Goal: Task Accomplishment & Management: Manage account settings

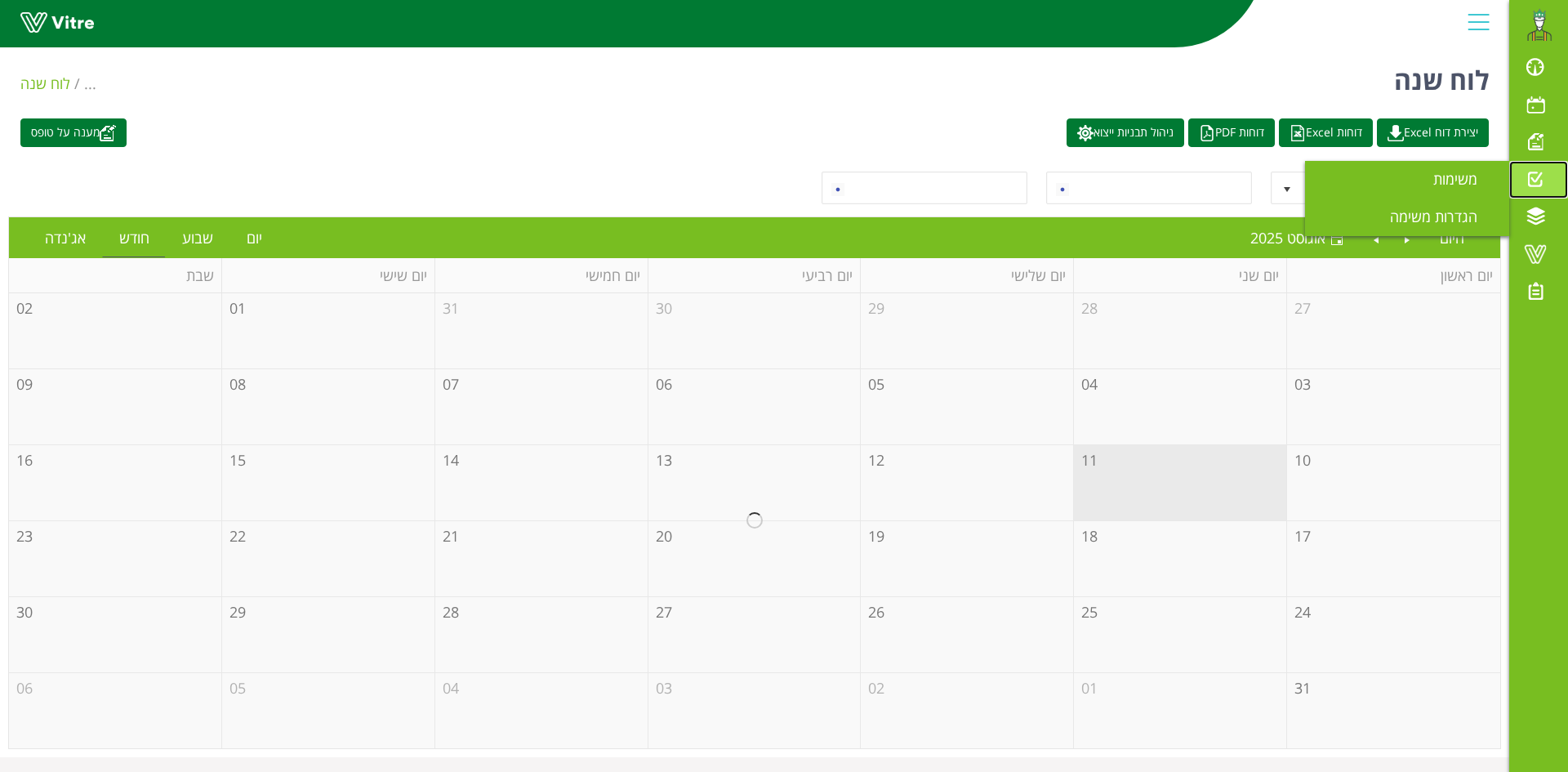
click at [1533, 182] on span at bounding box center [1534, 178] width 40 height 20
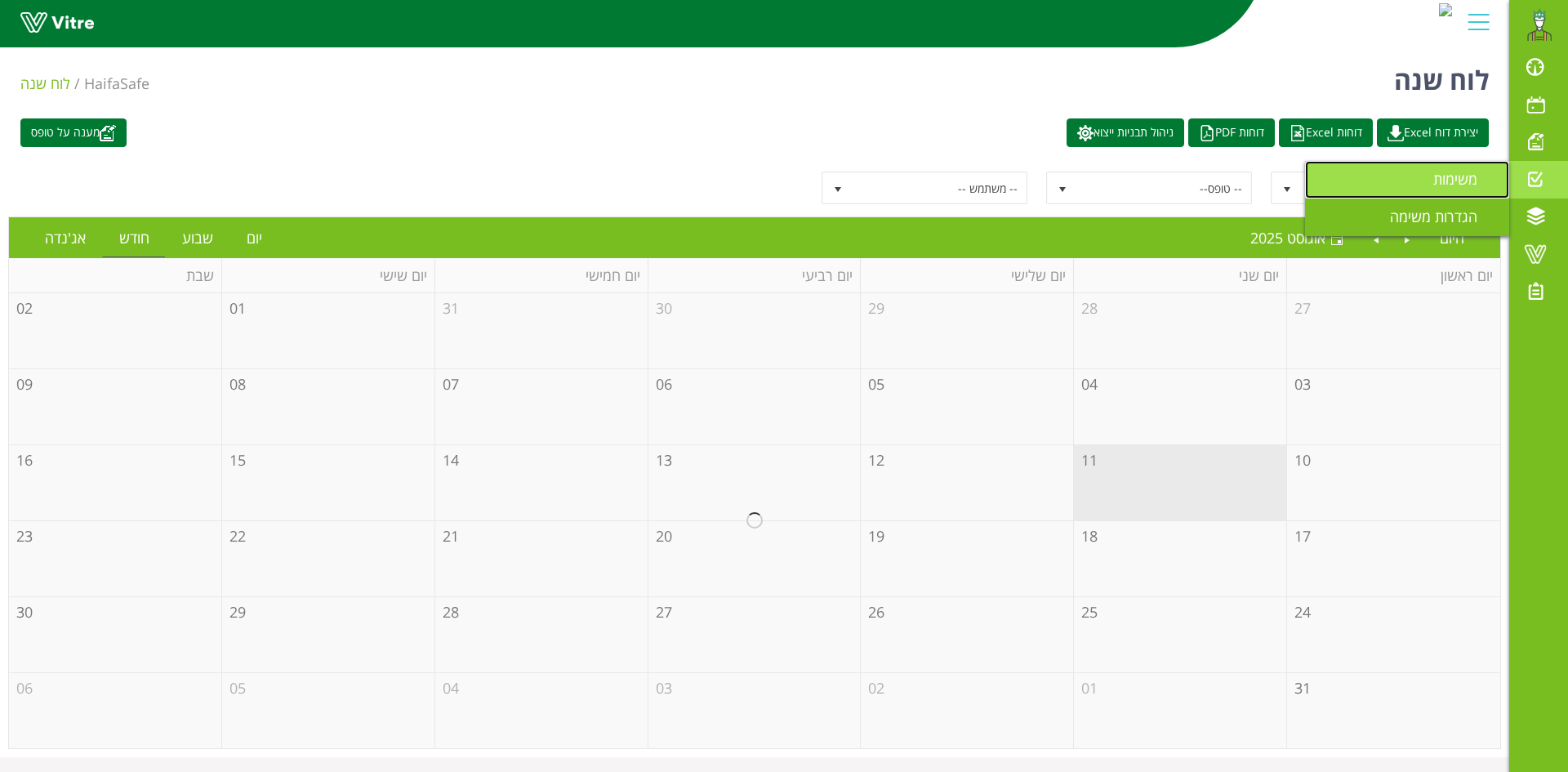
click at [1465, 179] on span "משימות" at bounding box center [1464, 178] width 64 height 20
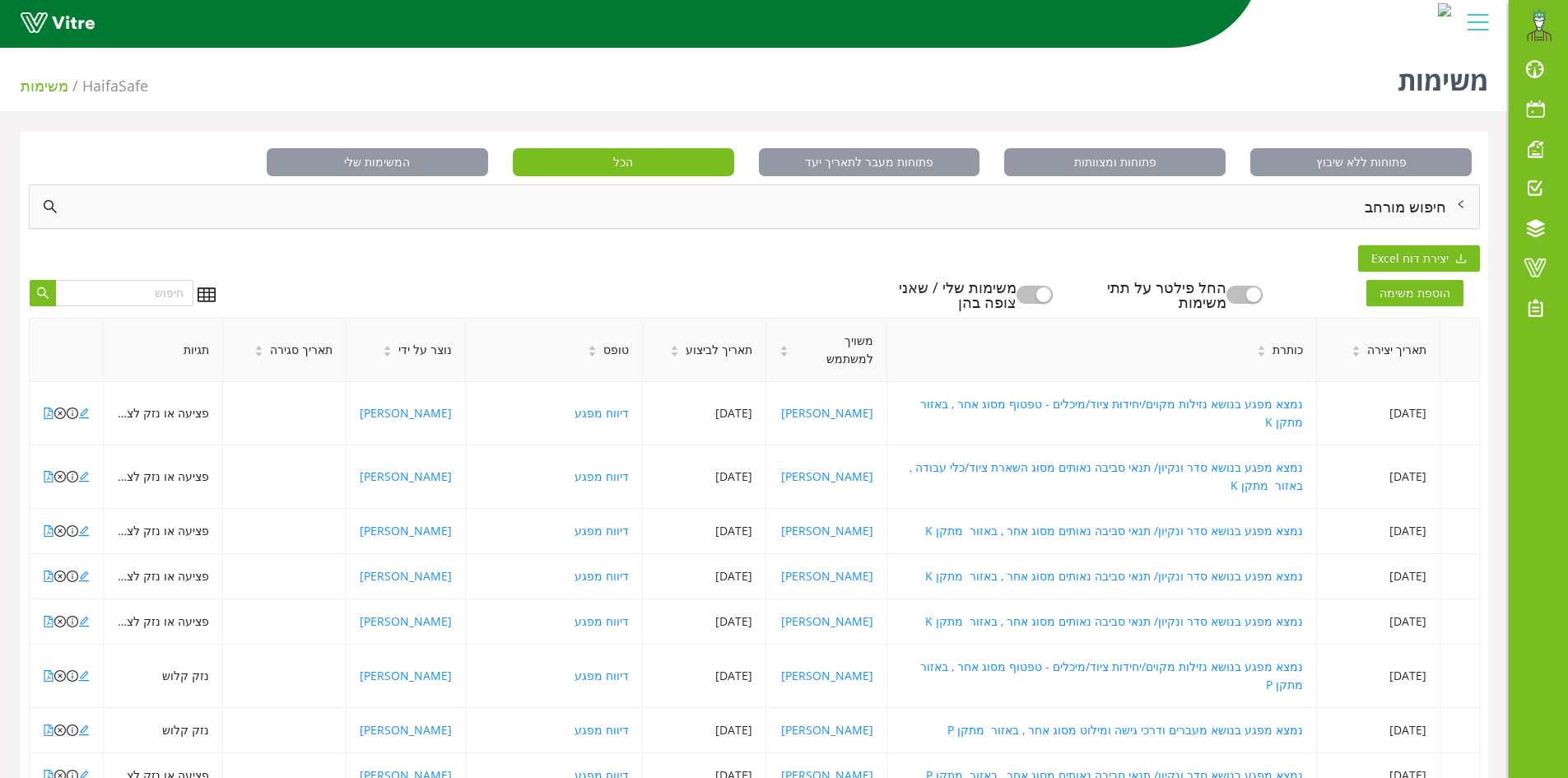
click at [1046, 292] on button "button" at bounding box center [1034, 294] width 36 height 18
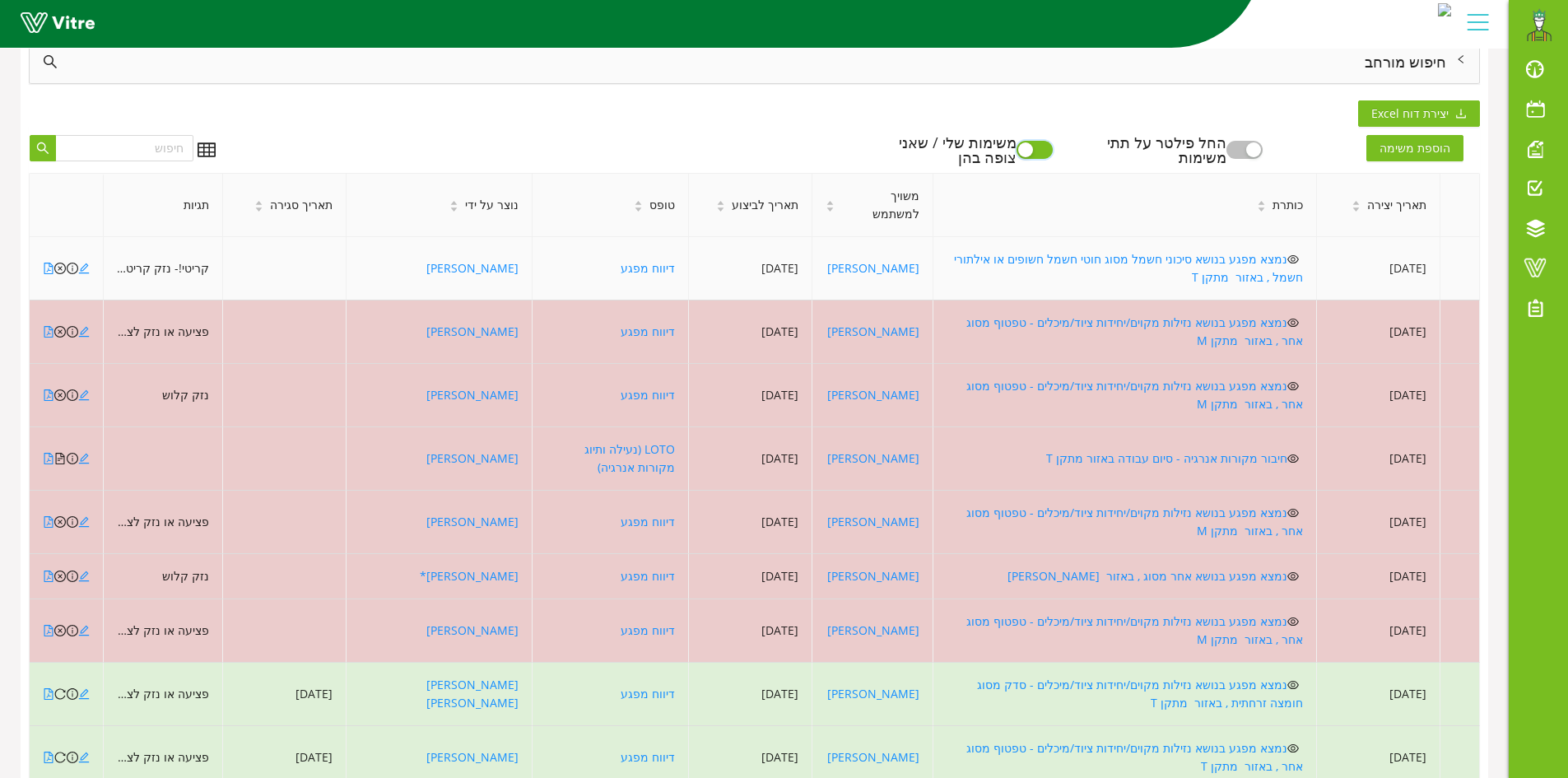
scroll to position [183, 0]
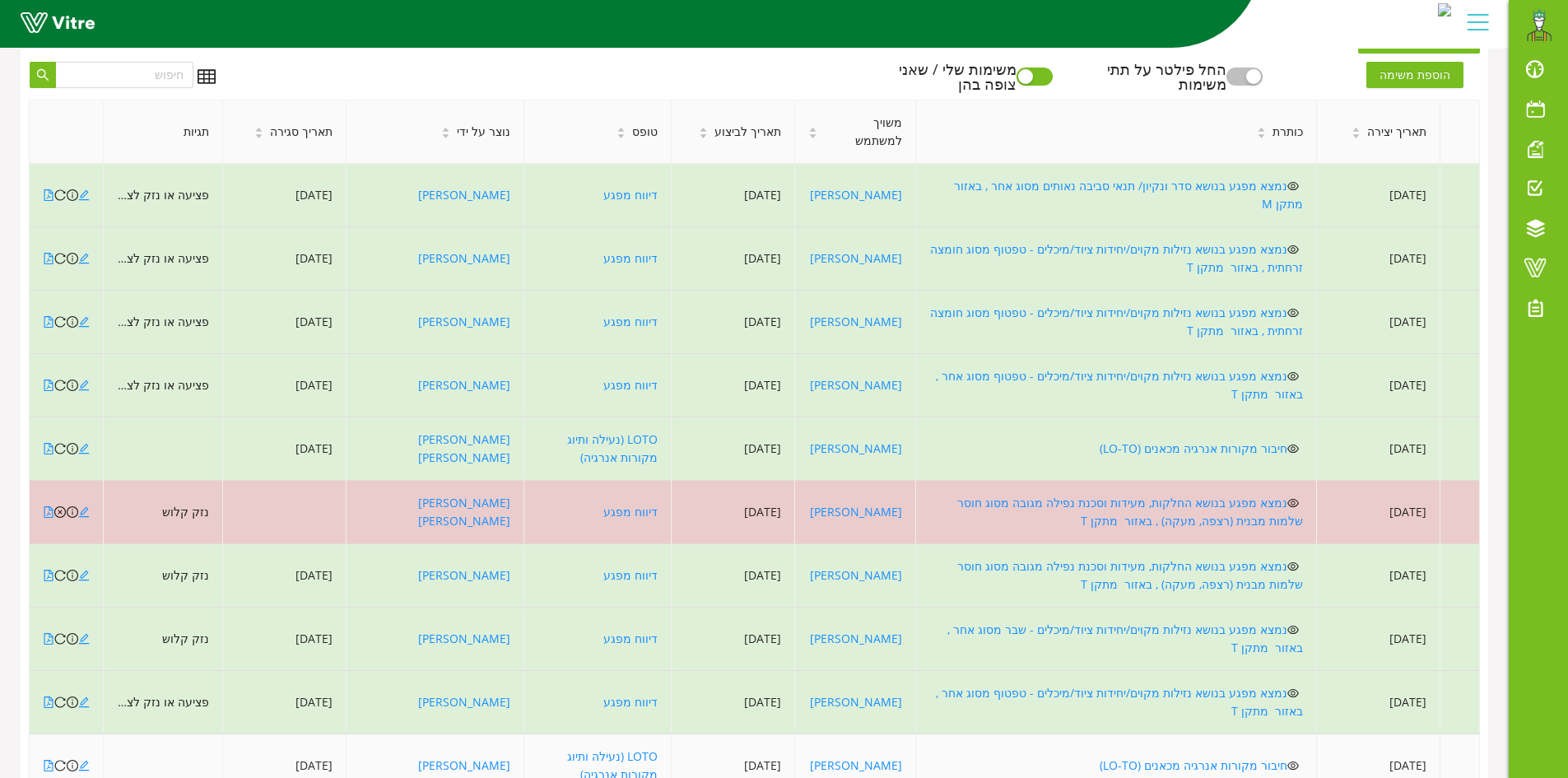
scroll to position [219, 0]
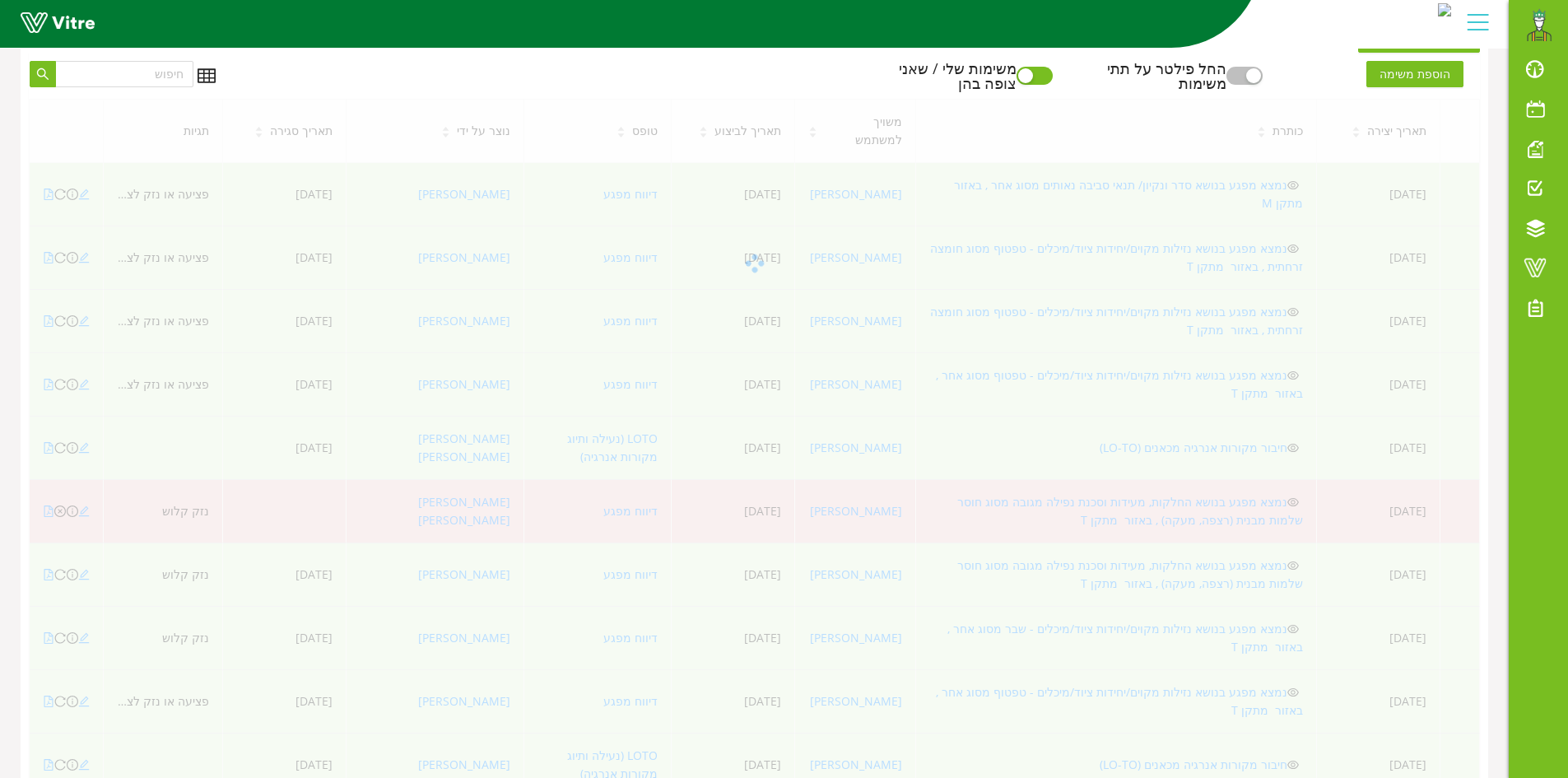
scroll to position [183, 0]
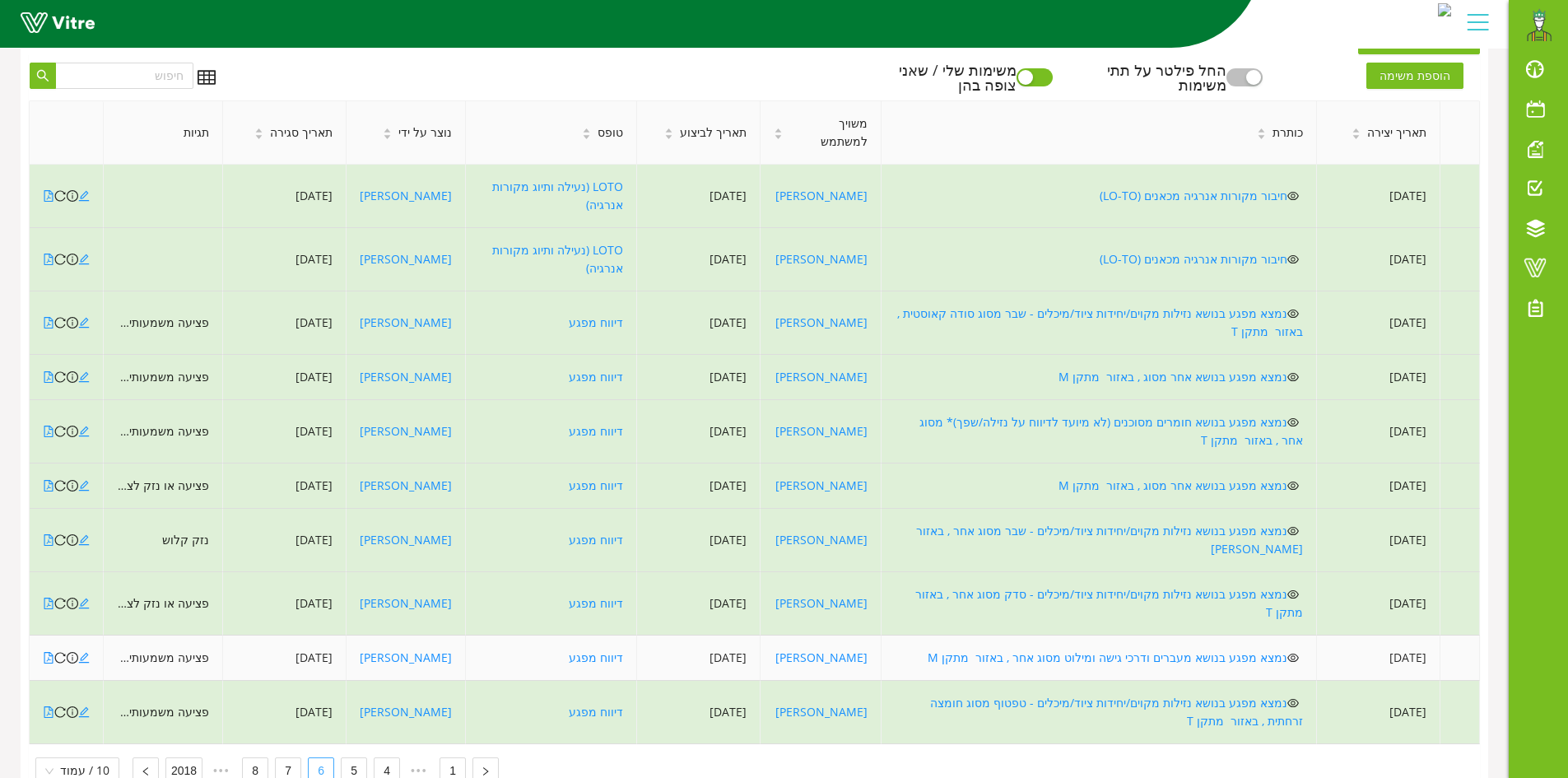
scroll to position [236, 0]
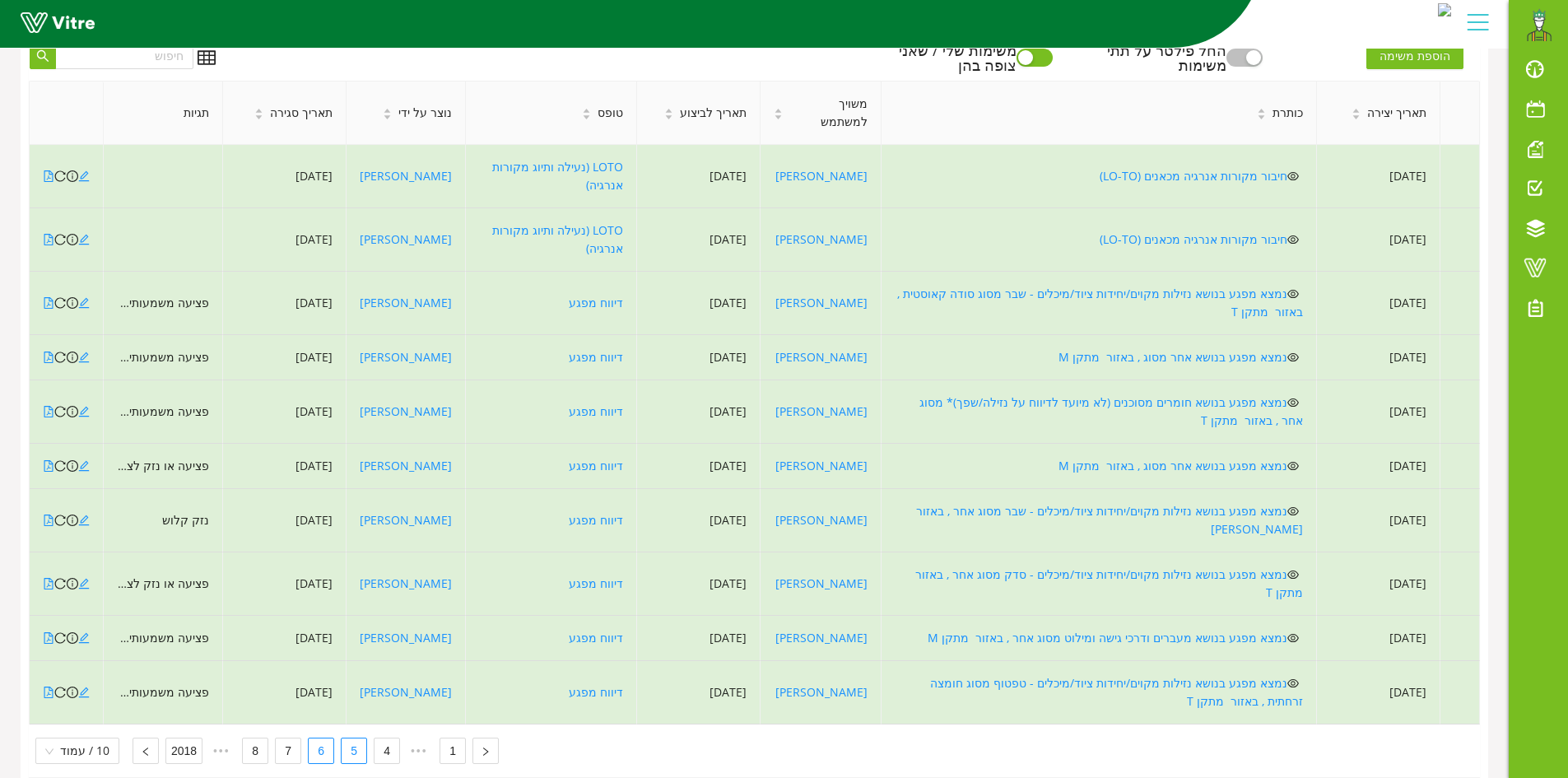
click at [352, 738] on link "5" at bounding box center [354, 750] width 25 height 25
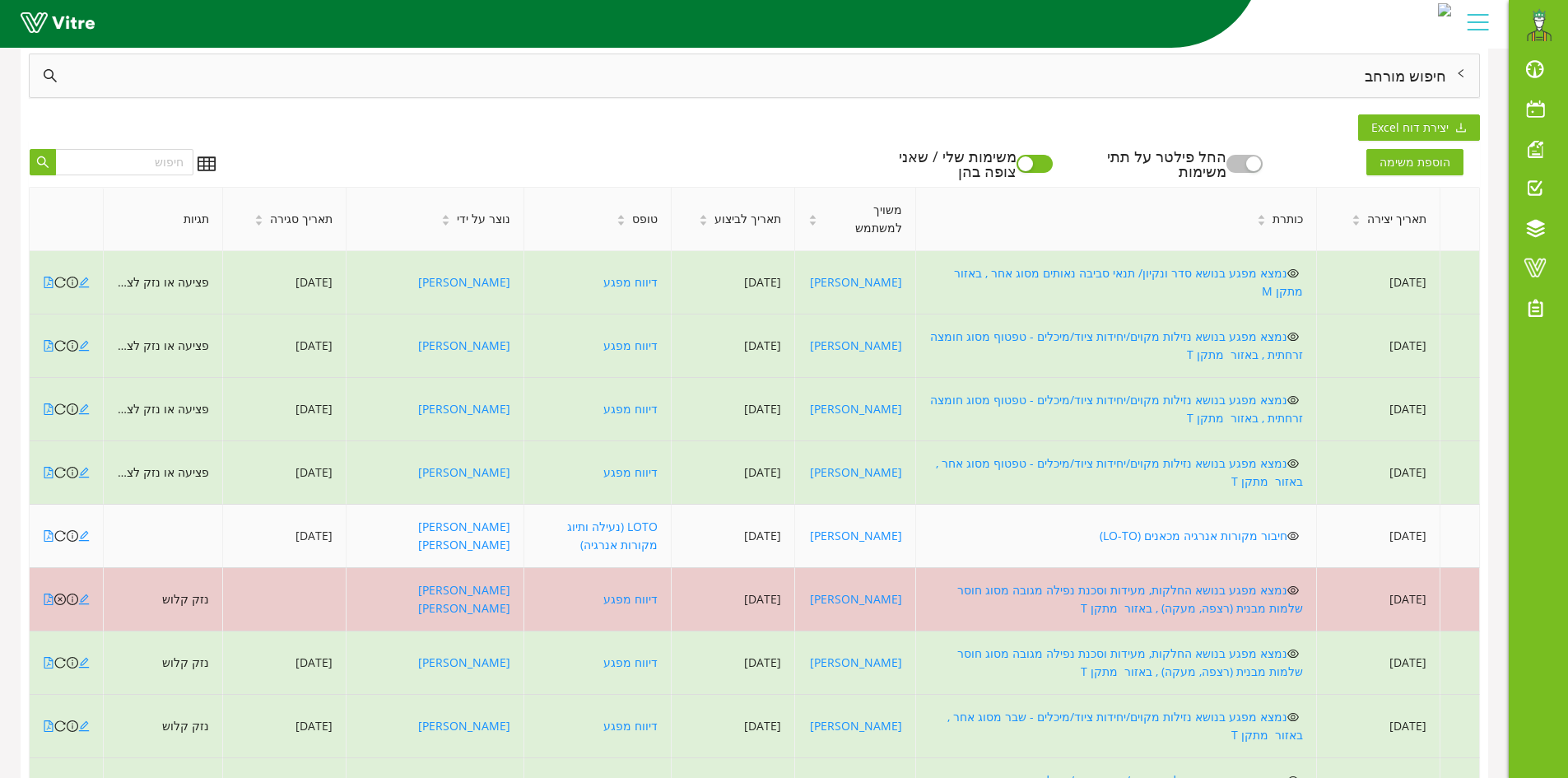
scroll to position [0, 0]
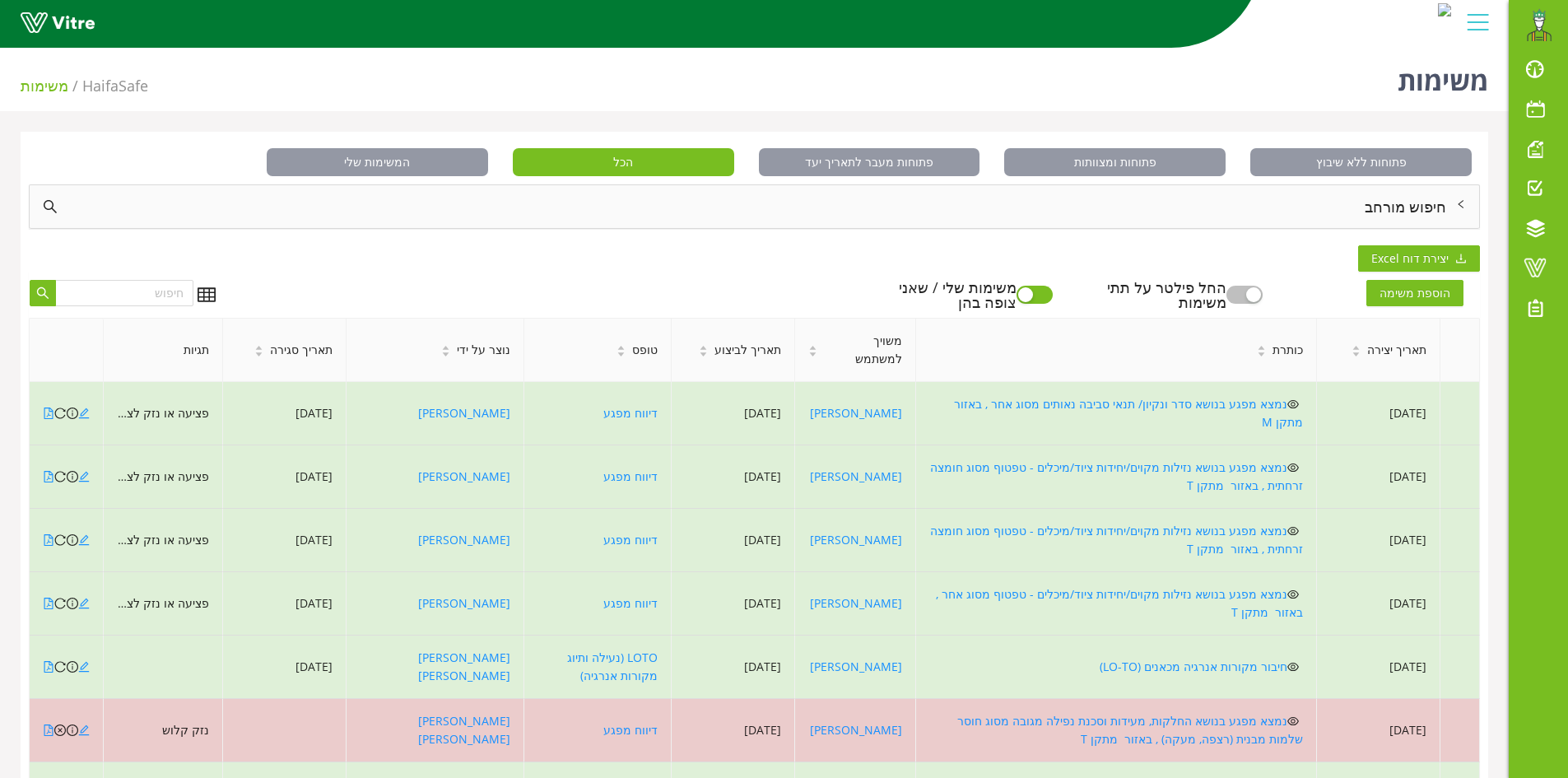
click at [1312, 213] on div "חיפוש מורחב" at bounding box center [754, 206] width 1449 height 43
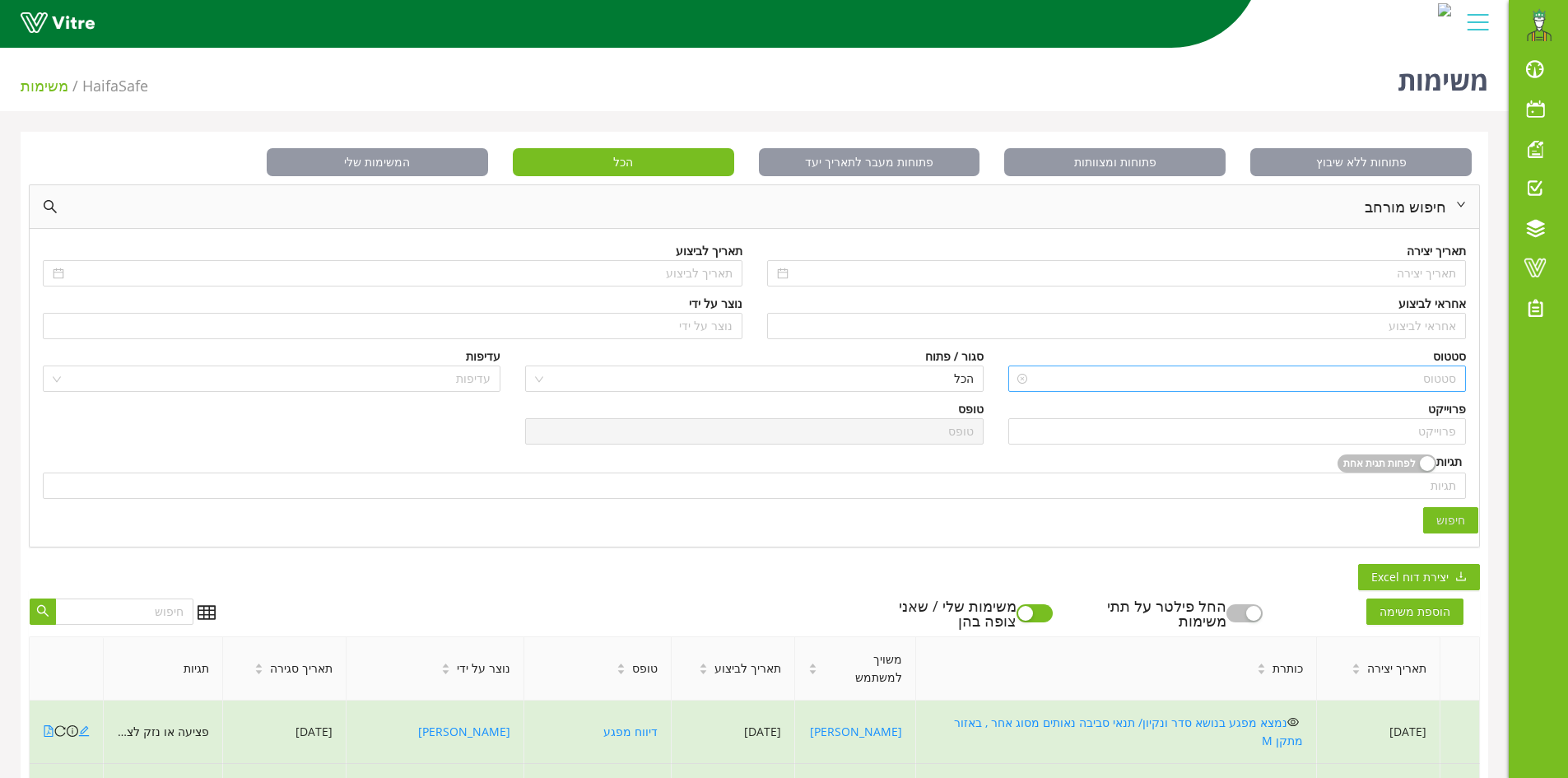
click at [1409, 389] on input "search" at bounding box center [1242, 379] width 426 height 25
click at [1407, 379] on input "search" at bounding box center [1242, 379] width 426 height 25
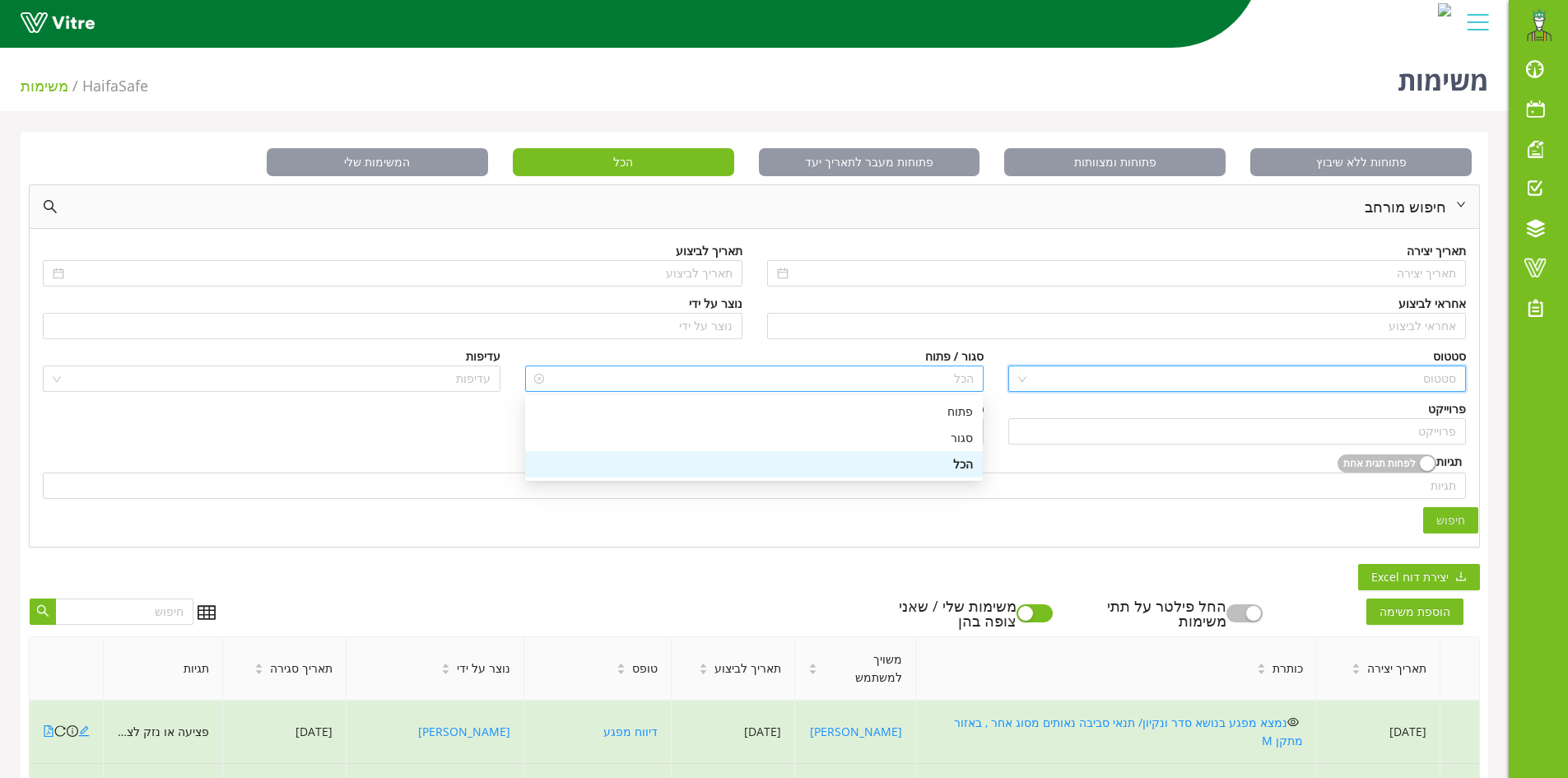
click at [799, 375] on span "הכל" at bounding box center [753, 379] width 438 height 25
drag, startPoint x: 850, startPoint y: 409, endPoint x: 843, endPoint y: 394, distance: 16.6
click at [850, 409] on div "פתוח" at bounding box center [753, 411] width 438 height 18
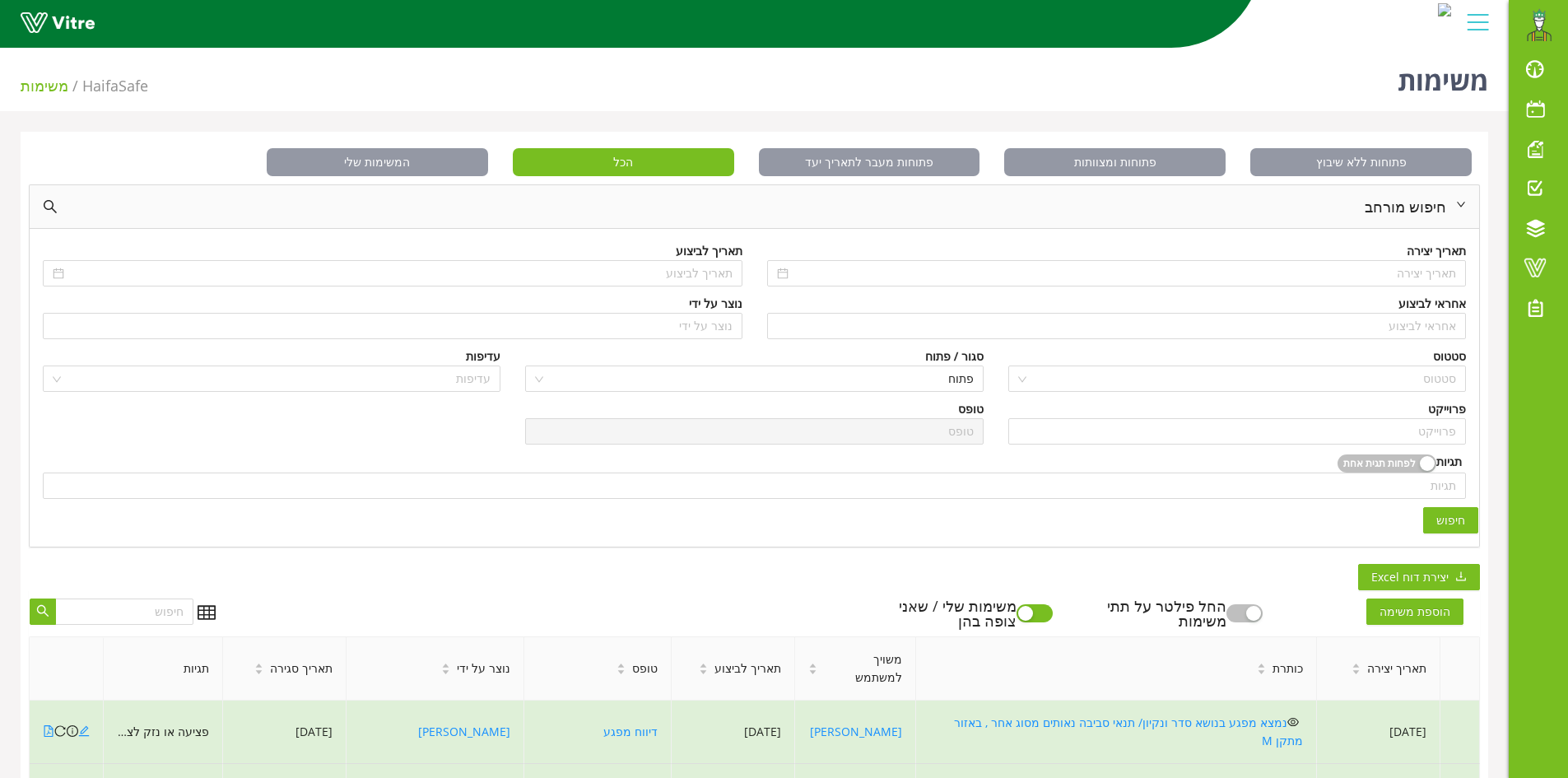
click at [1172, 563] on div "פתוחות ללא שיבוץ פתוחות ומצוותות פתוחות מעבר לתאריך יעד הכל המשימות שלי חיפוש מ…" at bounding box center [754, 771] width 1468 height 1280
click at [1454, 523] on span "חיפוש" at bounding box center [1450, 520] width 29 height 18
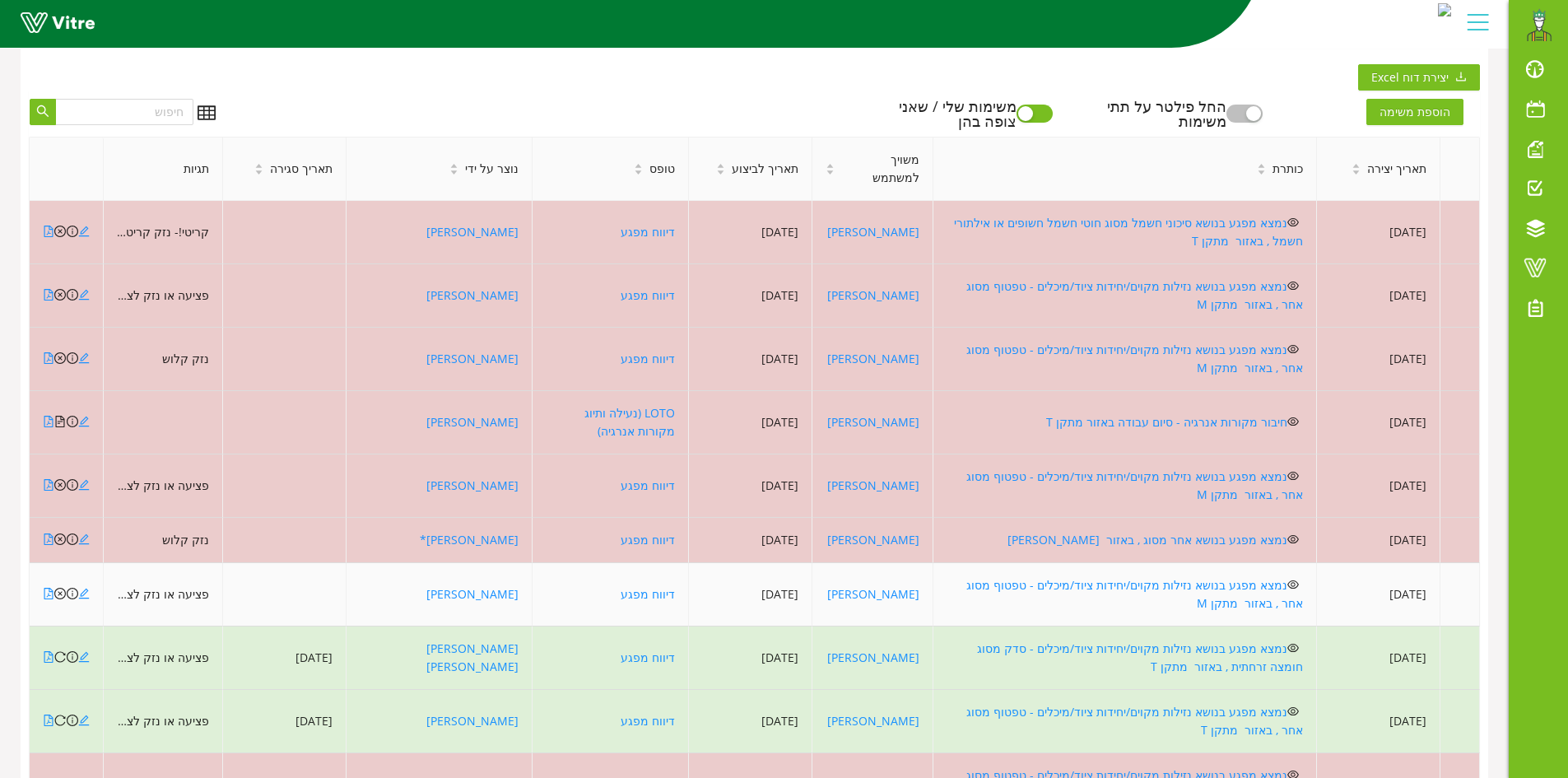
scroll to position [501, 0]
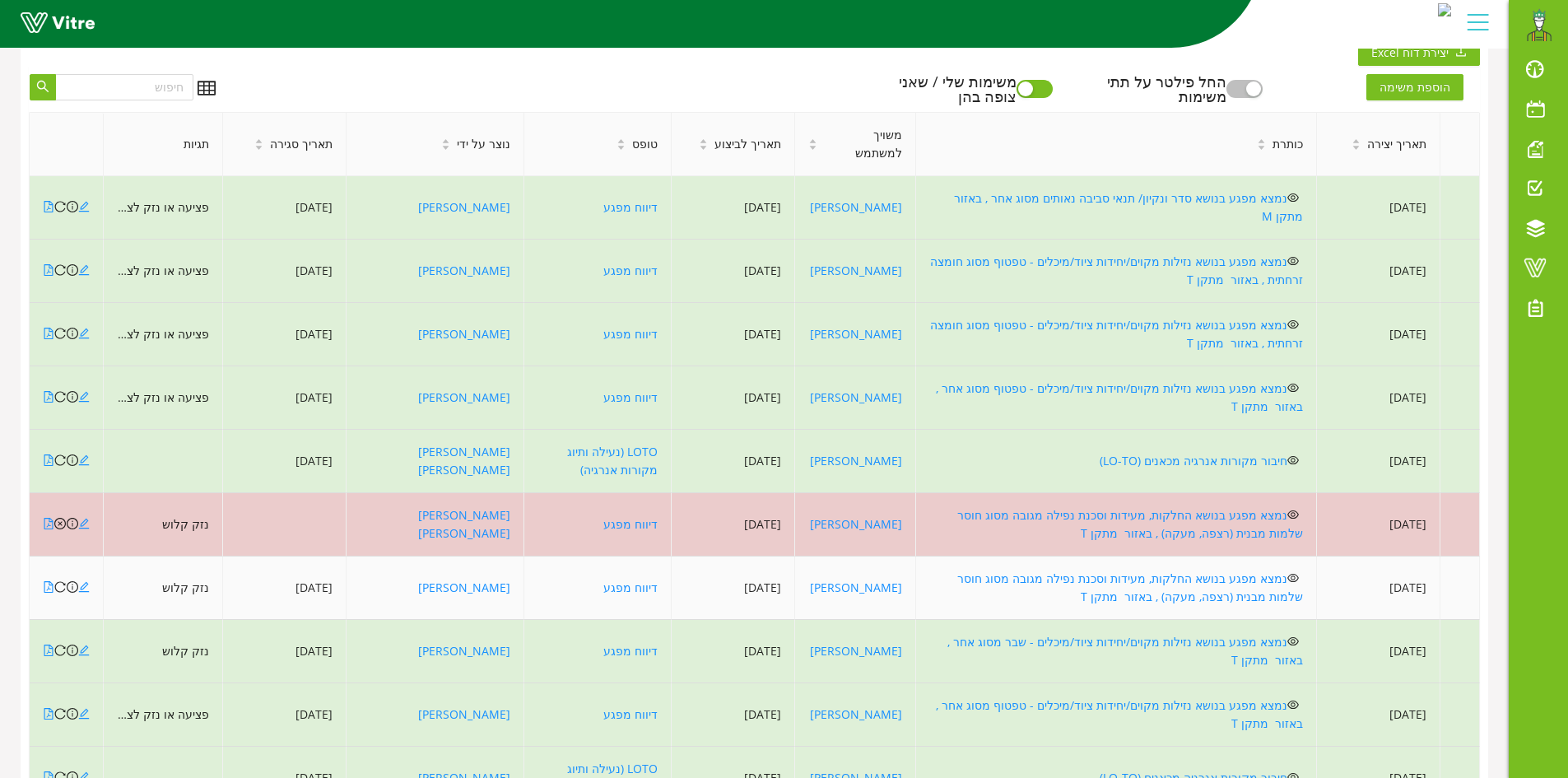
scroll to position [538, 0]
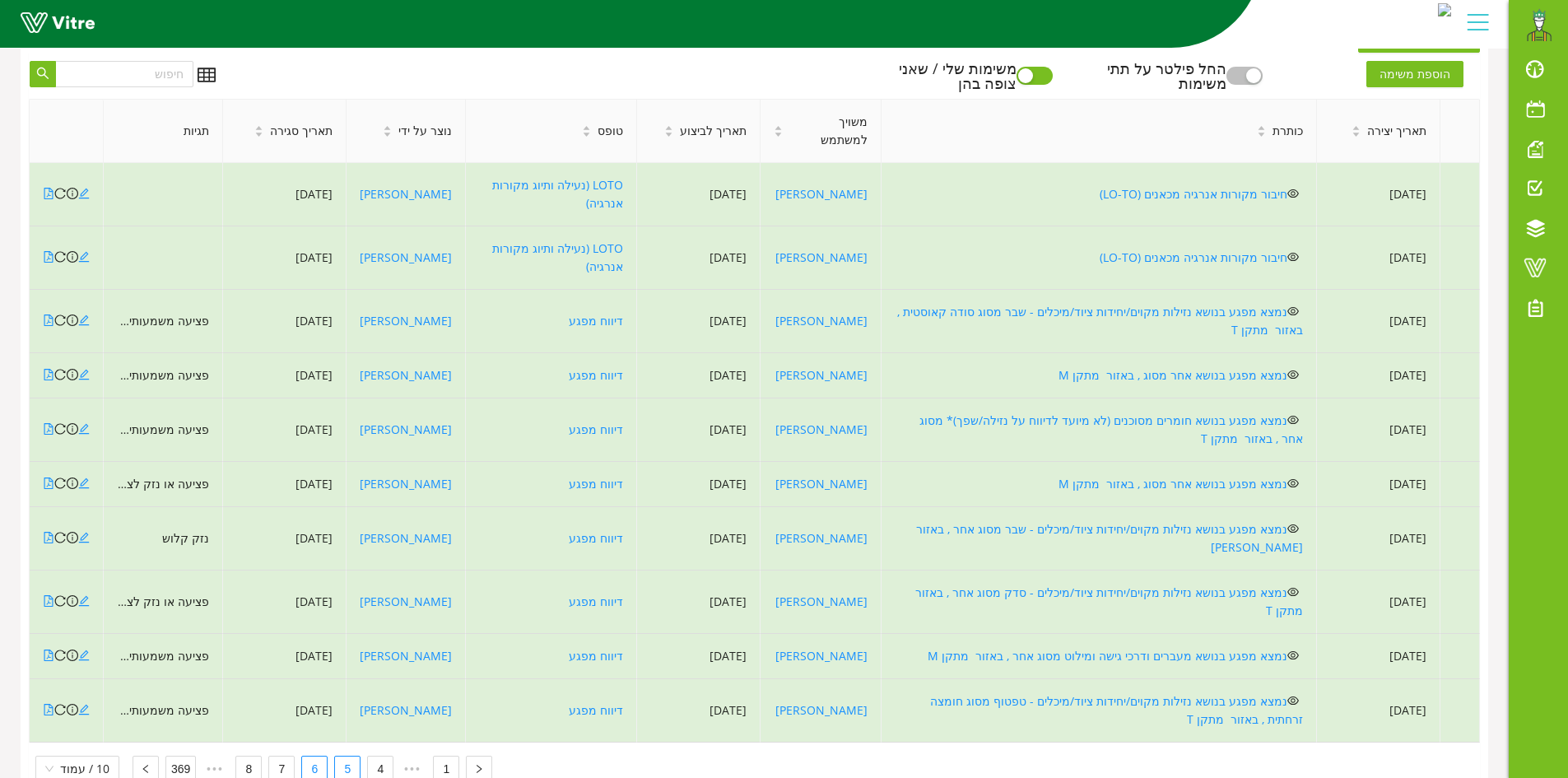
click at [346, 756] on link "5" at bounding box center [347, 768] width 25 height 25
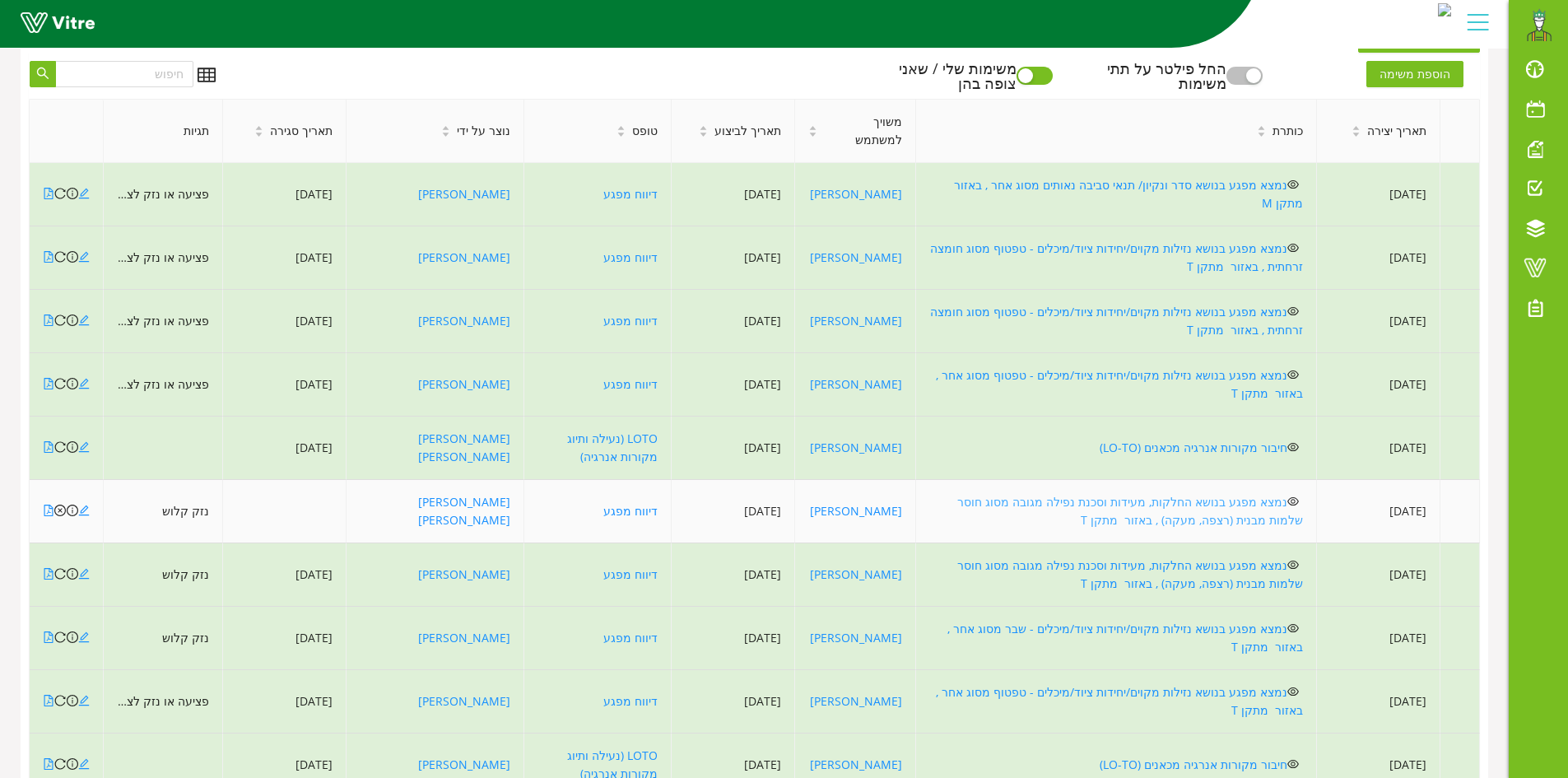
click at [1011, 494] on link "נמצא מפגע בנושא החלקות, מעידות וסכנת נפילה מגובה מסוג חוסר שלמות מבנית (רצפה, מ…" at bounding box center [1130, 511] width 346 height 34
click at [84, 505] on icon "edit" at bounding box center [84, 511] width 12 height 12
click at [82, 505] on icon "edit" at bounding box center [83, 510] width 11 height 11
click at [59, 505] on icon "close-circle" at bounding box center [61, 511] width 12 height 12
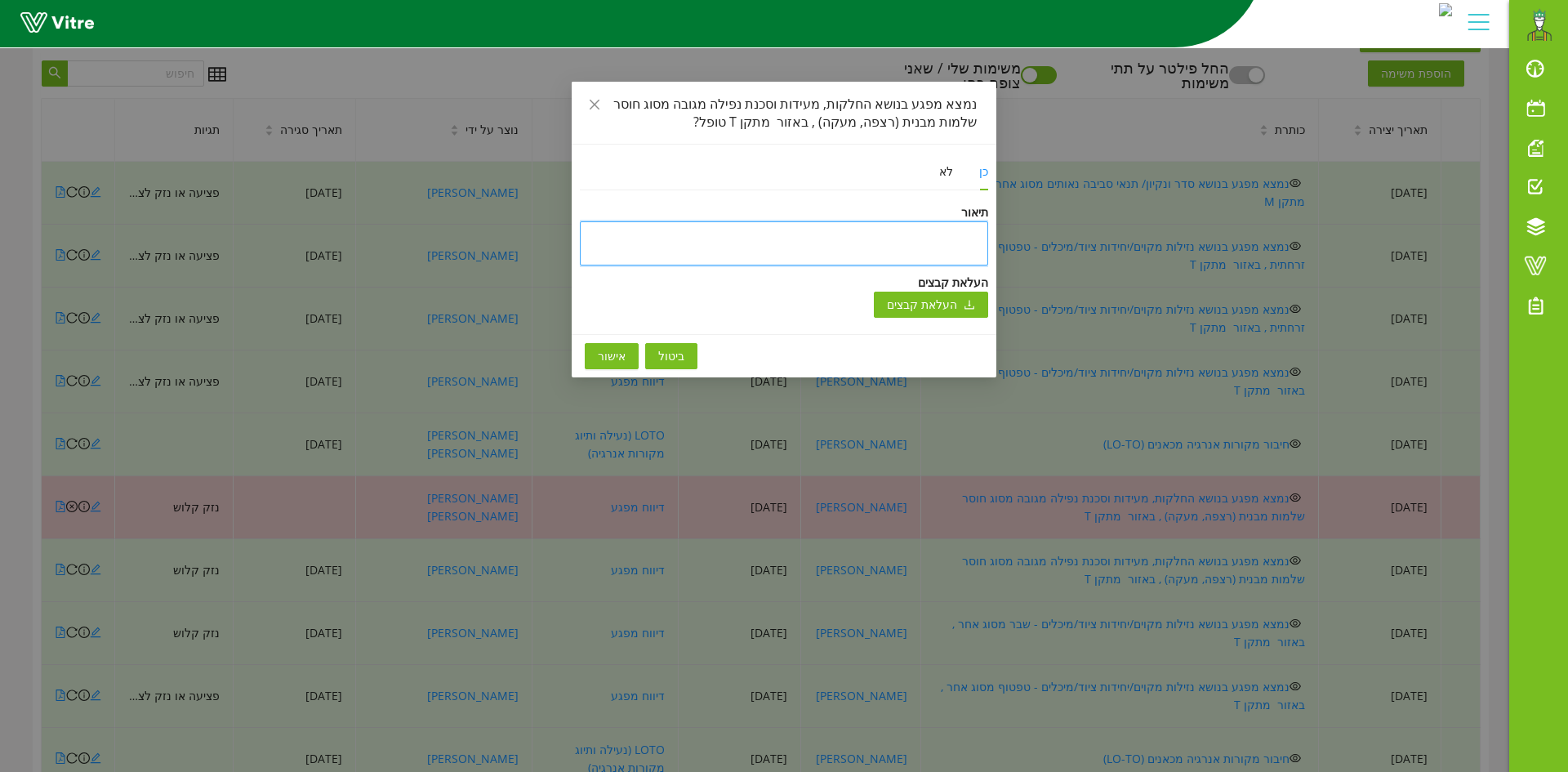
click at [924, 239] on textarea at bounding box center [784, 243] width 408 height 44
type textarea "ט"
type textarea "טו"
type textarea "טופ"
type textarea "טופל"
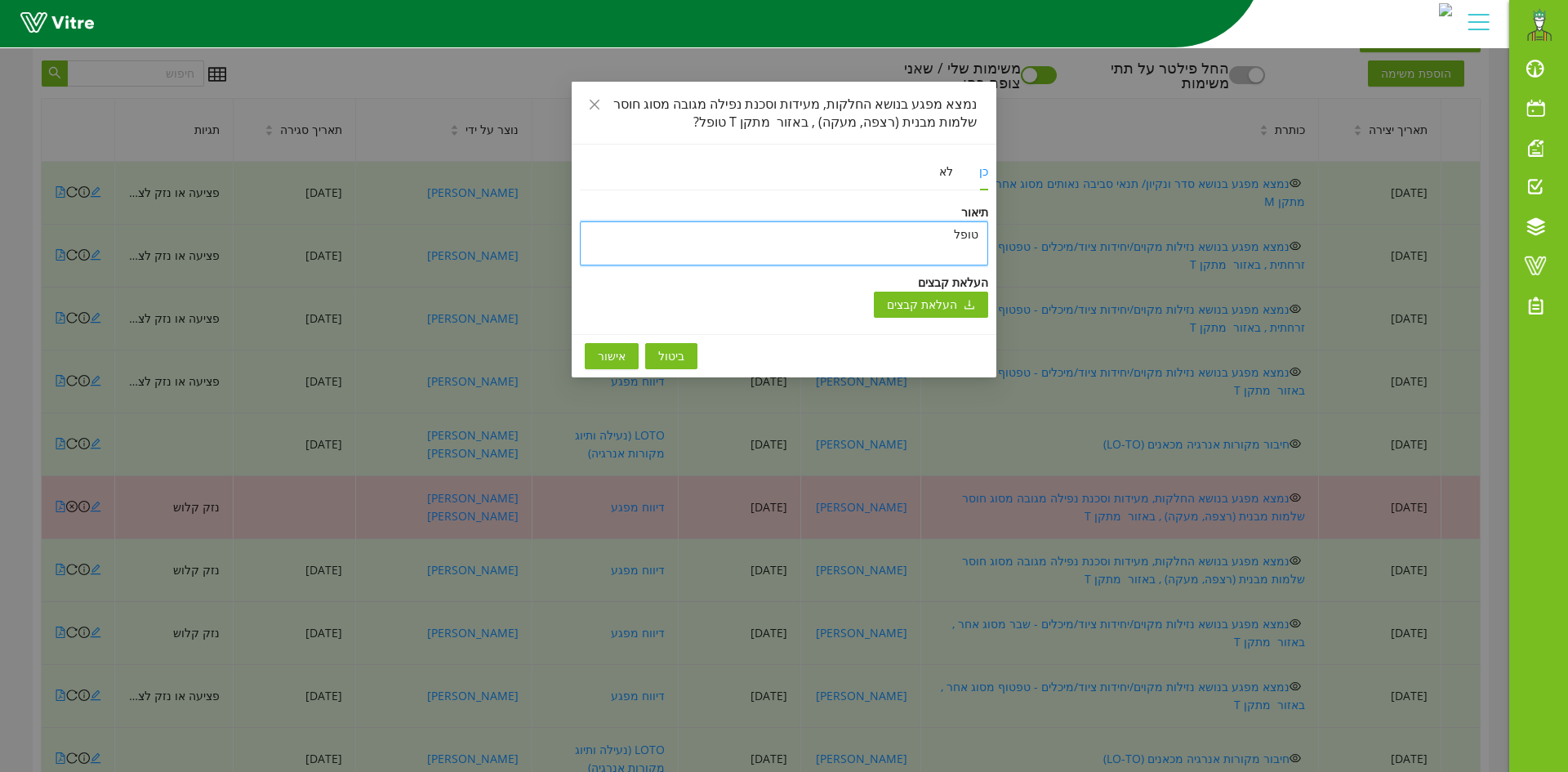
type textarea "טופל"
click at [600, 356] on span "אישור" at bounding box center [611, 356] width 28 height 18
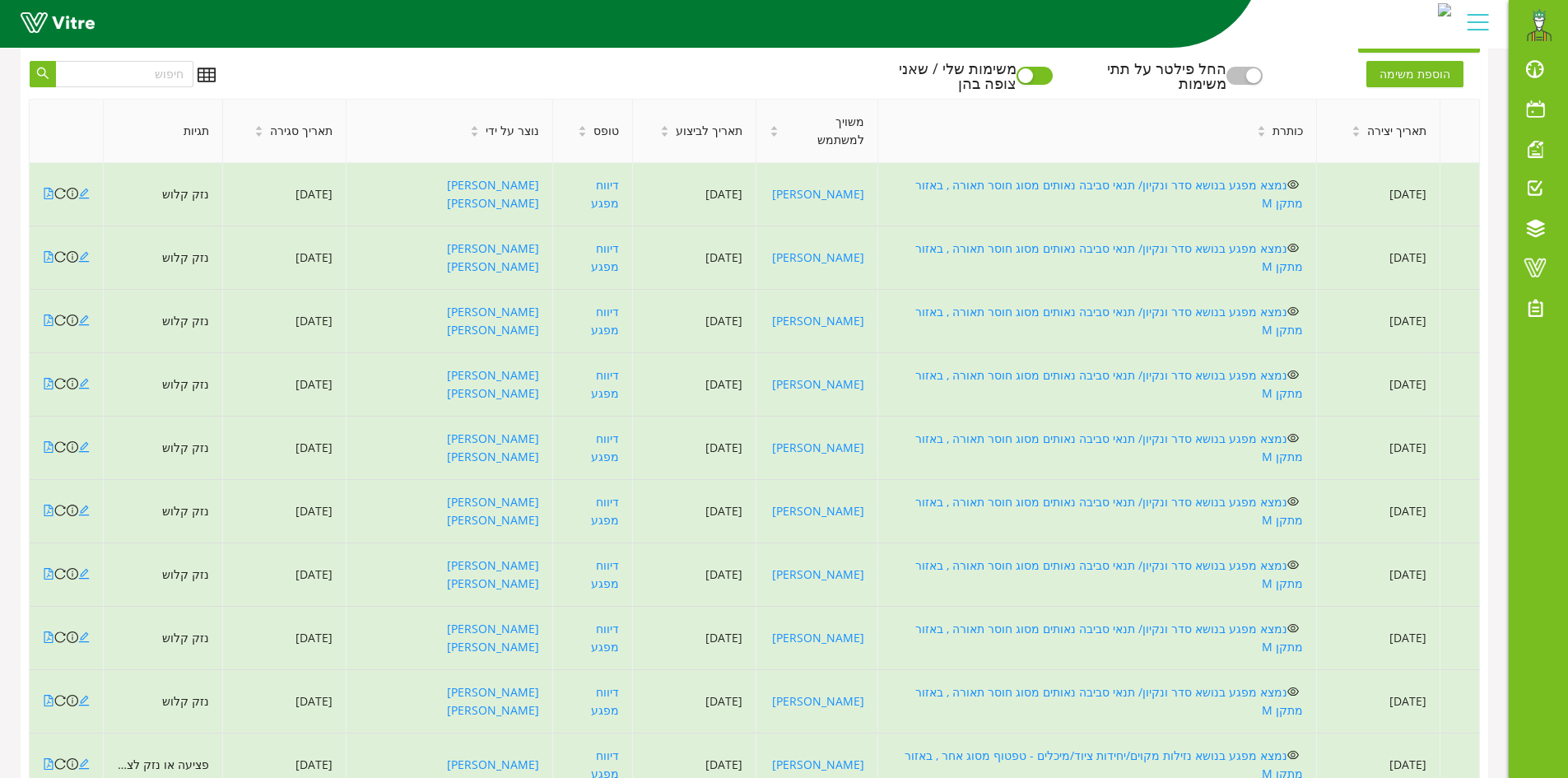
scroll to position [447, 0]
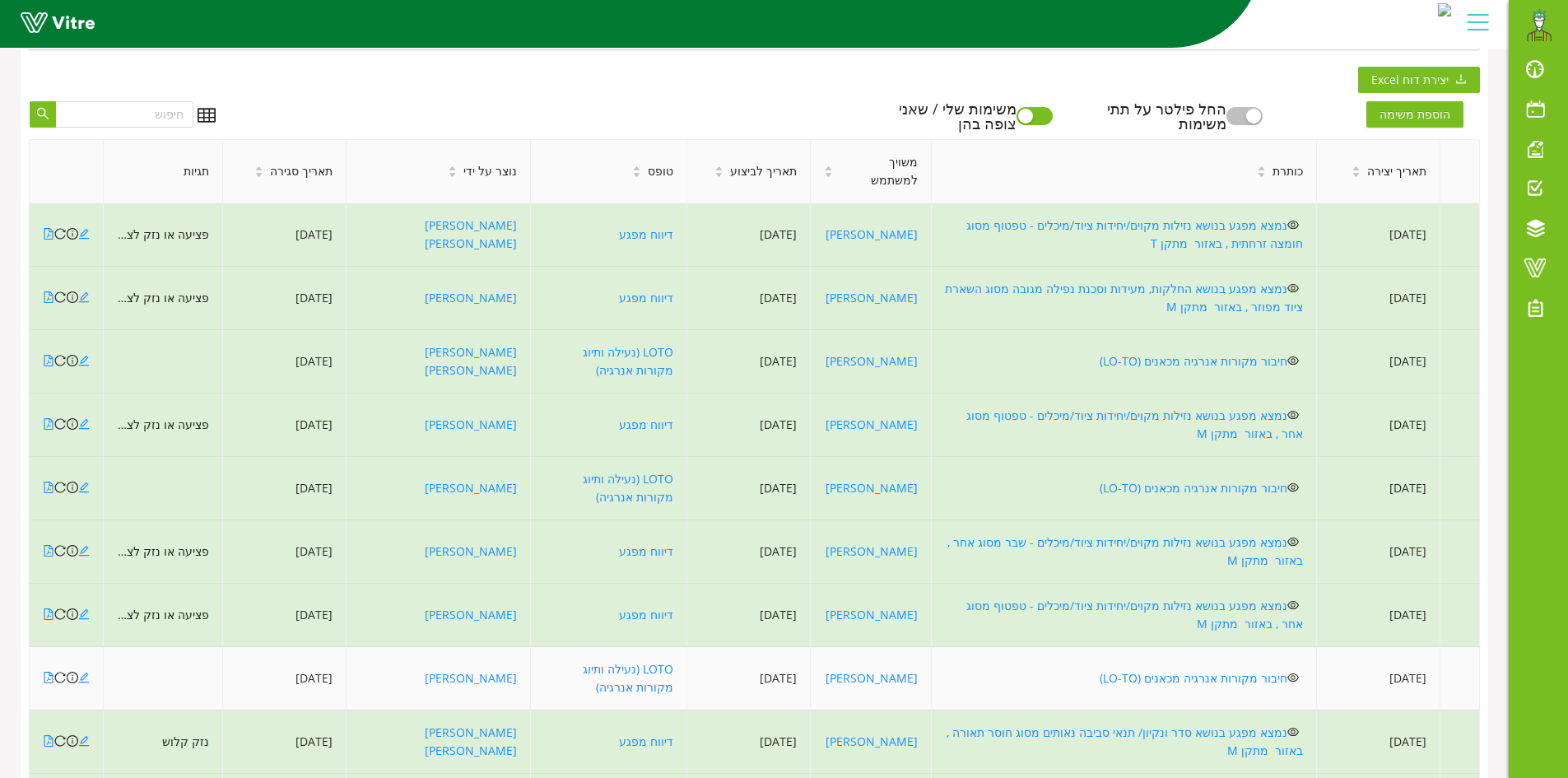
scroll to position [555, 0]
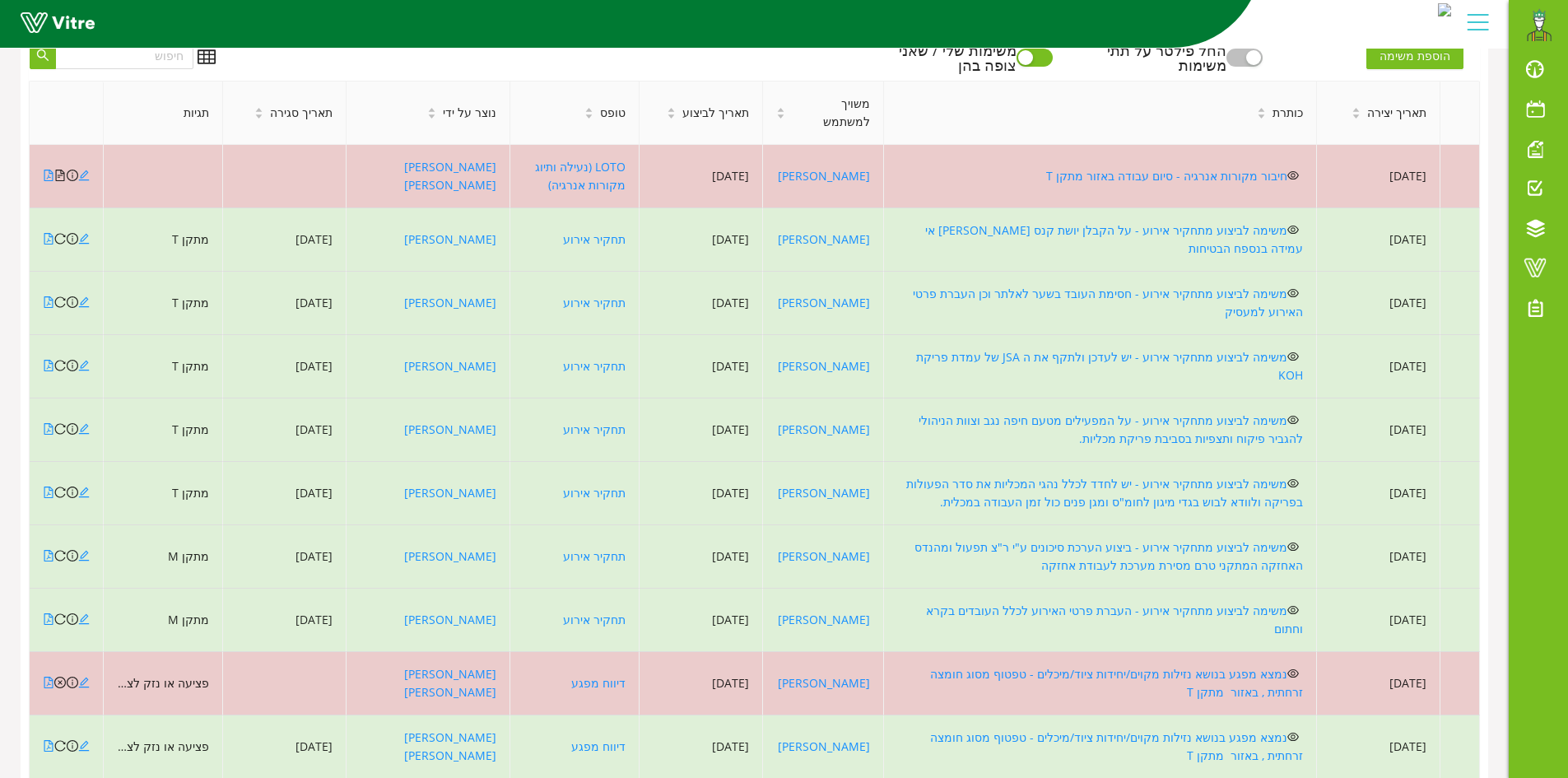
scroll to position [538, 0]
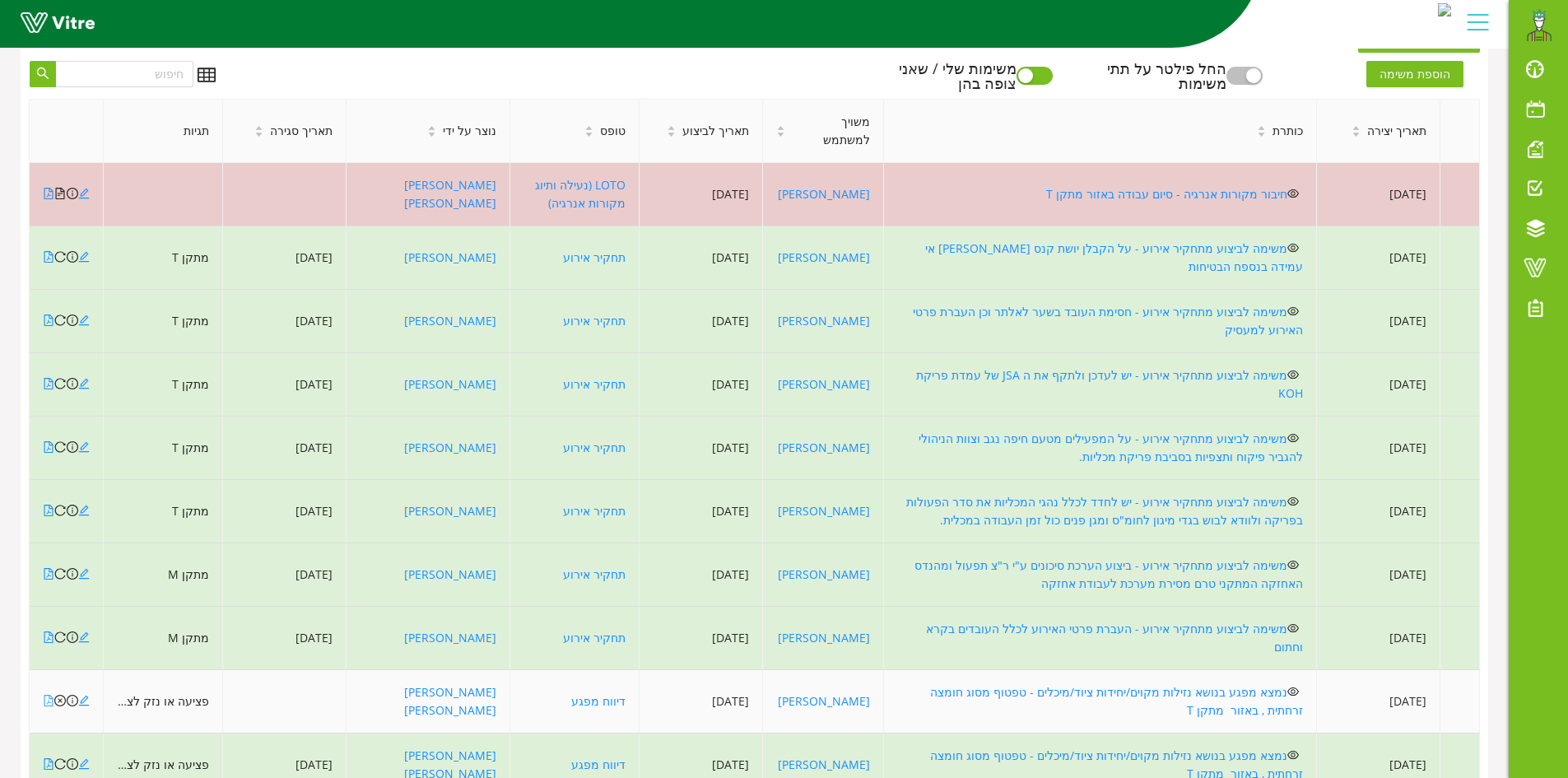
click at [48, 695] on icon "file-pdf" at bounding box center [49, 700] width 12 height 12
click at [59, 695] on icon "close-circle" at bounding box center [61, 700] width 12 height 12
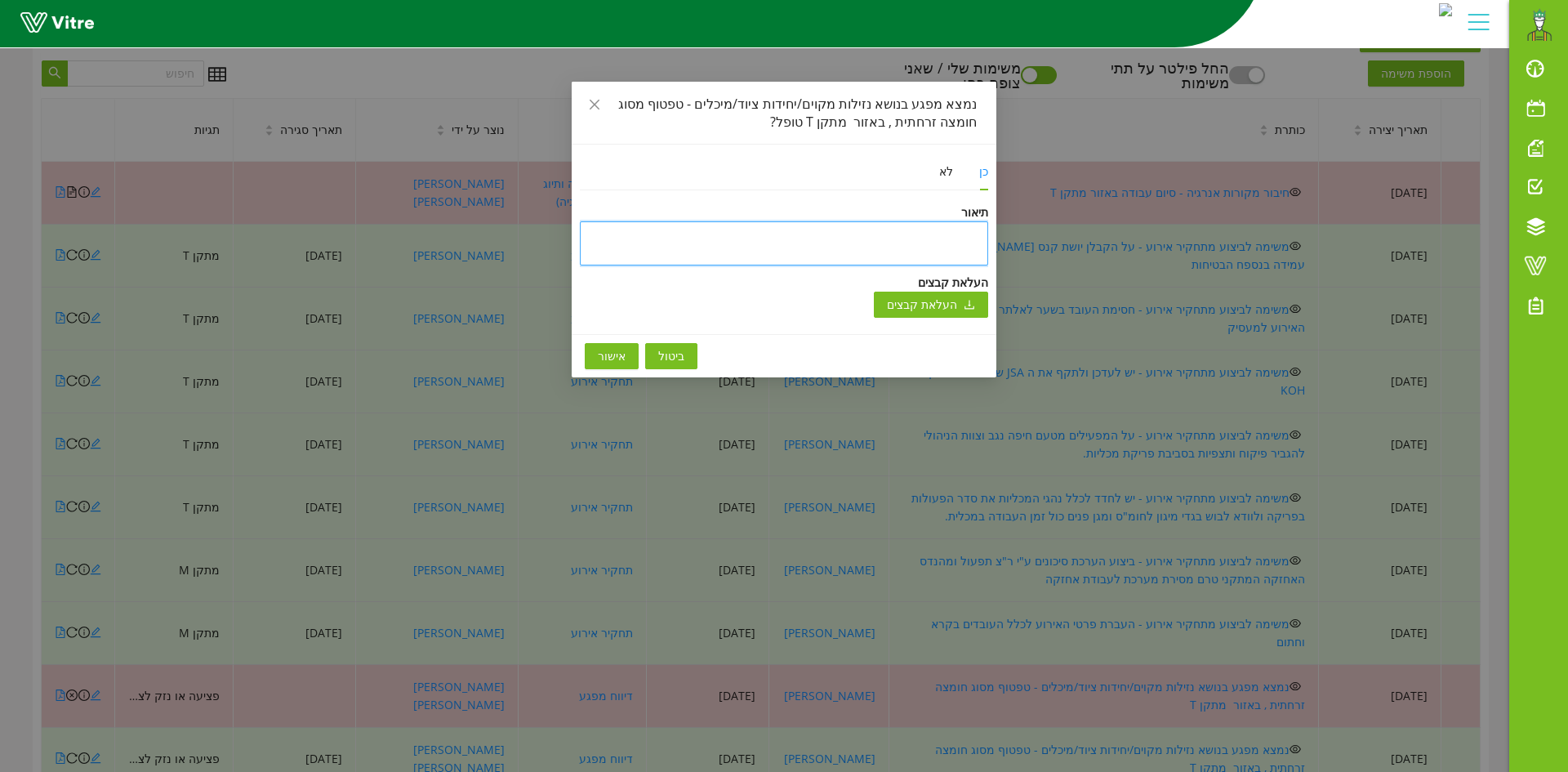
click at [880, 232] on textarea at bounding box center [784, 243] width 408 height 44
type textarea "ט"
type textarea "טו"
type textarea "טופ"
type textarea "טופל"
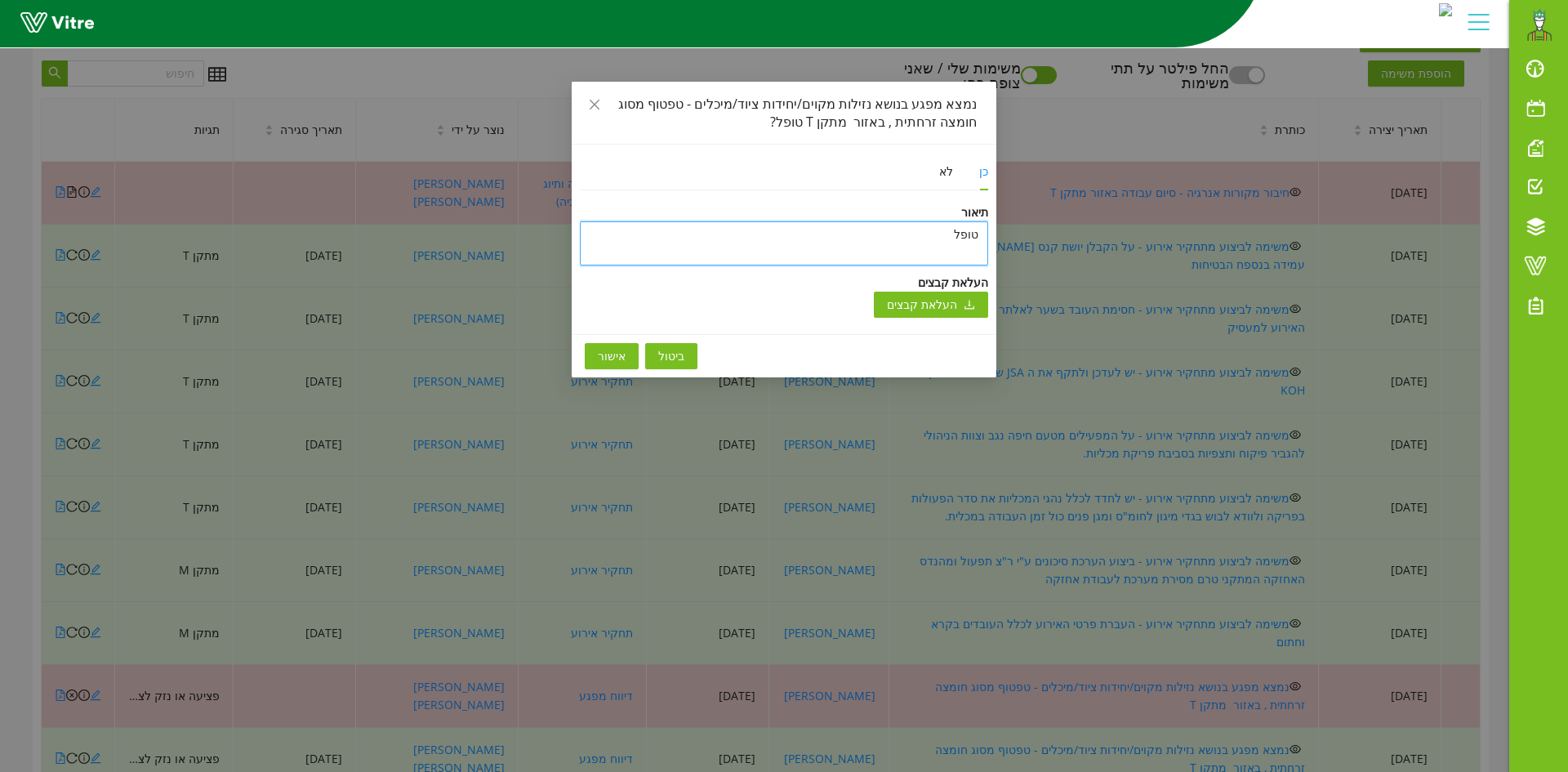
type textarea "טופל"
click at [607, 357] on span "אישור" at bounding box center [611, 356] width 28 height 18
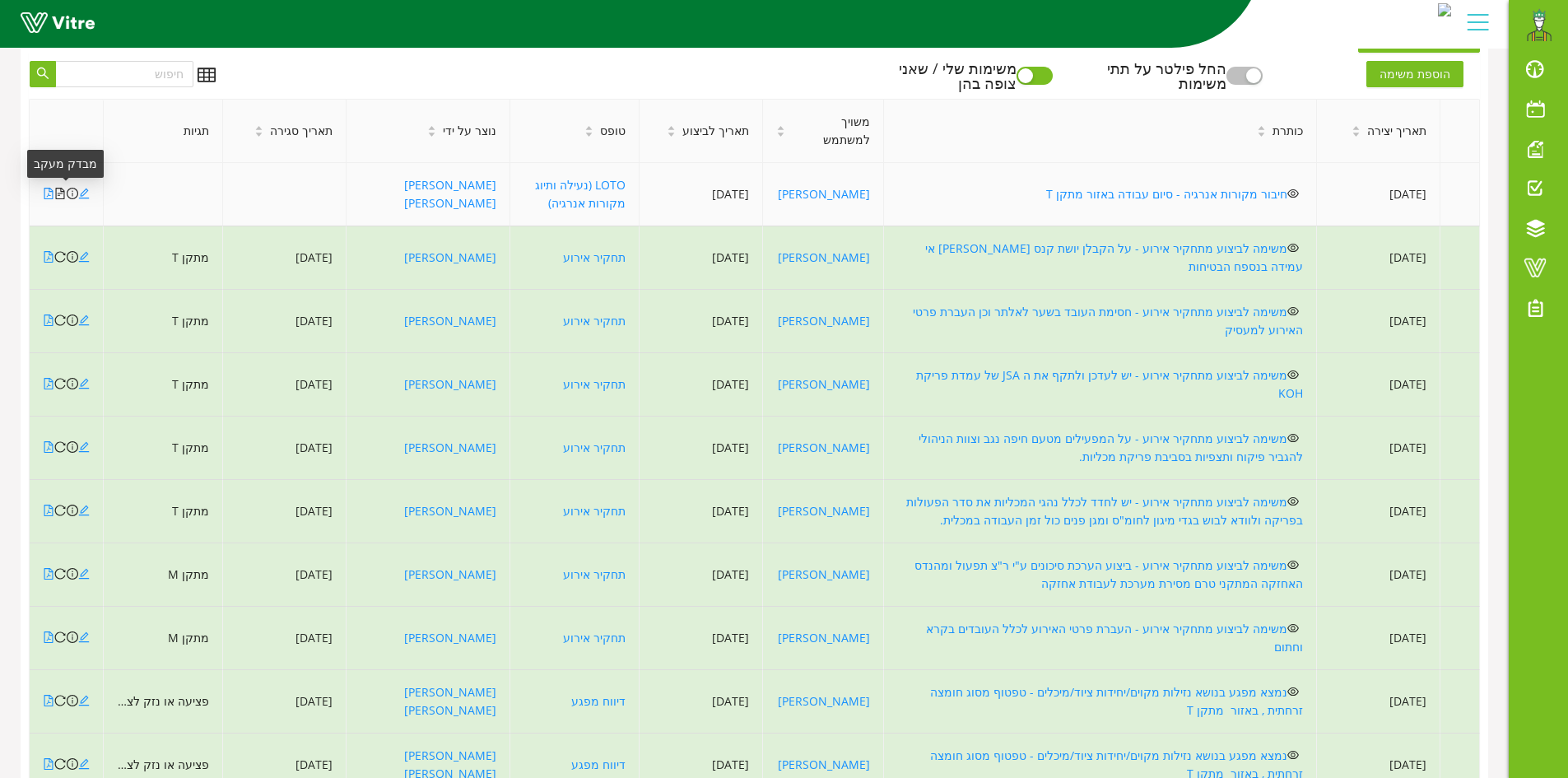
click at [61, 194] on icon "file-text" at bounding box center [61, 194] width 12 height 12
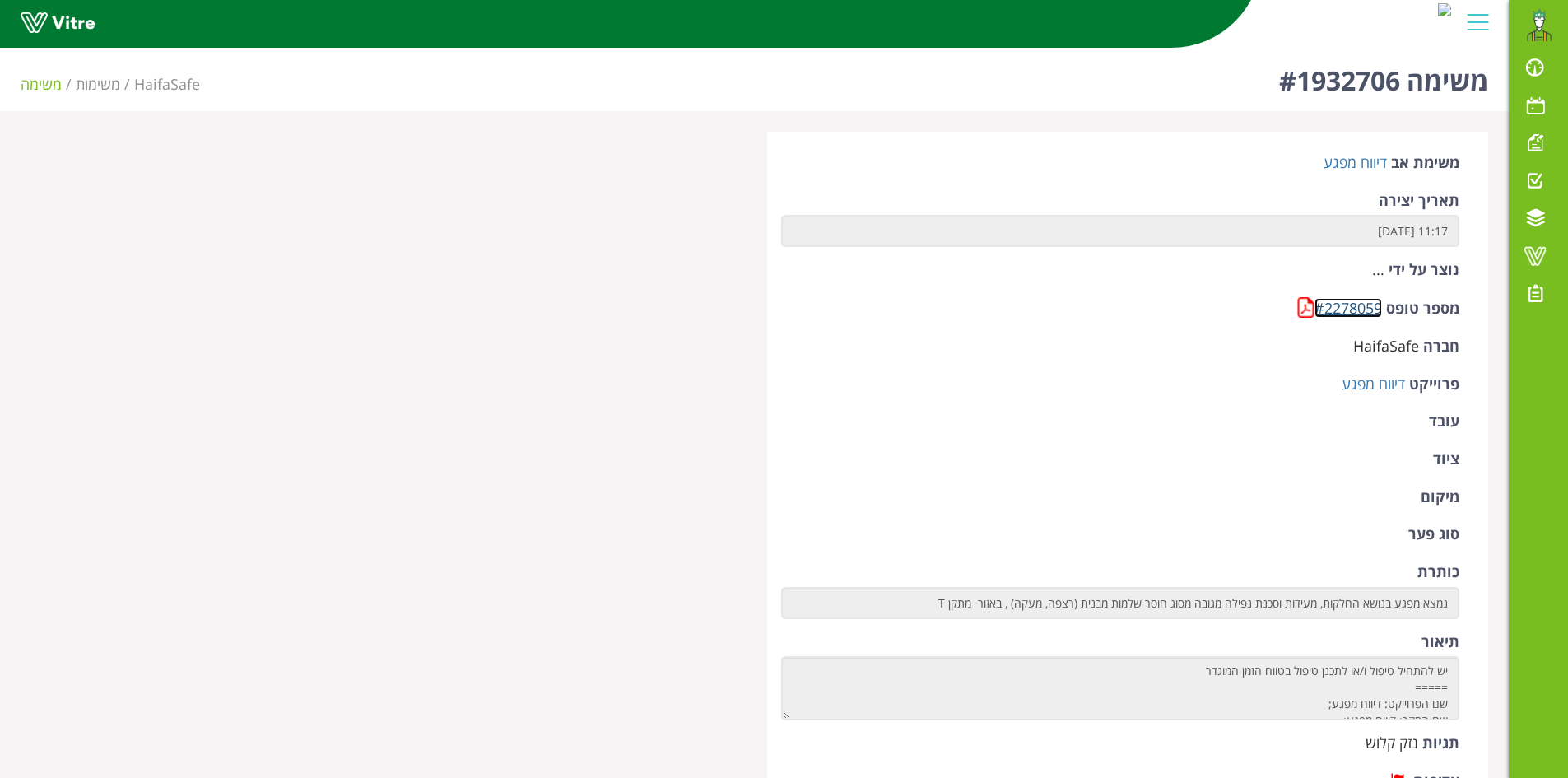
click at [1342, 309] on link "#2278059" at bounding box center [1347, 308] width 68 height 20
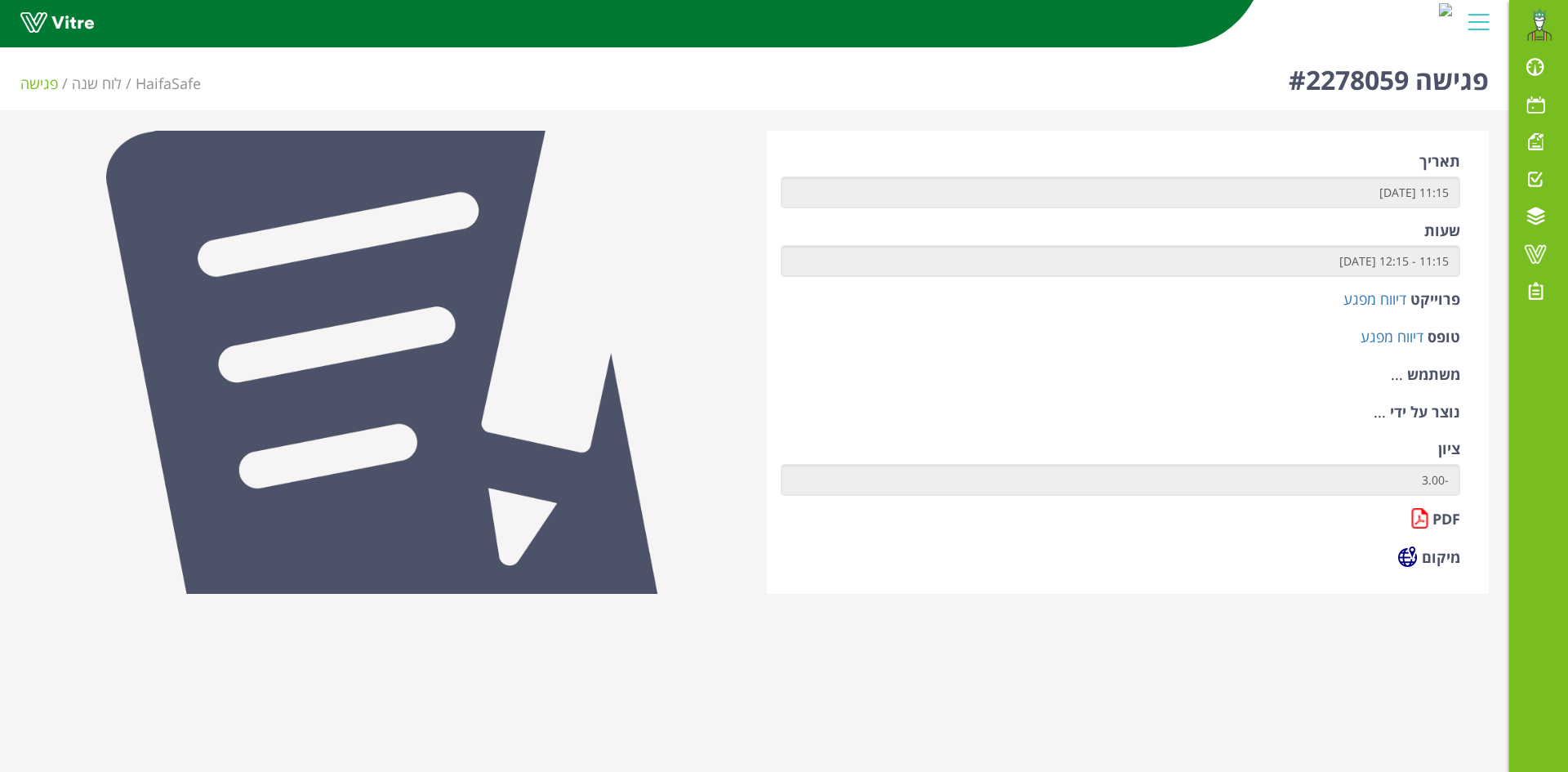
click at [1441, 520] on label "PDF" at bounding box center [1446, 520] width 28 height 22
click at [1427, 519] on link at bounding box center [1419, 518] width 17 height 21
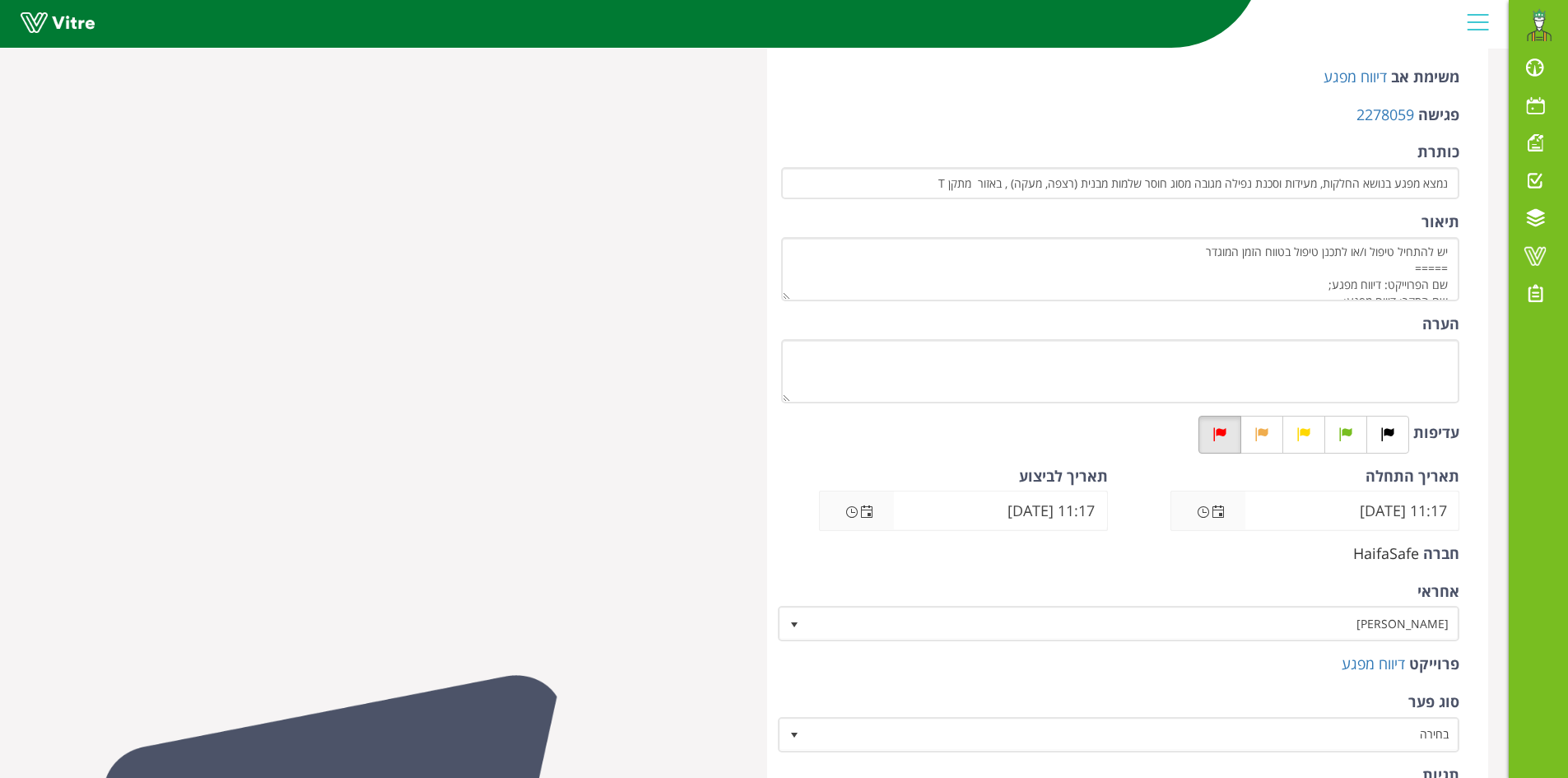
scroll to position [46, 0]
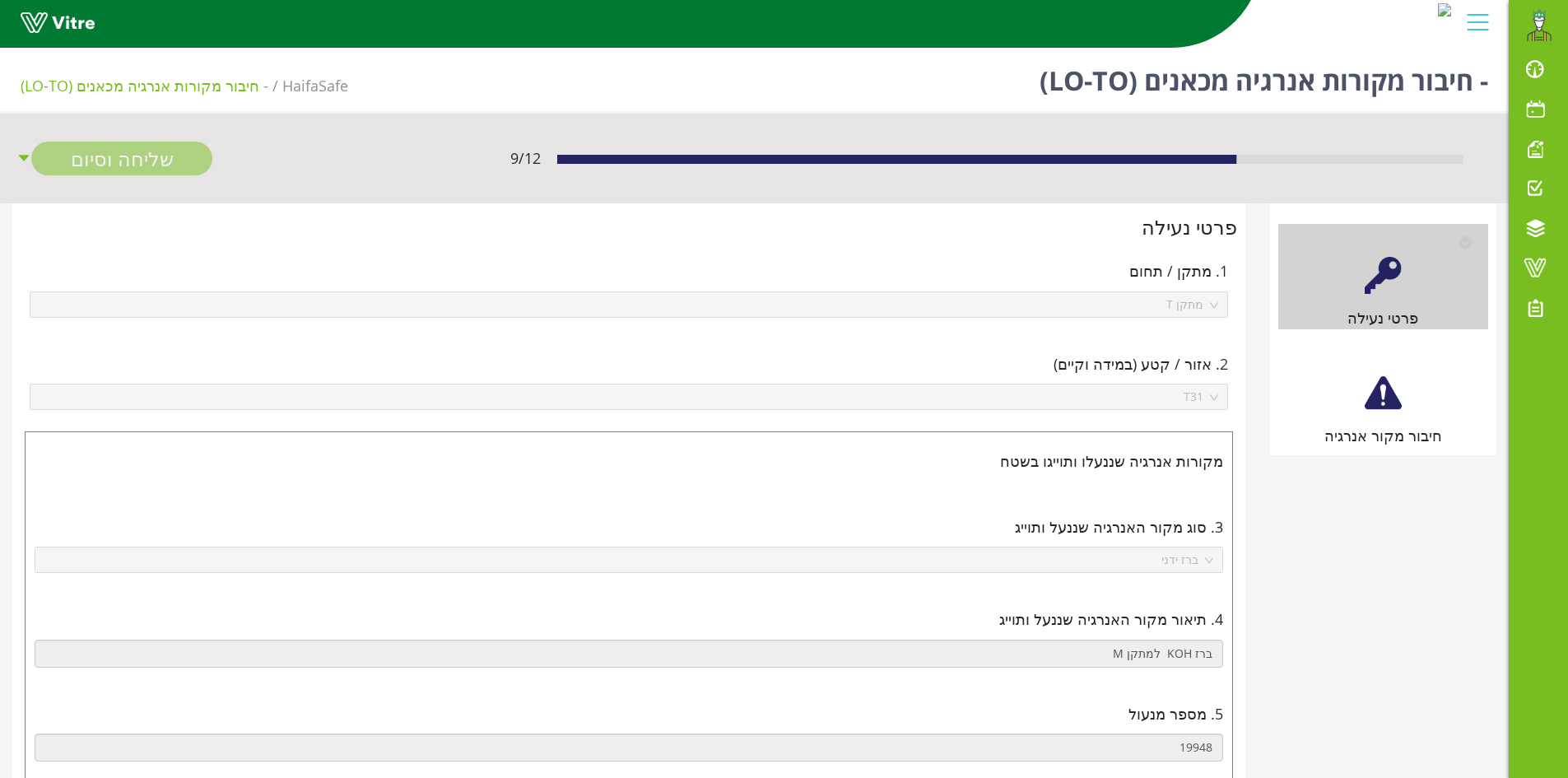
click at [1393, 404] on div at bounding box center [1382, 392] width 37 height 37
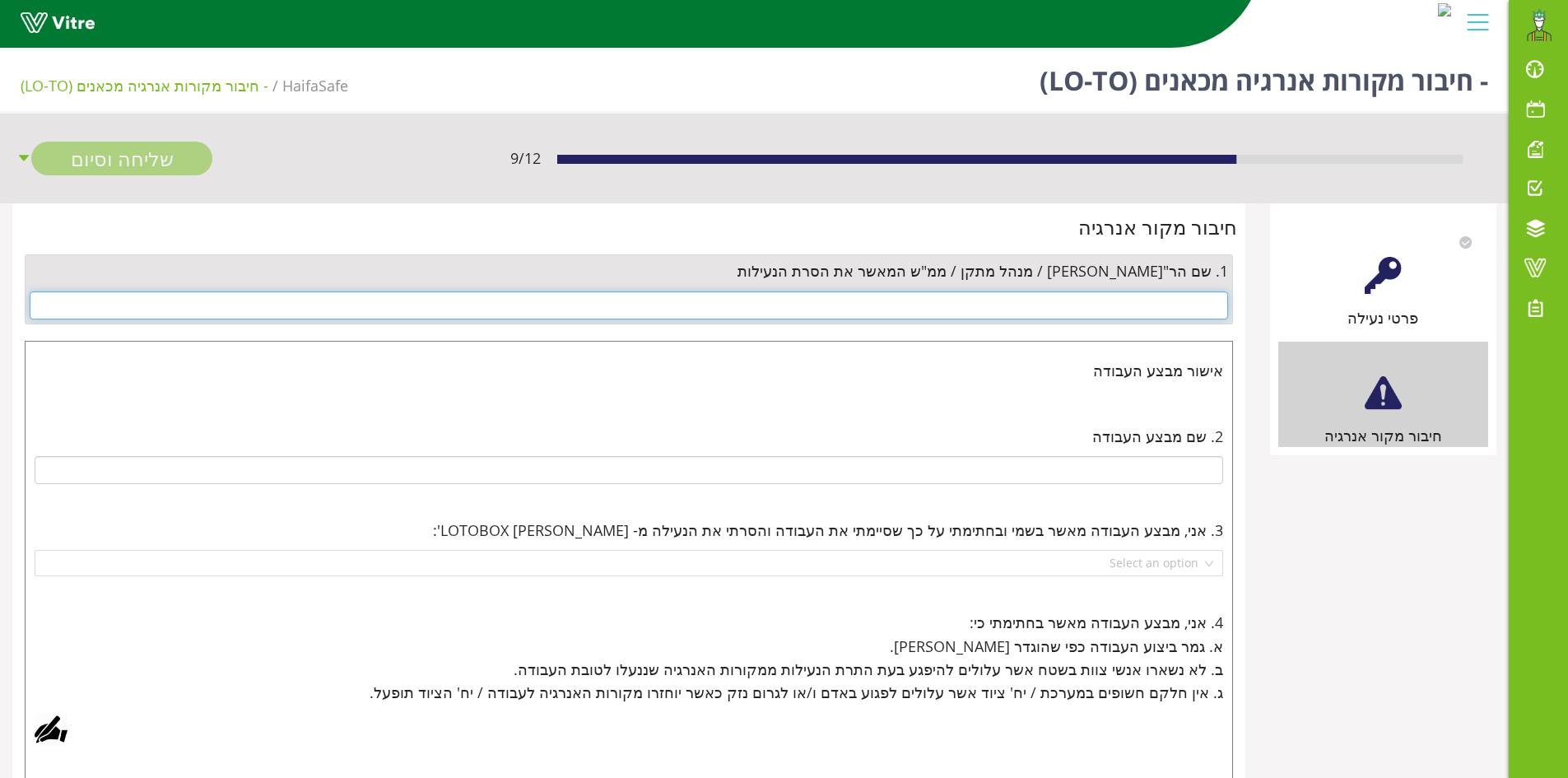
click at [1162, 309] on input "text" at bounding box center [629, 305] width 1198 height 28
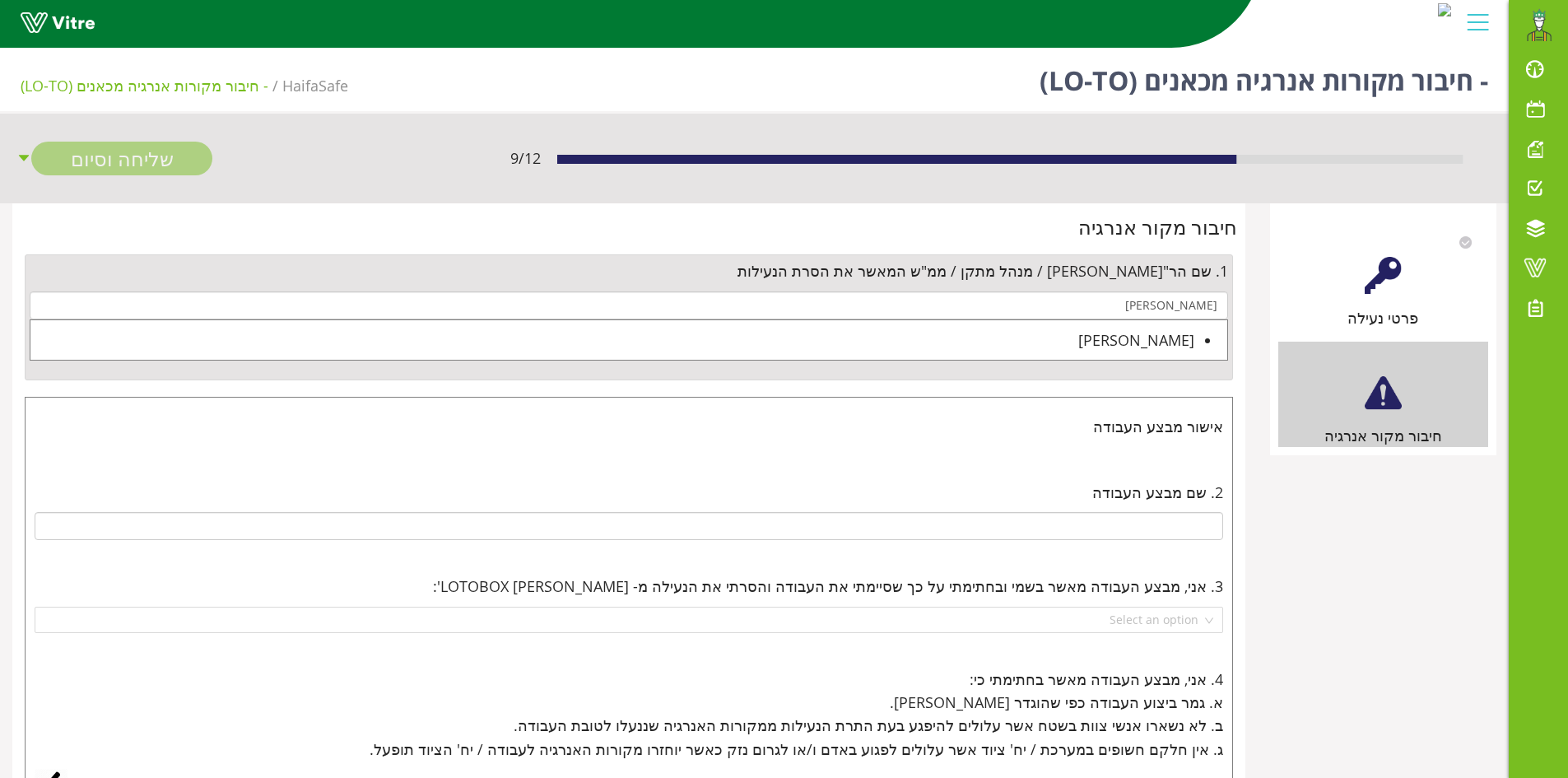
click at [1175, 347] on div "[PERSON_NAME]" at bounding box center [612, 339] width 1164 height 23
type input "[PERSON_NAME]"
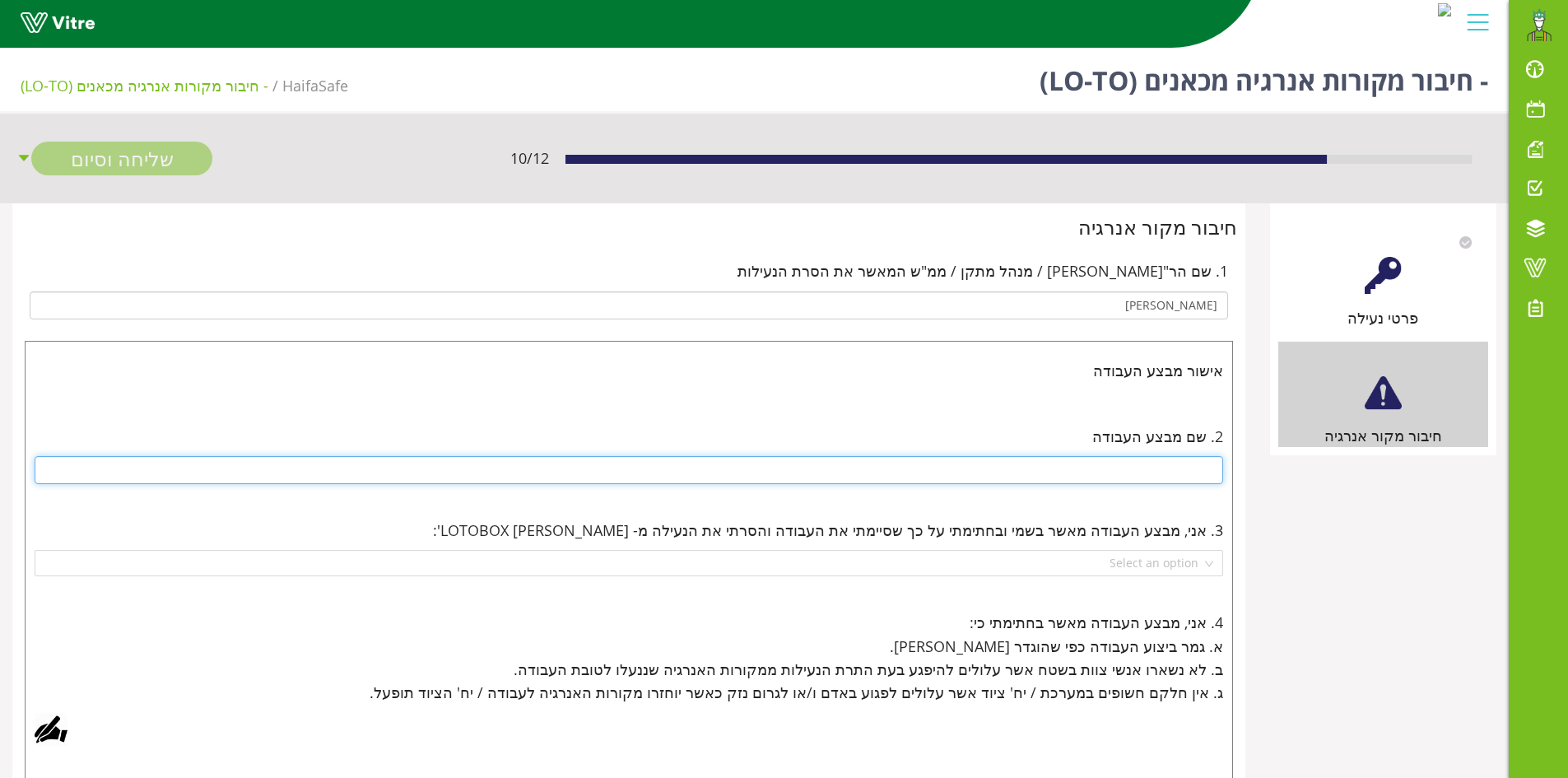
click at [1151, 464] on input "text" at bounding box center [629, 470] width 1188 height 28
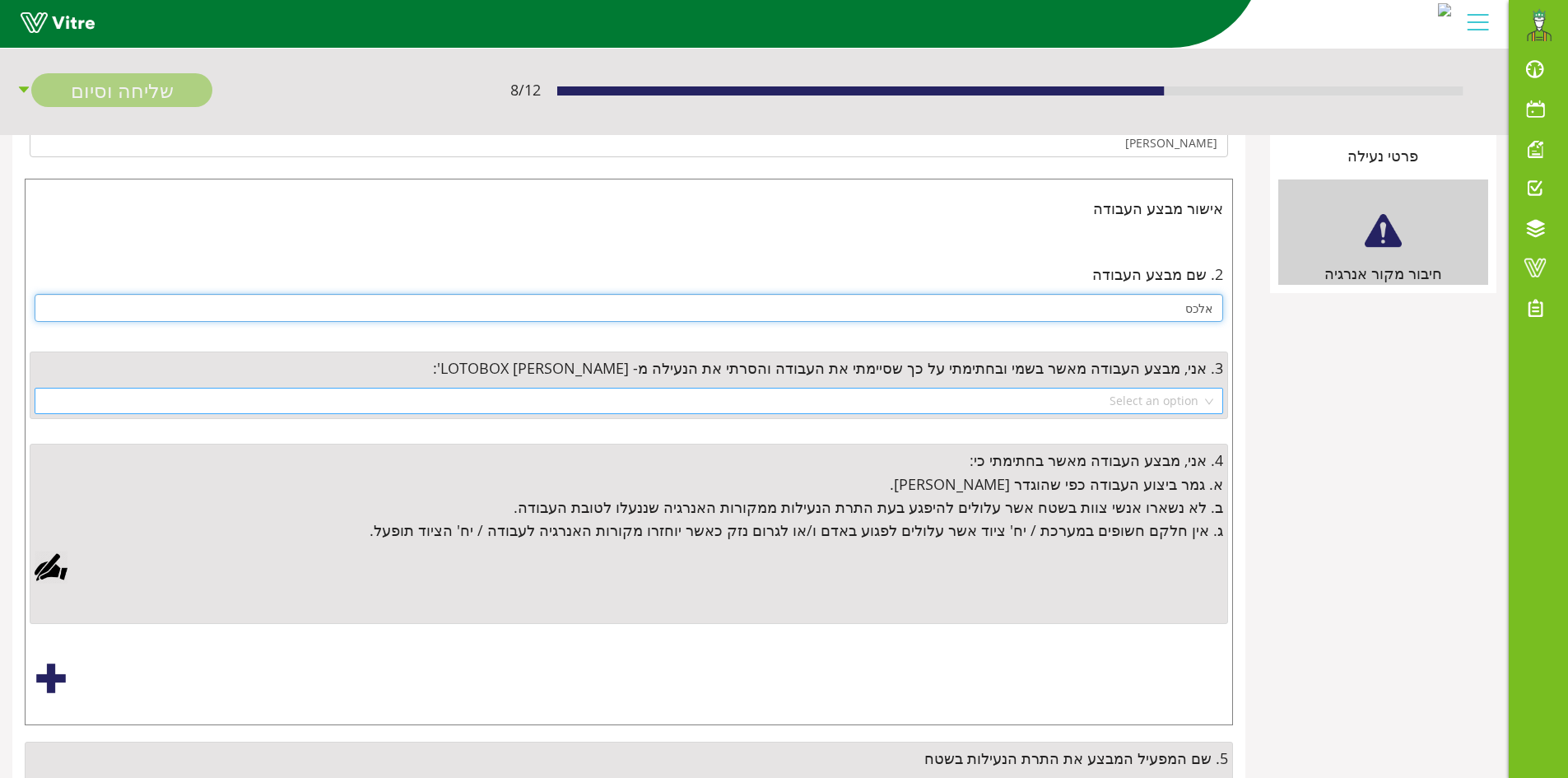
scroll to position [165, 0]
type input "אלכס"
click at [1147, 407] on input "search" at bounding box center [623, 397] width 1157 height 25
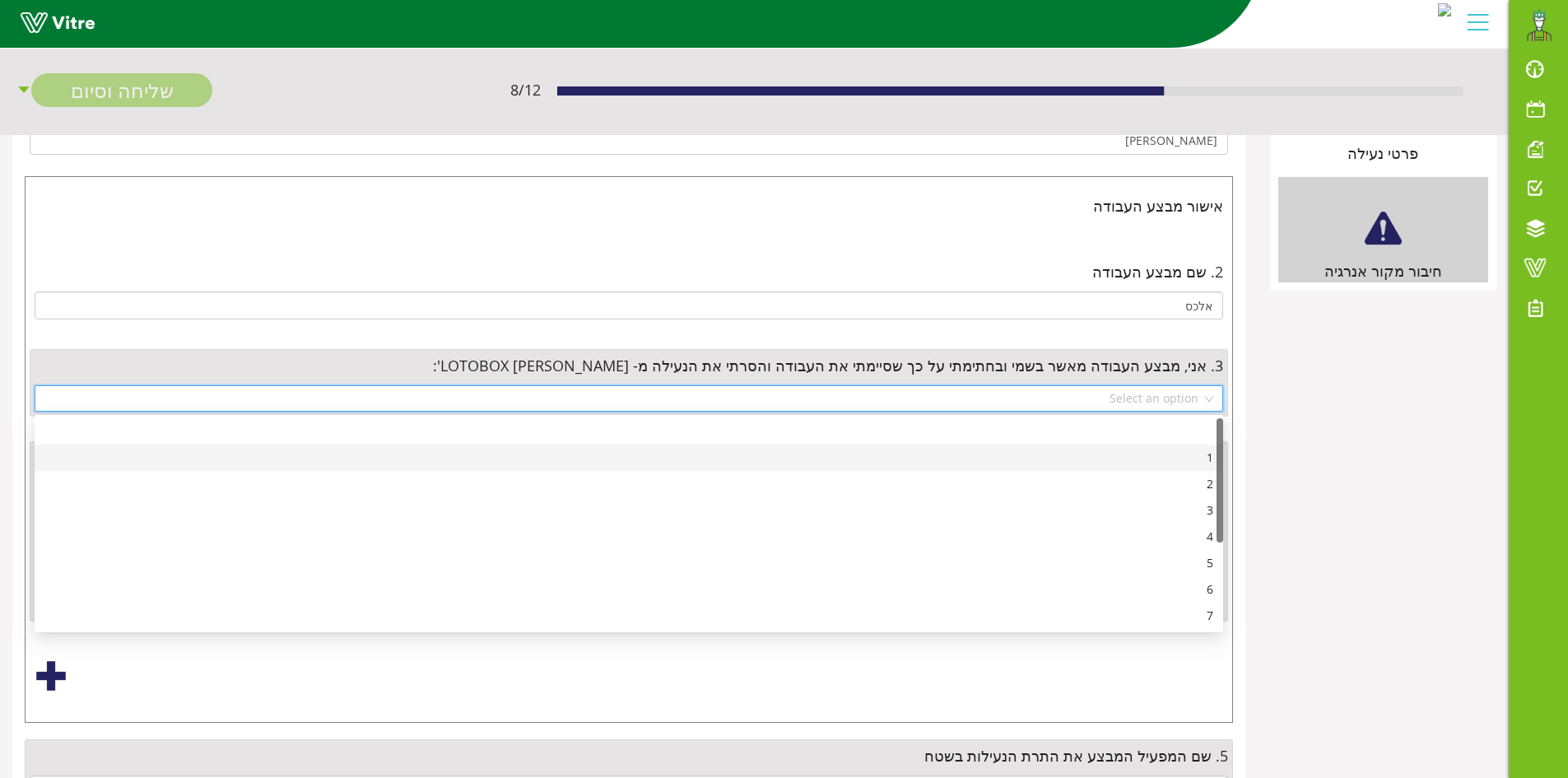
click at [1164, 462] on div "1" at bounding box center [629, 457] width 1169 height 18
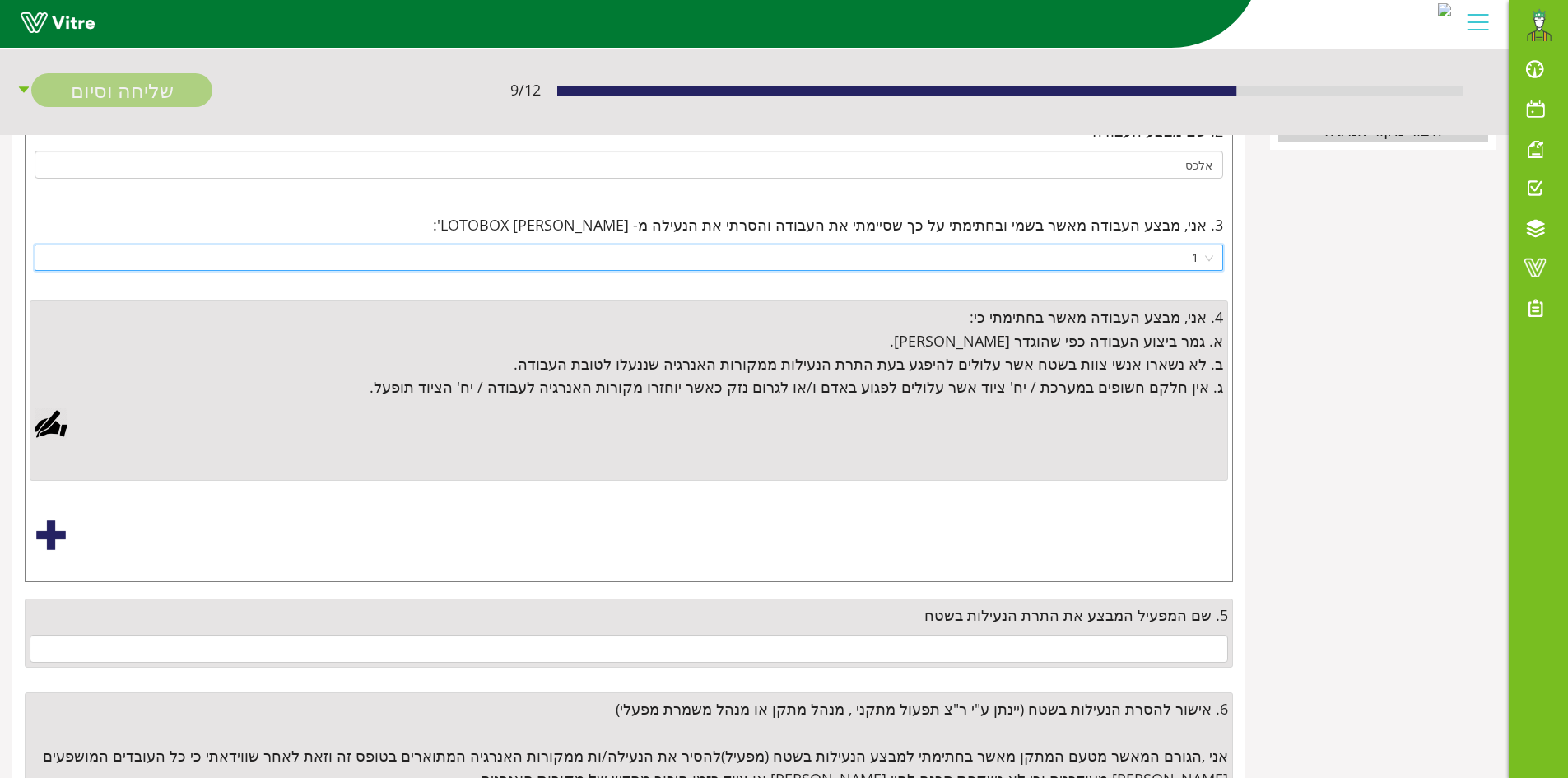
scroll to position [411, 0]
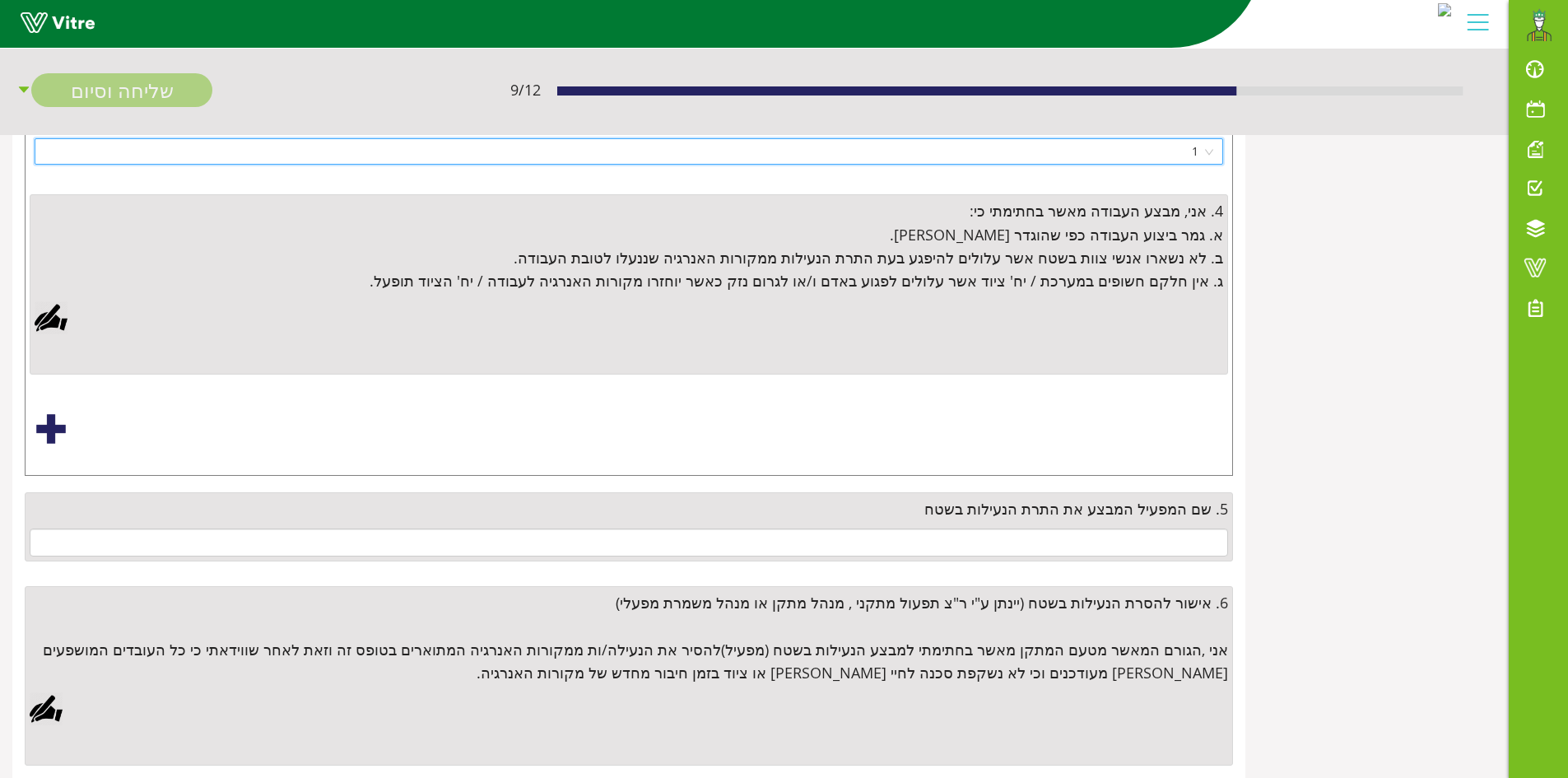
click at [60, 312] on div at bounding box center [51, 317] width 33 height 33
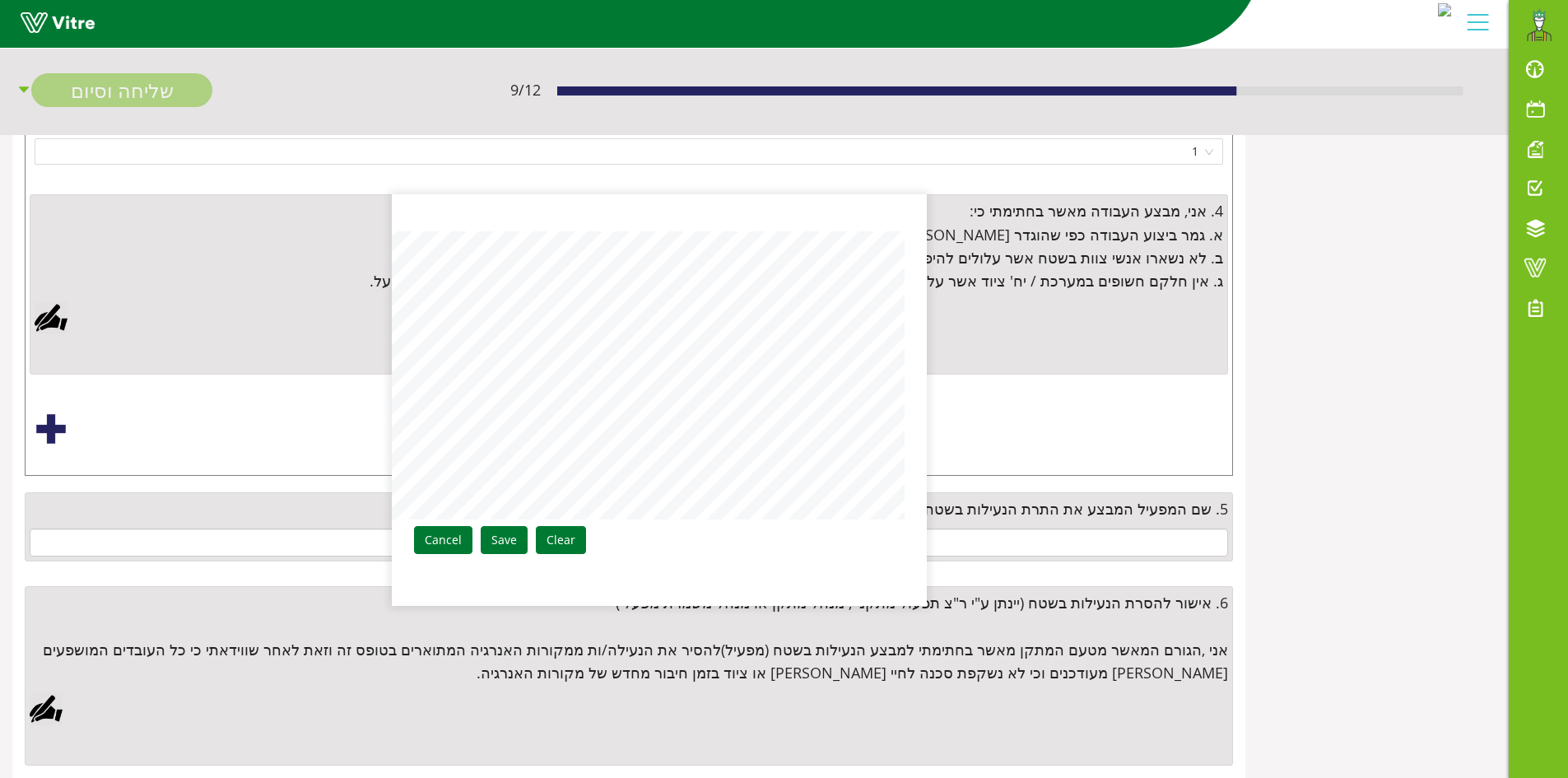
drag, startPoint x: 509, startPoint y: 535, endPoint x: 706, endPoint y: 572, distance: 200.4
click at [510, 535] on link "Save" at bounding box center [504, 540] width 47 height 28
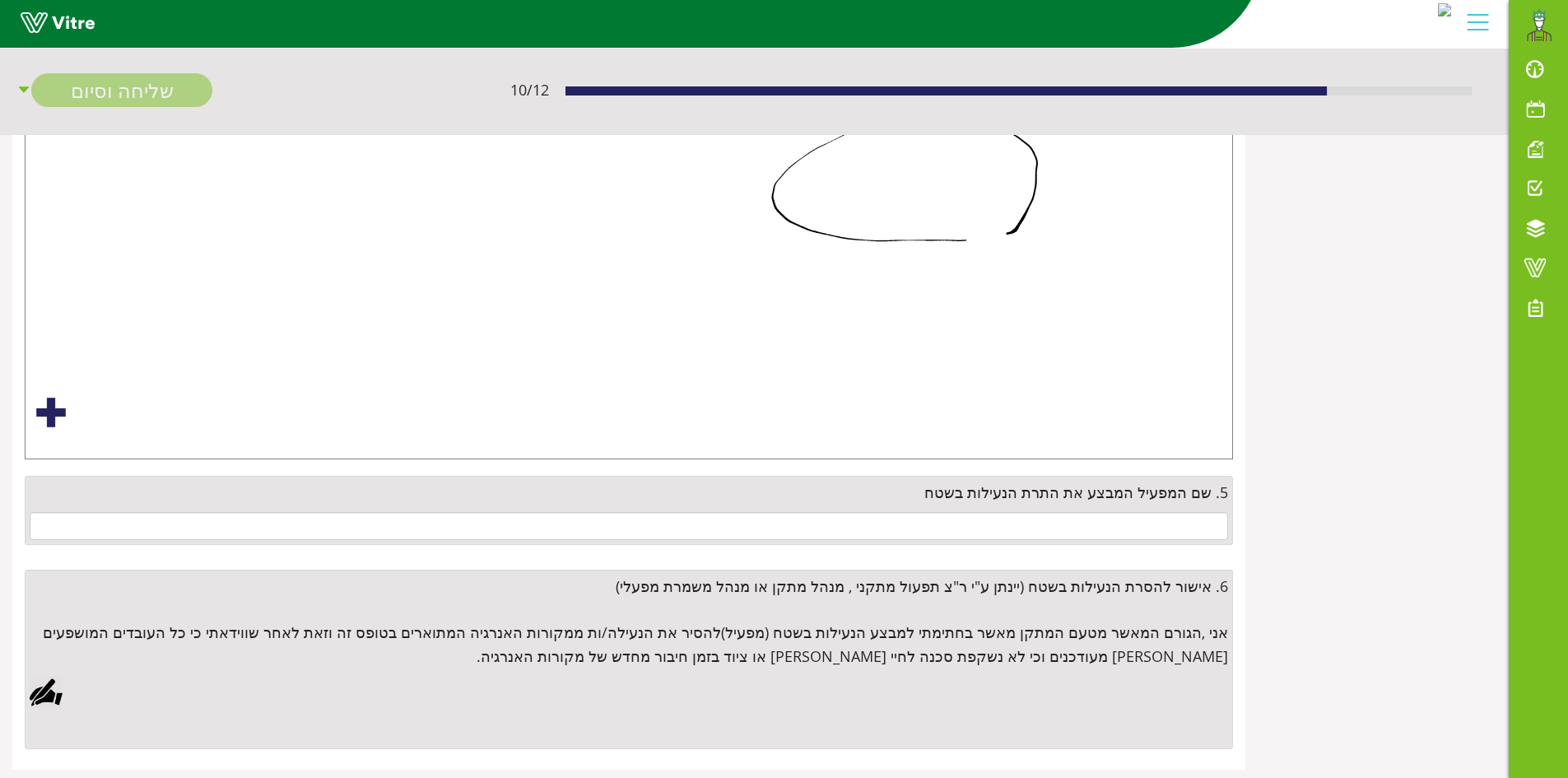
scroll to position [725, 0]
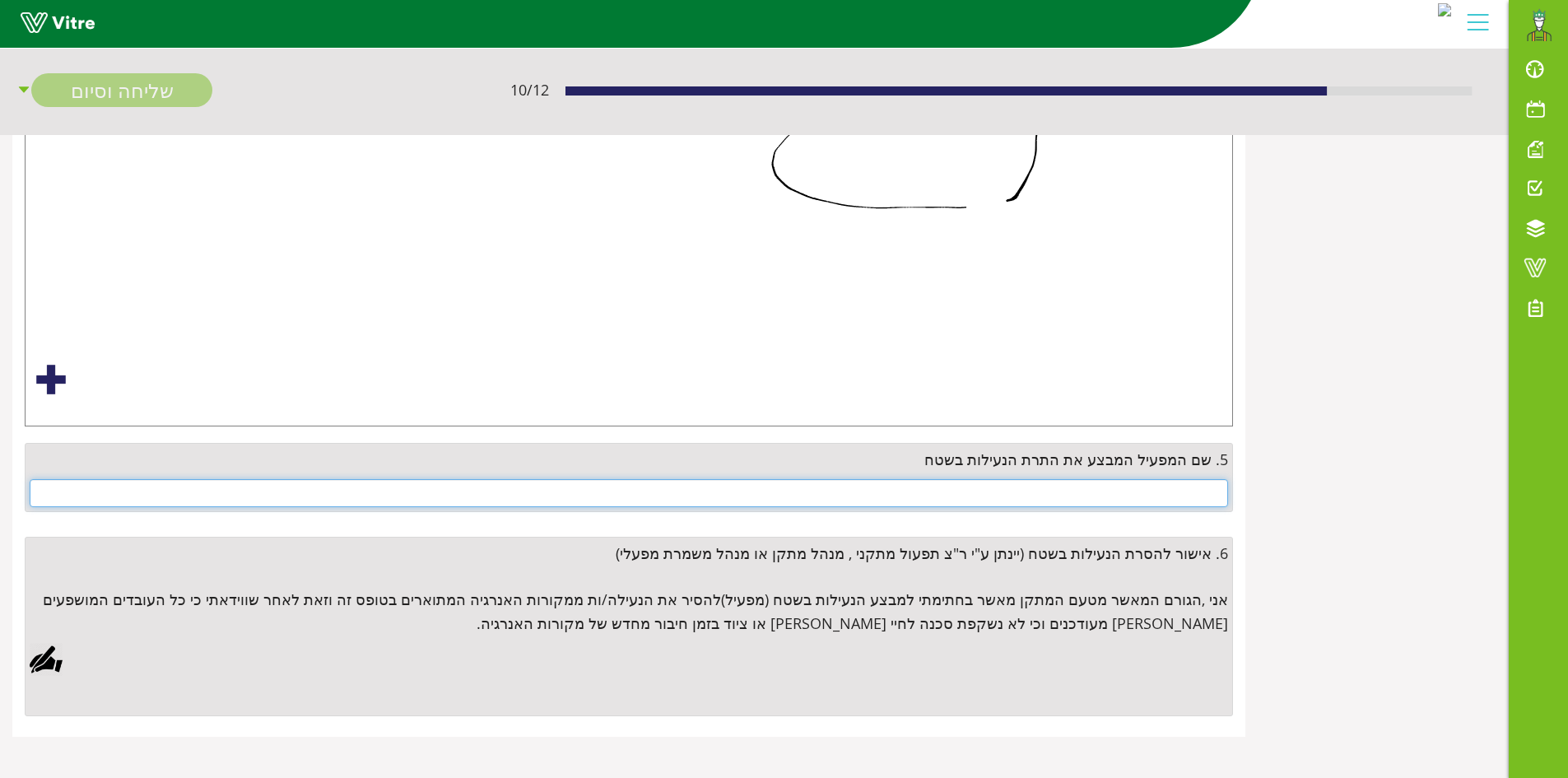
click at [1133, 484] on input "text" at bounding box center [629, 493] width 1198 height 28
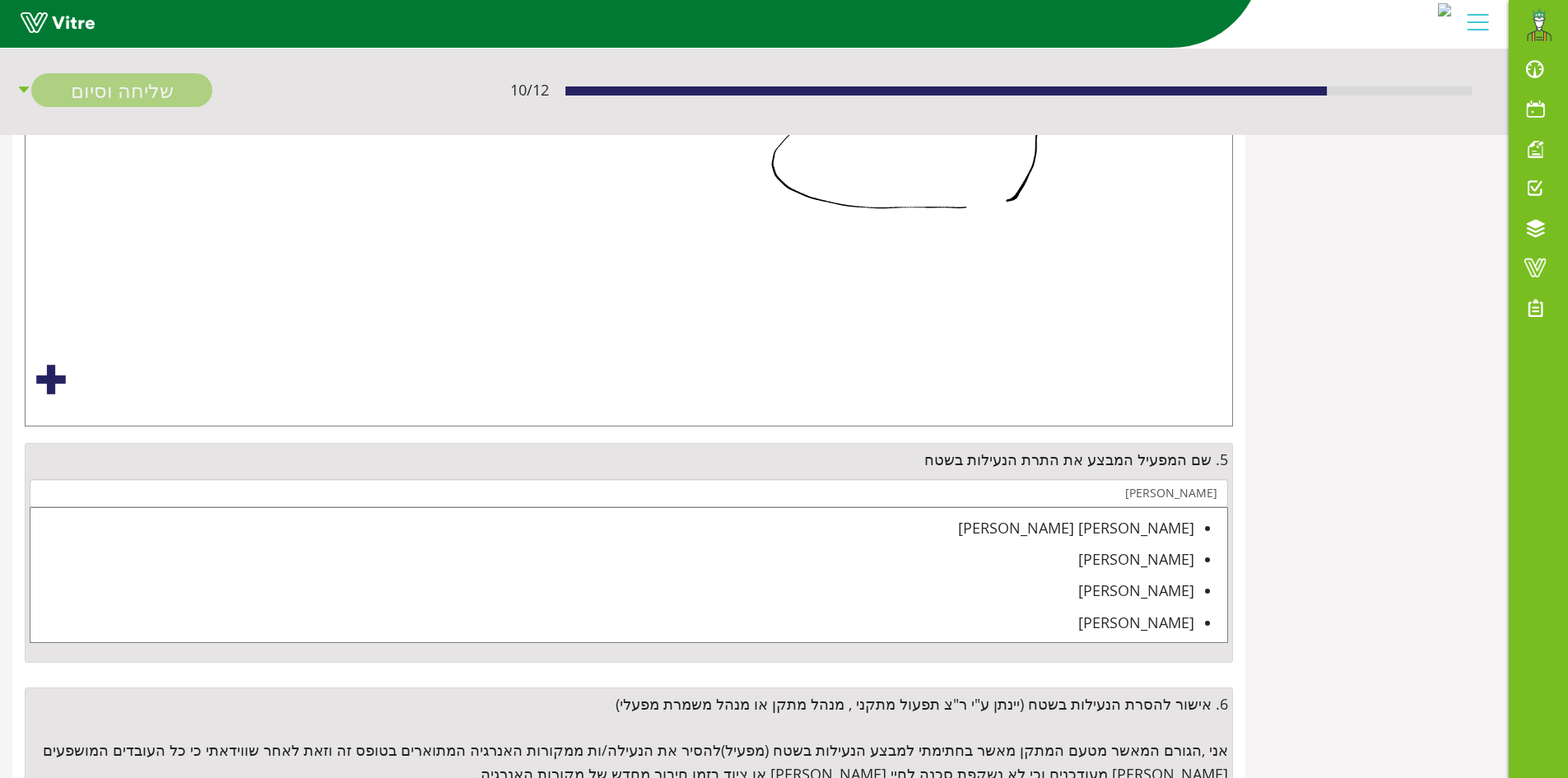
click at [1171, 528] on div "מימון אלול" at bounding box center [612, 527] width 1164 height 23
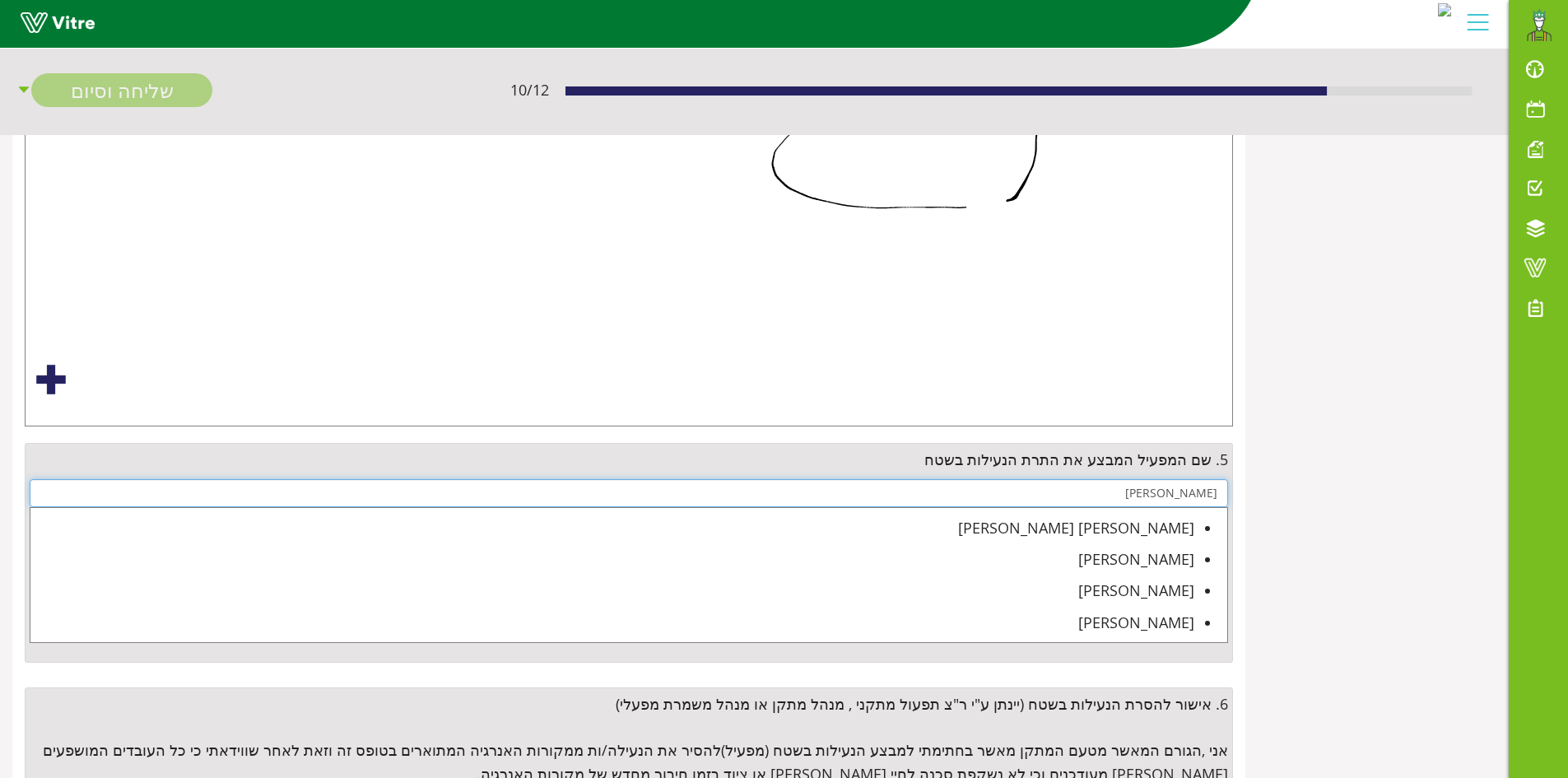
type input "מימון אלול"
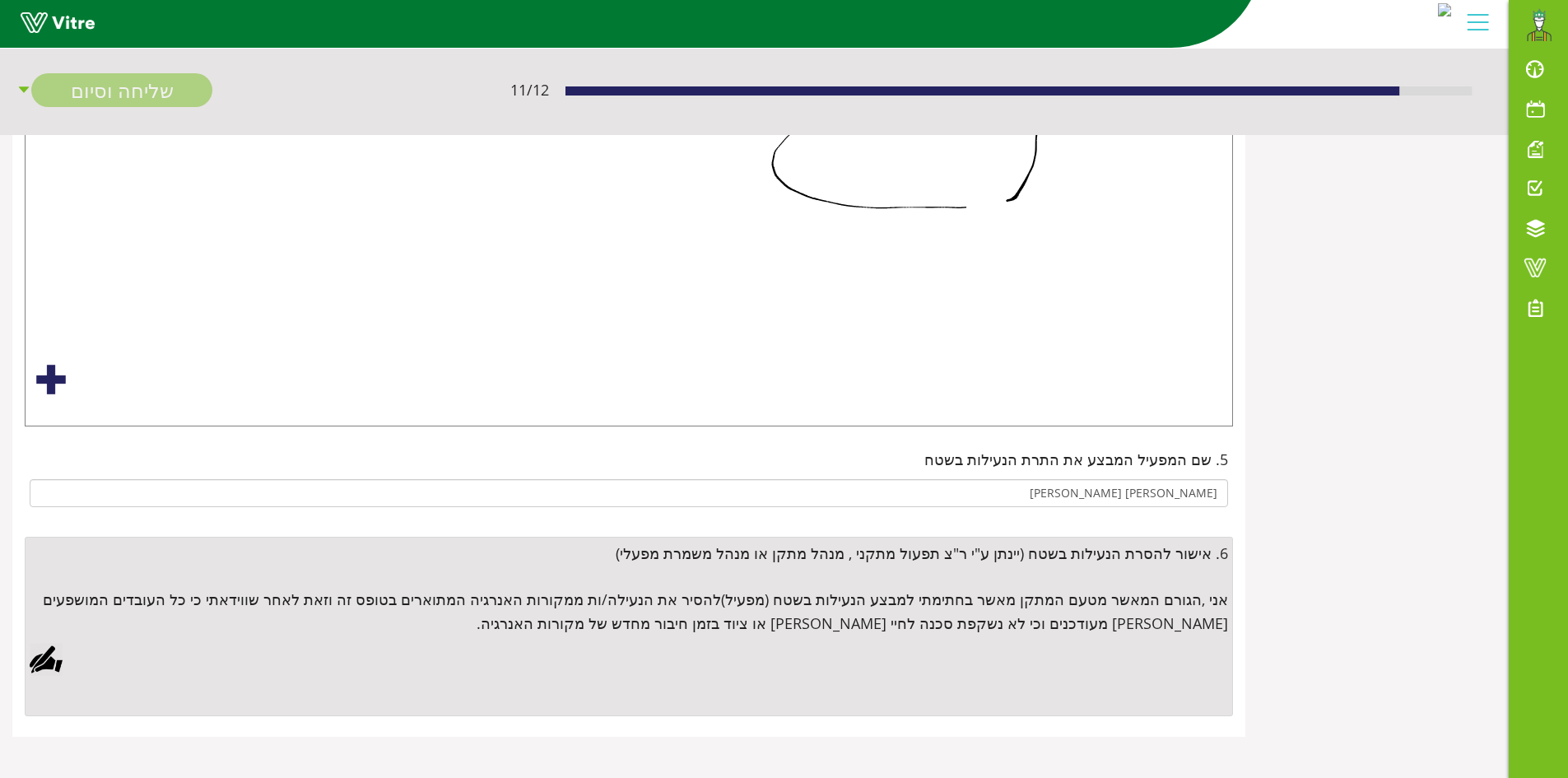
click at [40, 660] on div at bounding box center [46, 659] width 33 height 33
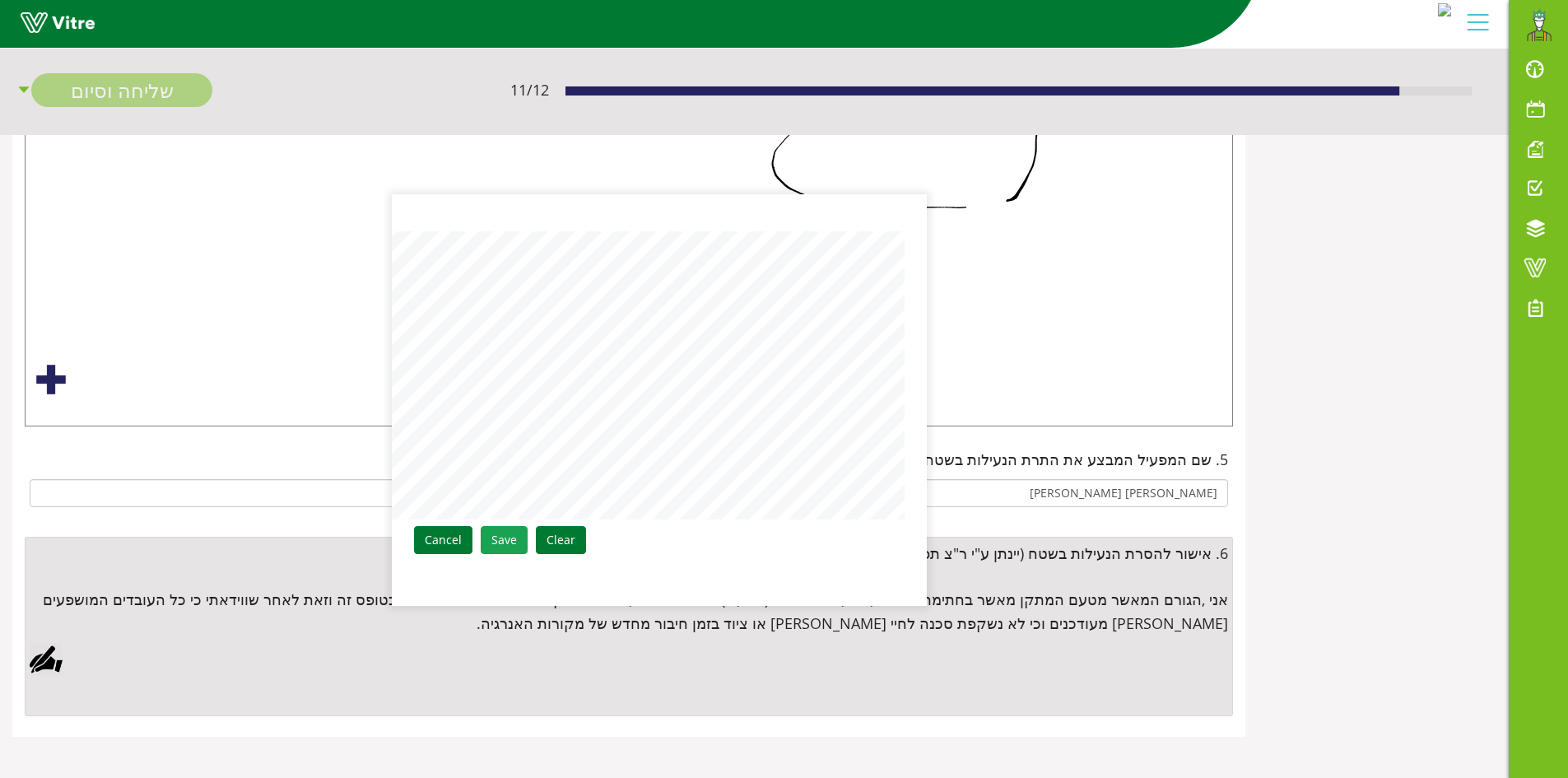
click at [500, 543] on link "Save" at bounding box center [504, 540] width 47 height 28
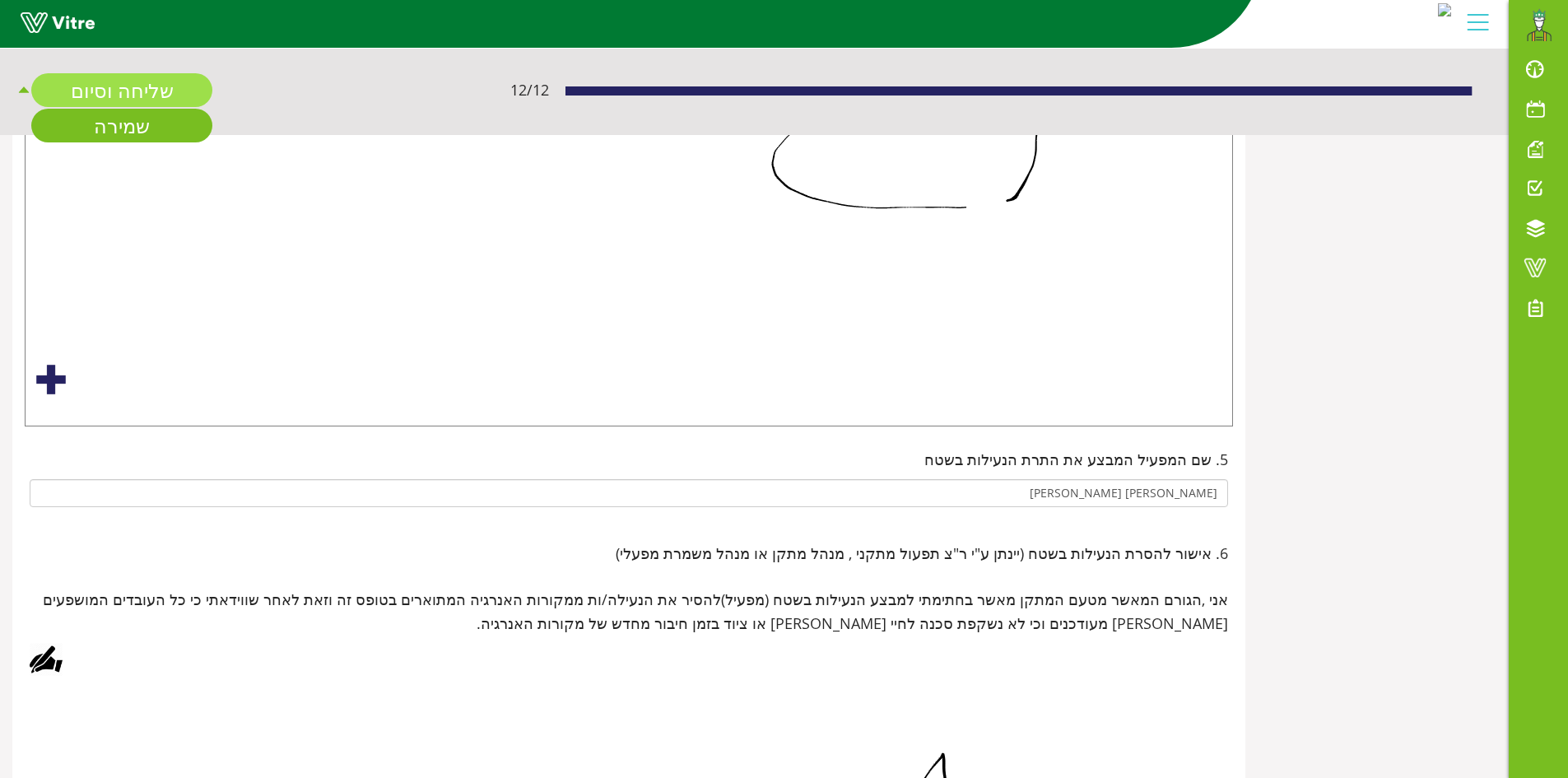
click at [154, 92] on link "שליחה וסיום" at bounding box center [121, 90] width 181 height 34
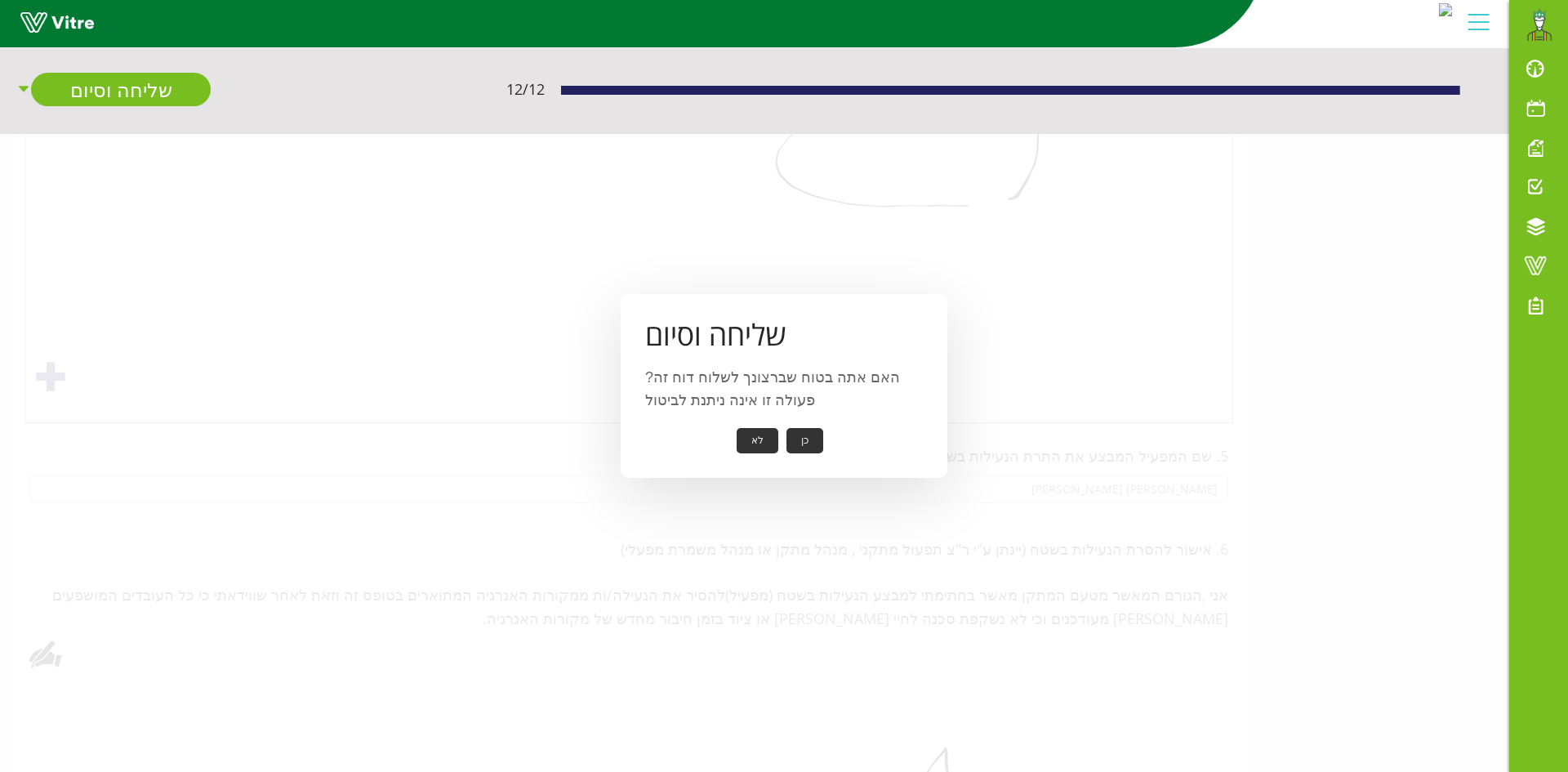
click at [797, 447] on button "כן" at bounding box center [804, 441] width 36 height 26
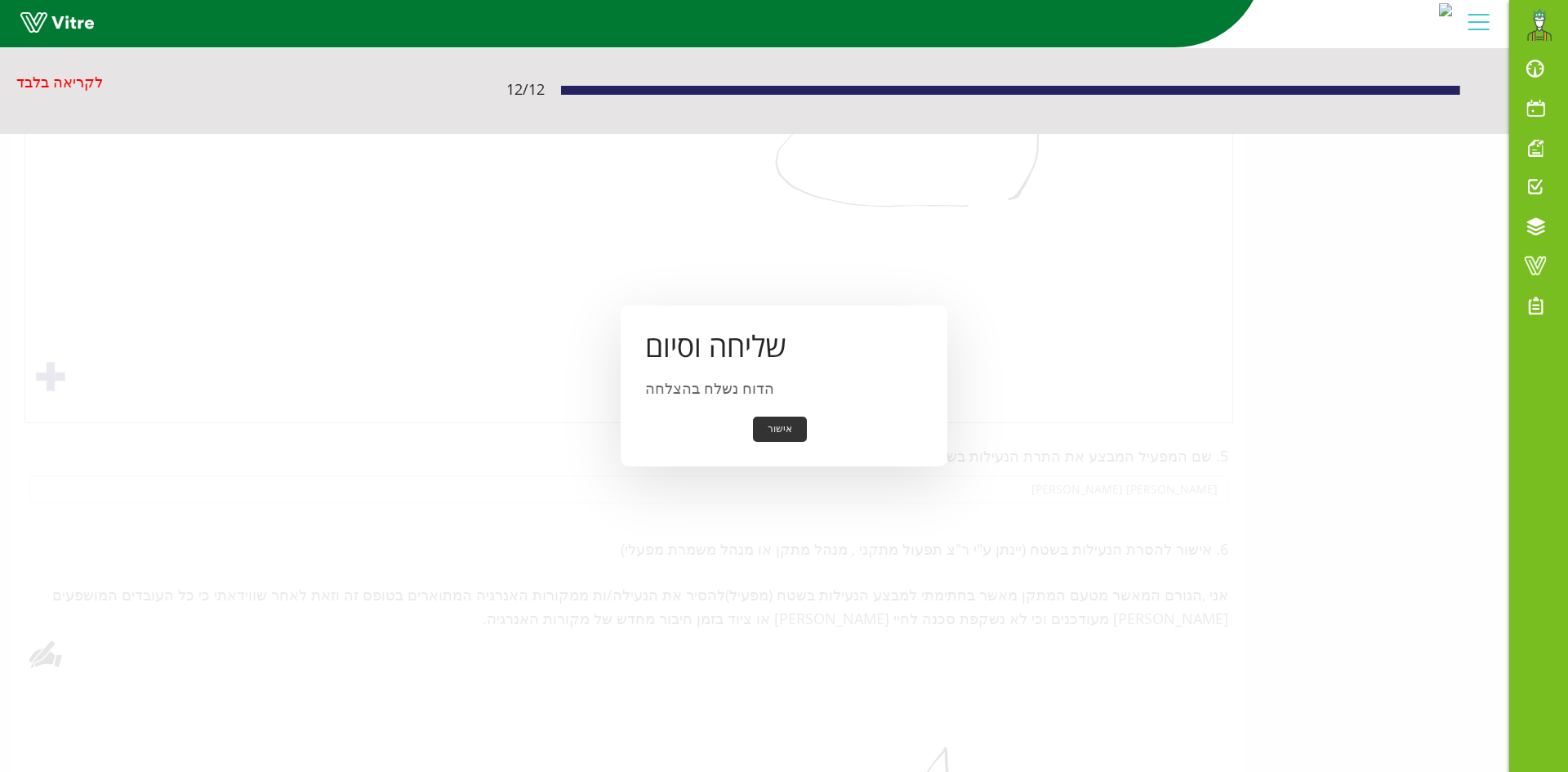
click at [789, 431] on button "אישור" at bounding box center [780, 429] width 54 height 26
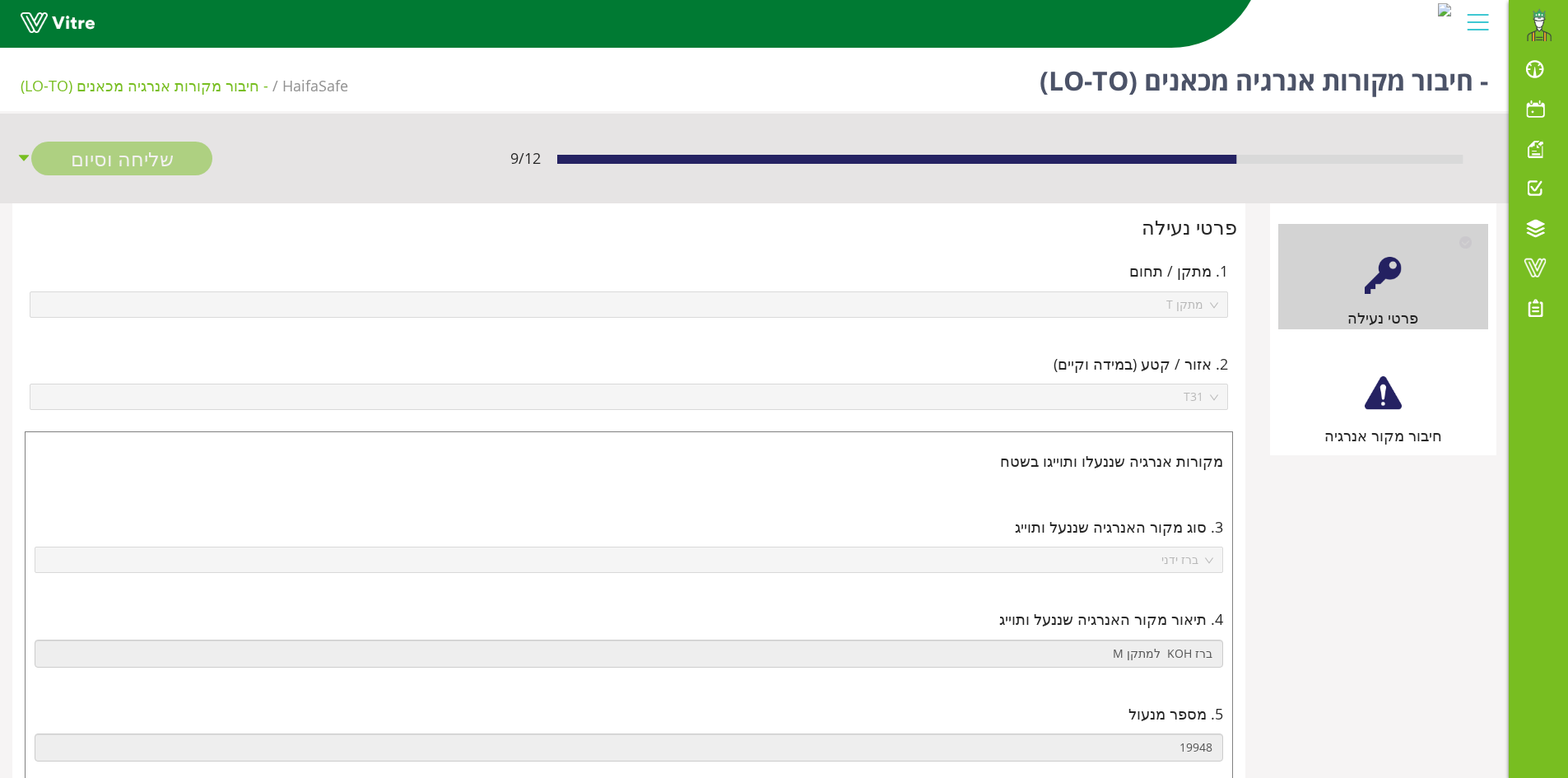
scroll to position [235, 0]
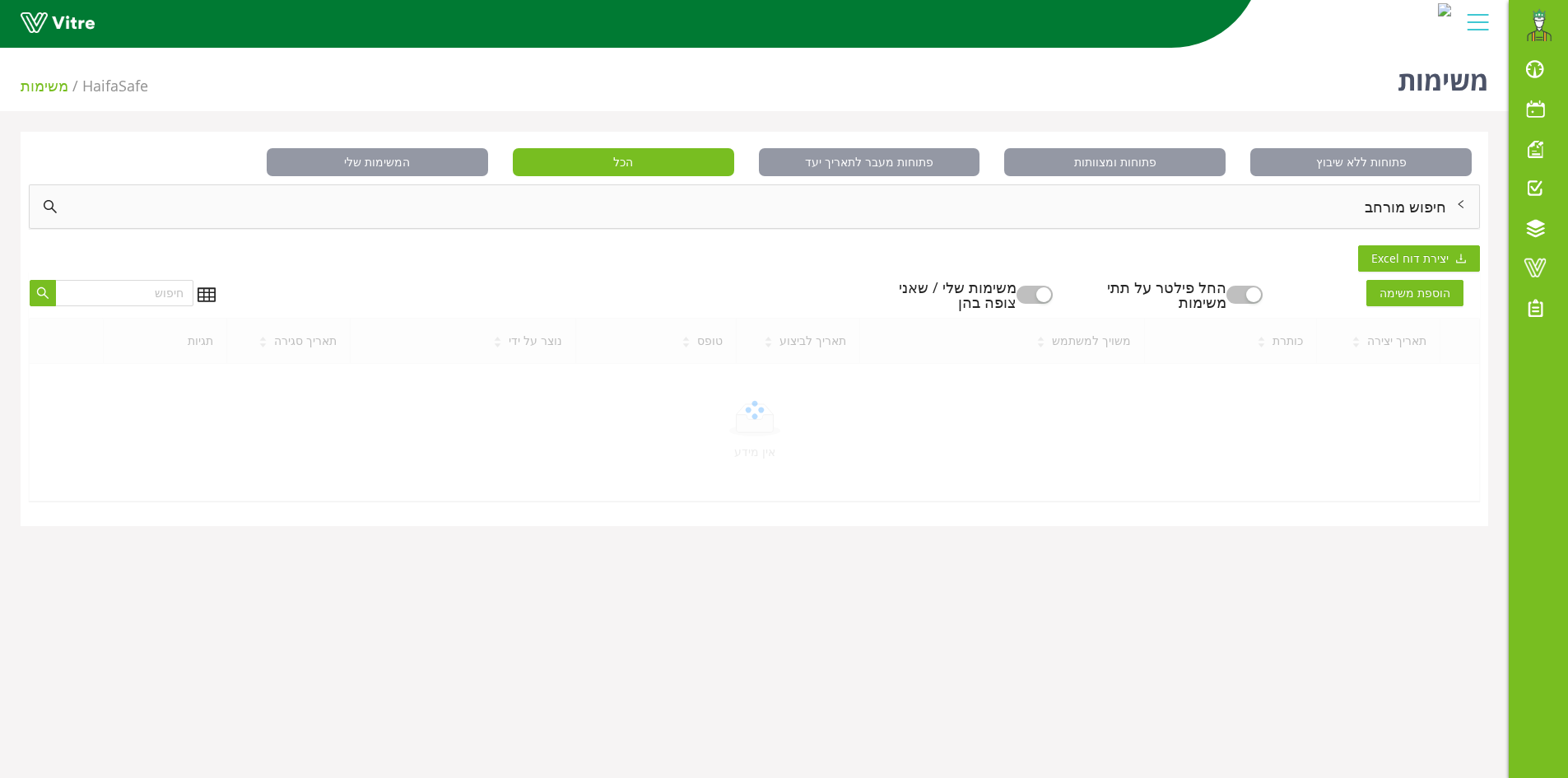
scroll to position [41, 0]
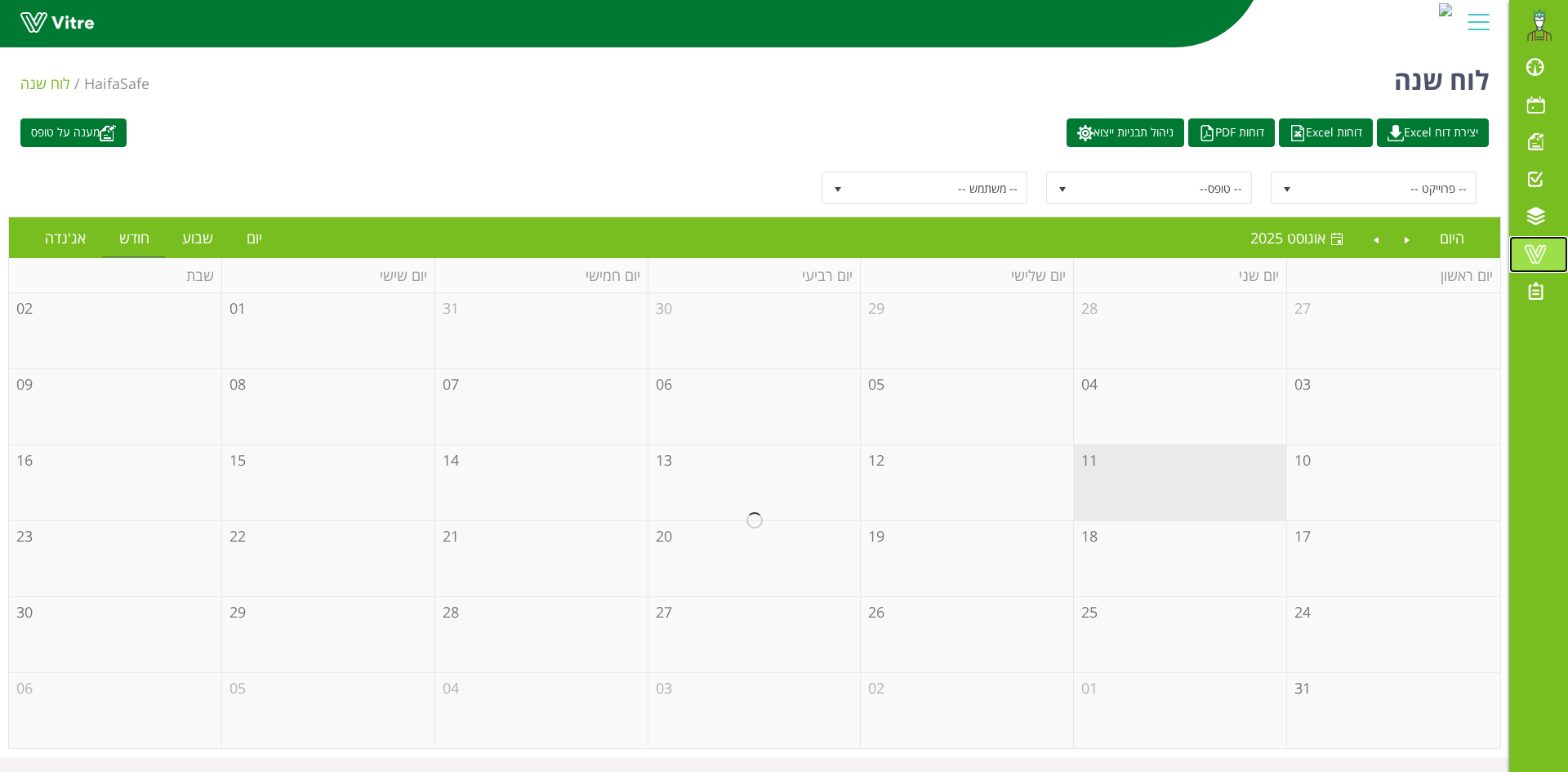
click at [1535, 254] on span at bounding box center [1534, 254] width 40 height 20
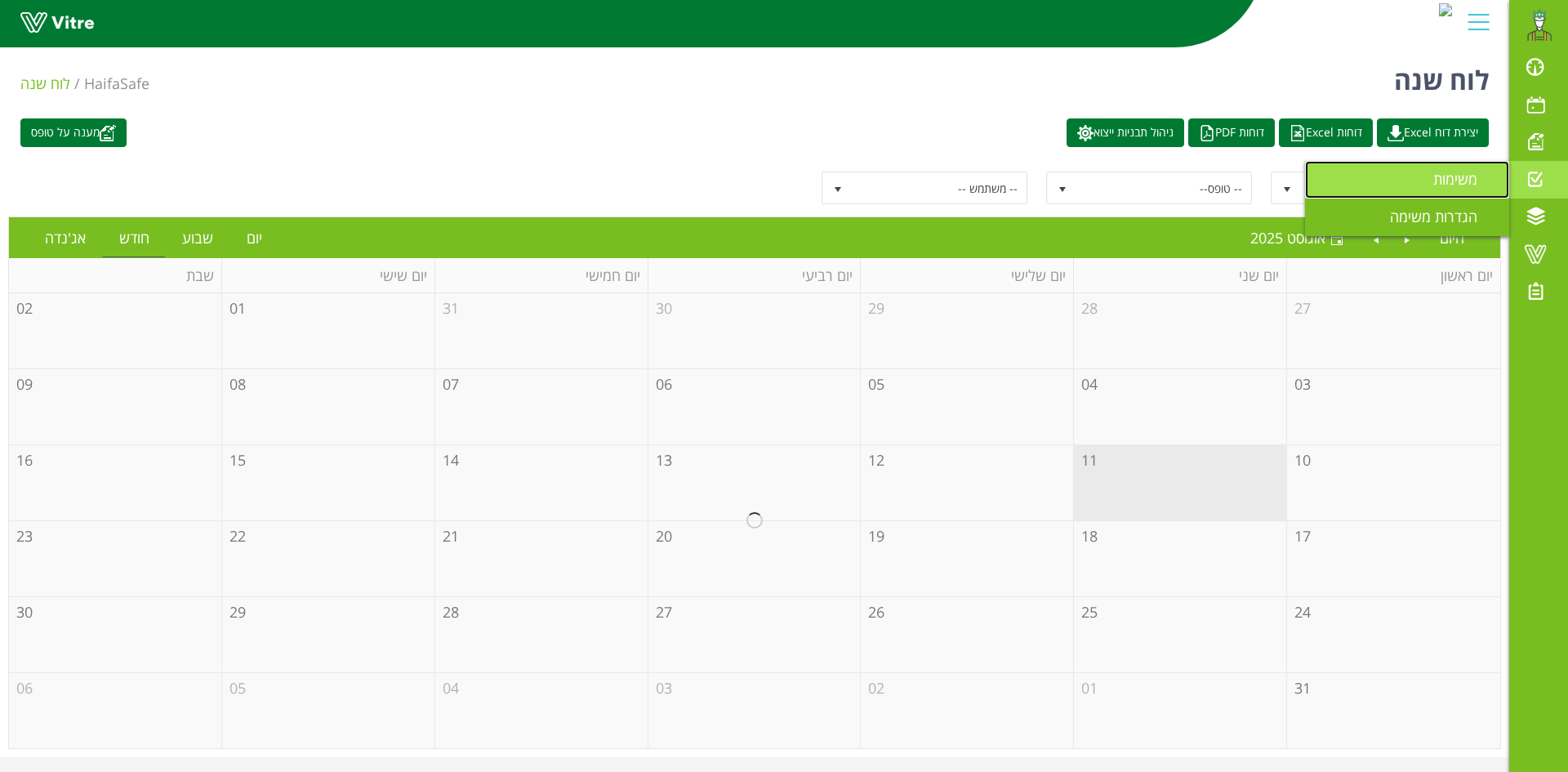
click at [1465, 171] on span "משימות" at bounding box center [1464, 178] width 64 height 20
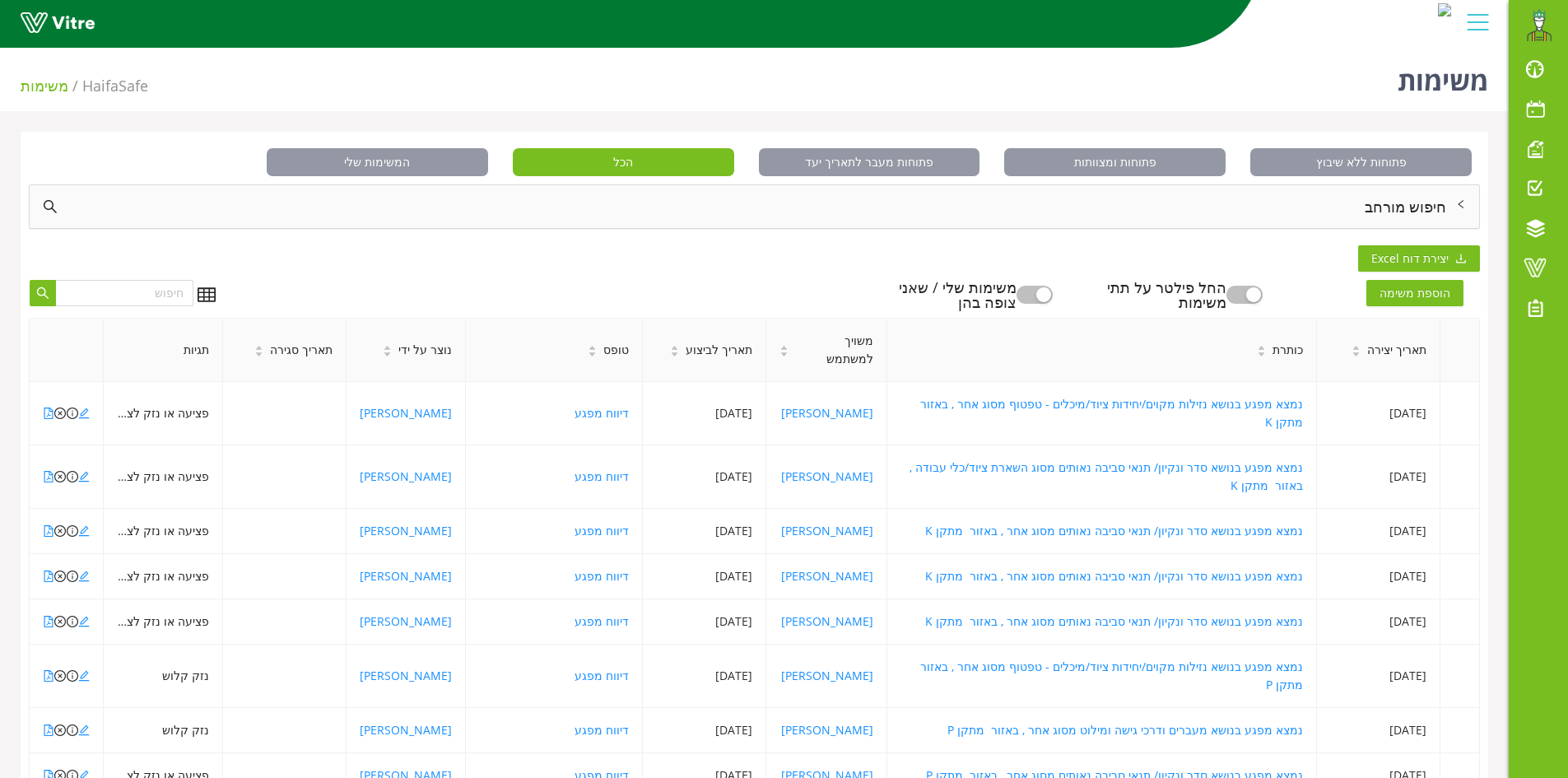
click at [1052, 289] on button "button" at bounding box center [1034, 294] width 36 height 18
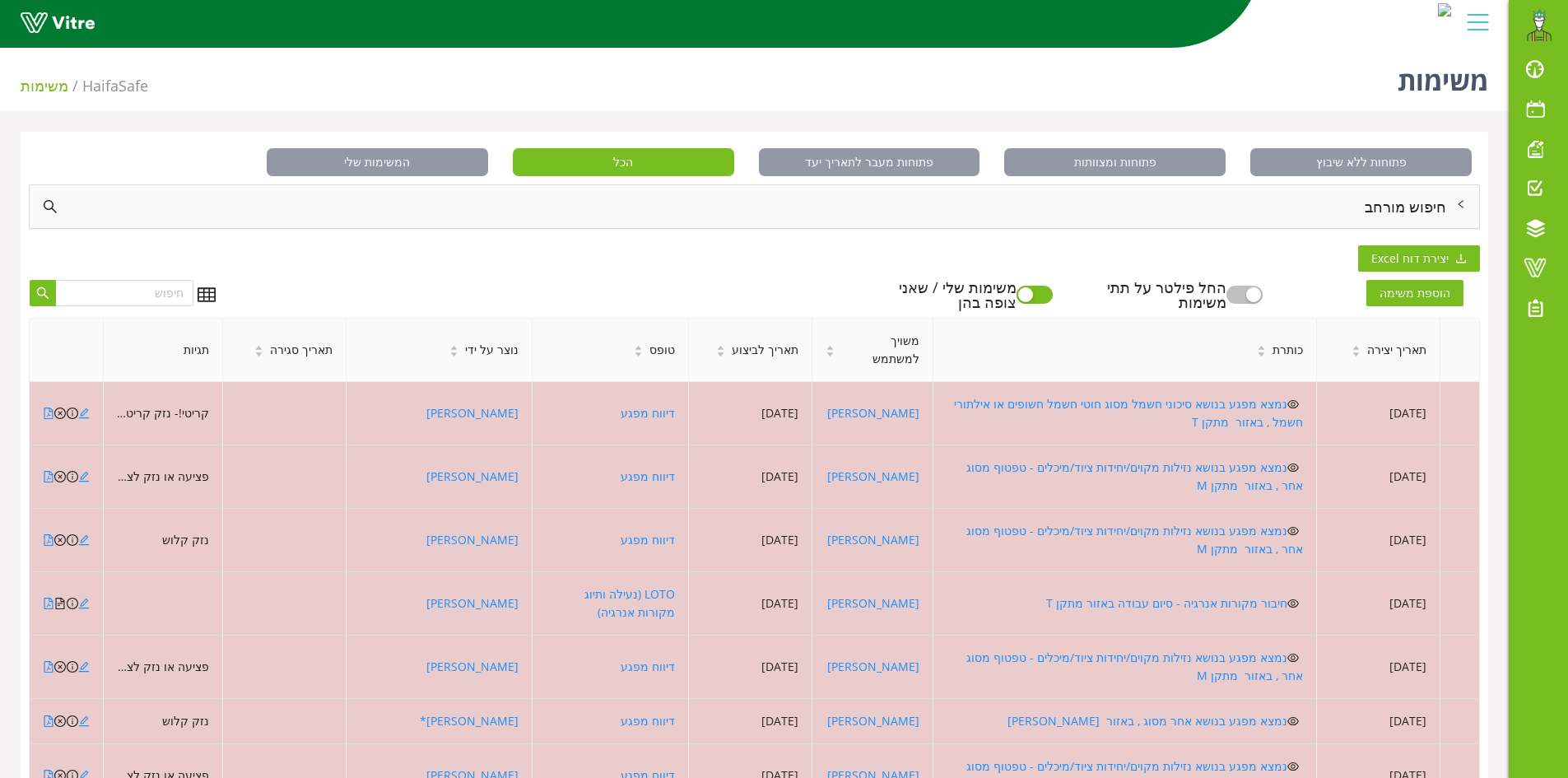
click at [1389, 199] on div "חיפוש מורחב" at bounding box center [754, 206] width 1449 height 43
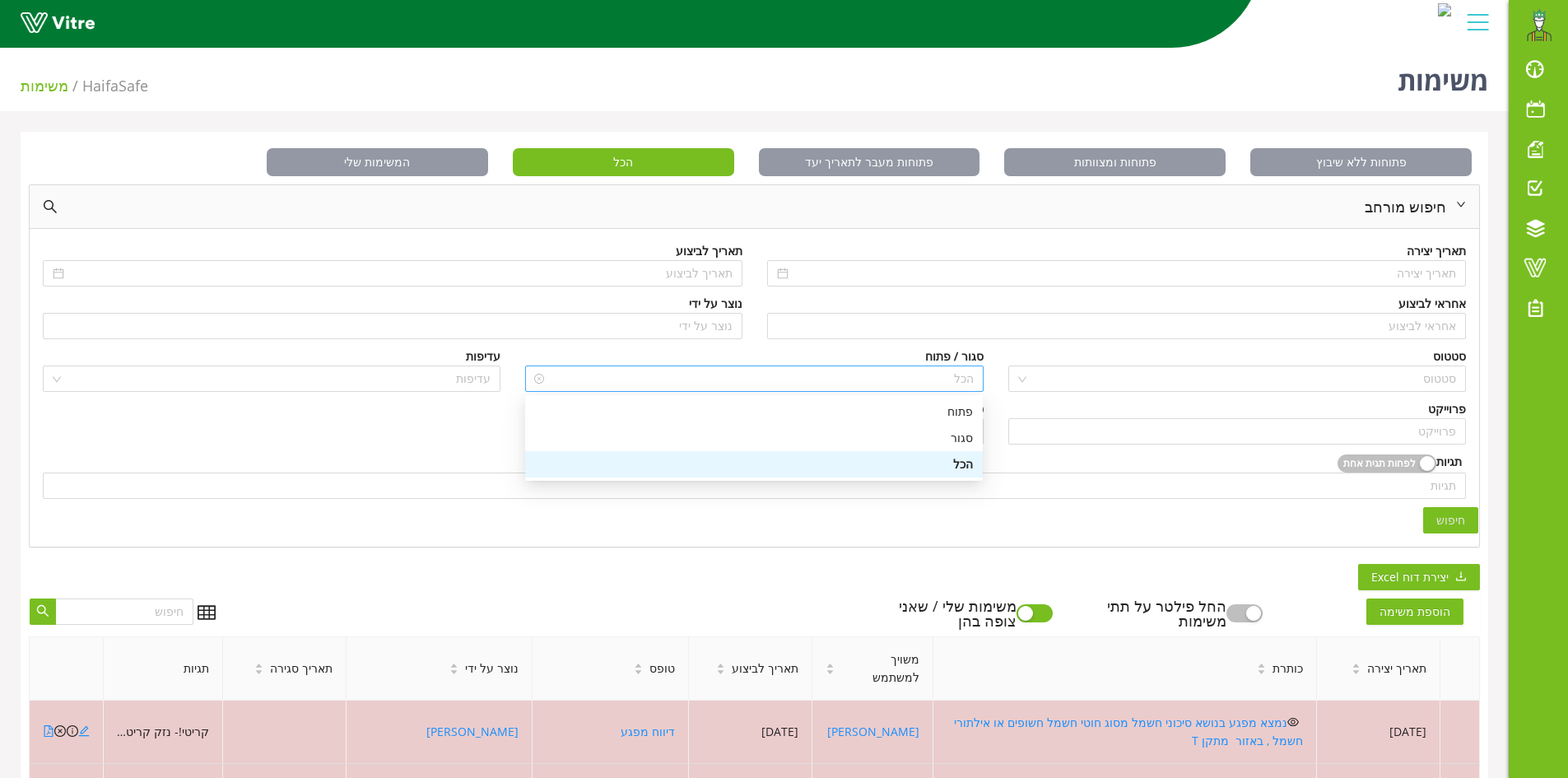
click at [915, 371] on span "הכל" at bounding box center [753, 379] width 438 height 25
click at [947, 411] on div "פתוח" at bounding box center [753, 411] width 438 height 18
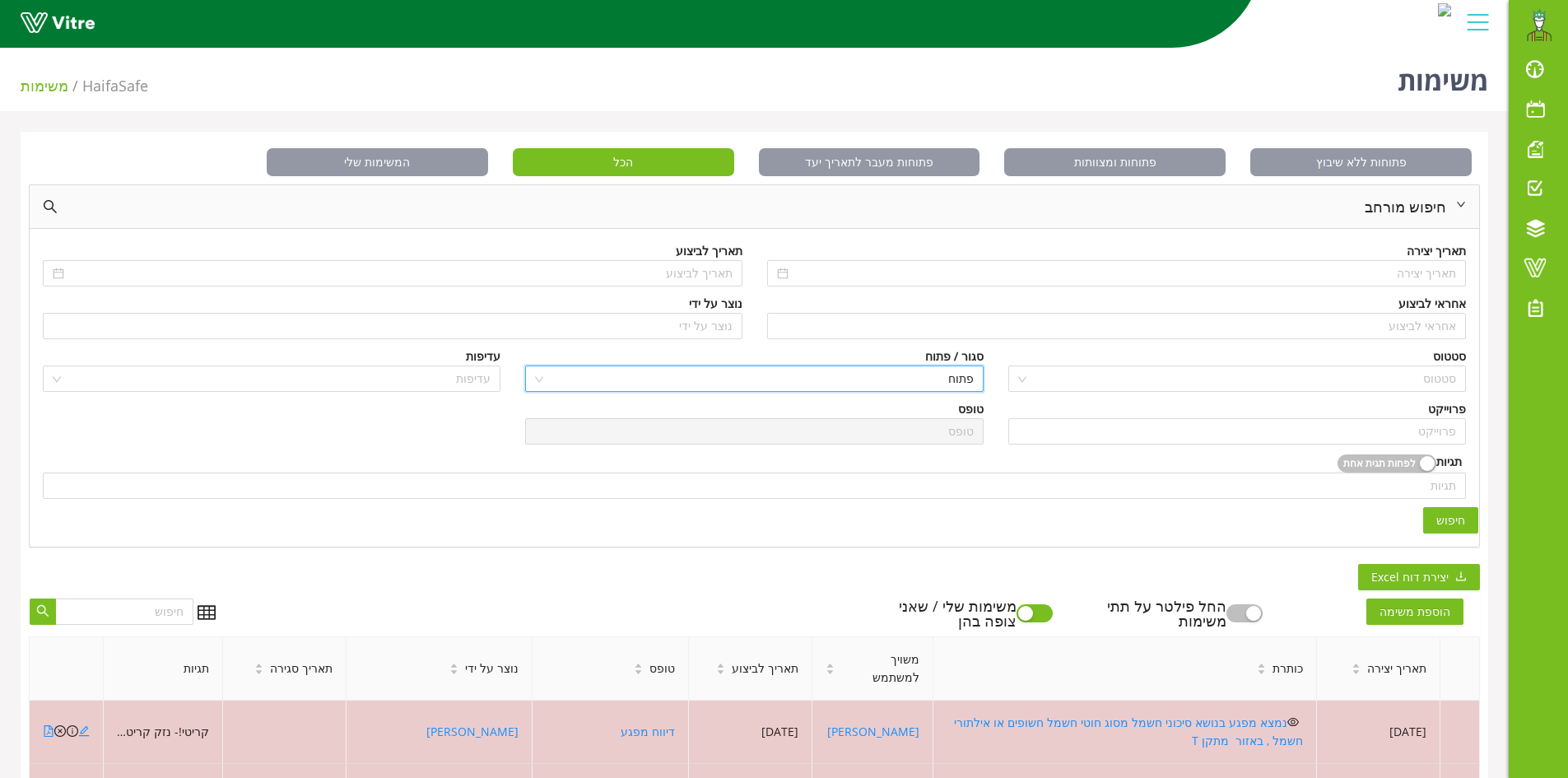
click at [1459, 520] on span "חיפוש" at bounding box center [1450, 520] width 29 height 18
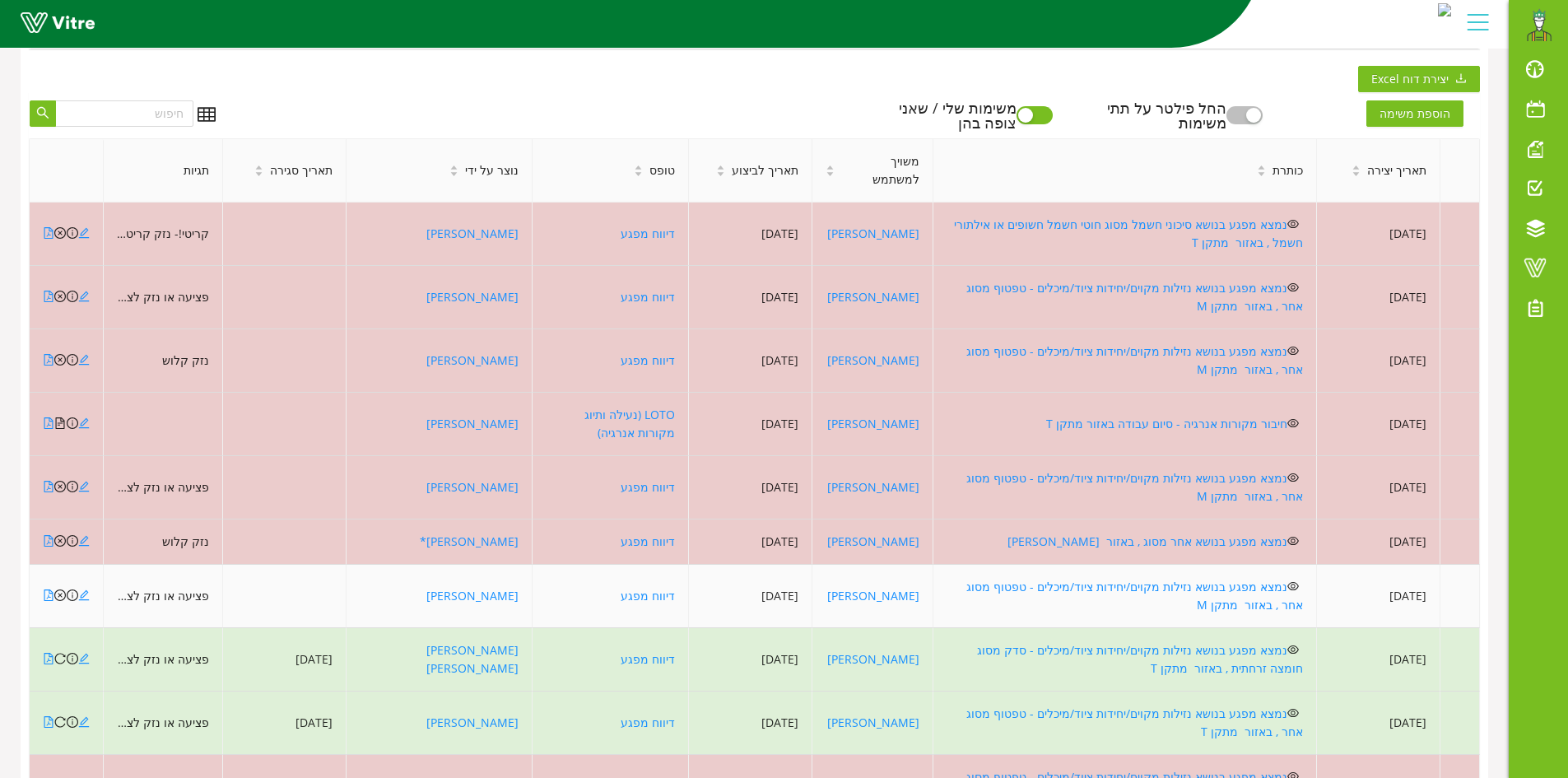
scroll to position [501, 0]
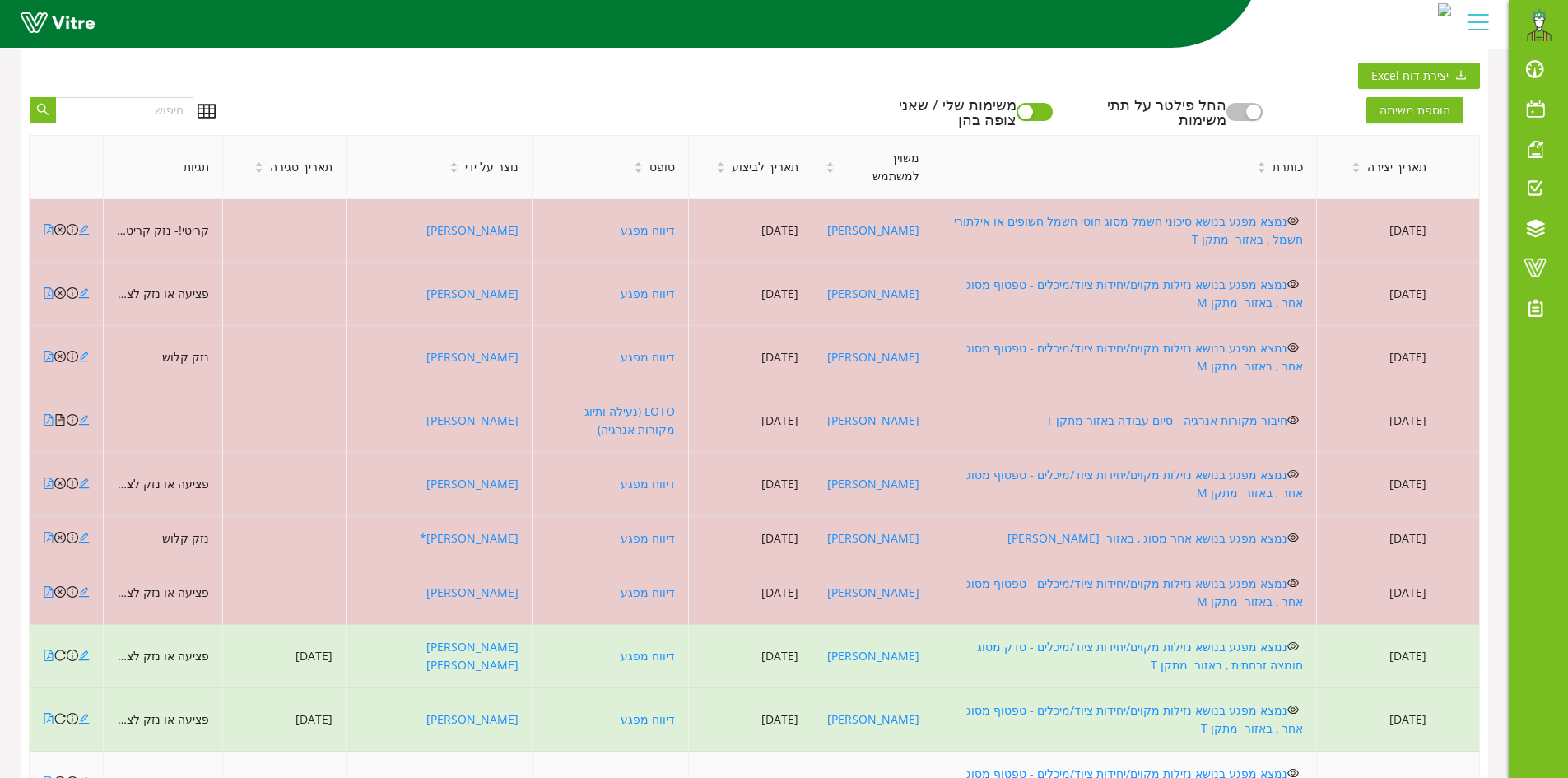
click at [46, 776] on icon "file-pdf" at bounding box center [49, 782] width 12 height 12
click at [60, 776] on icon "close-circle" at bounding box center [61, 782] width 12 height 12
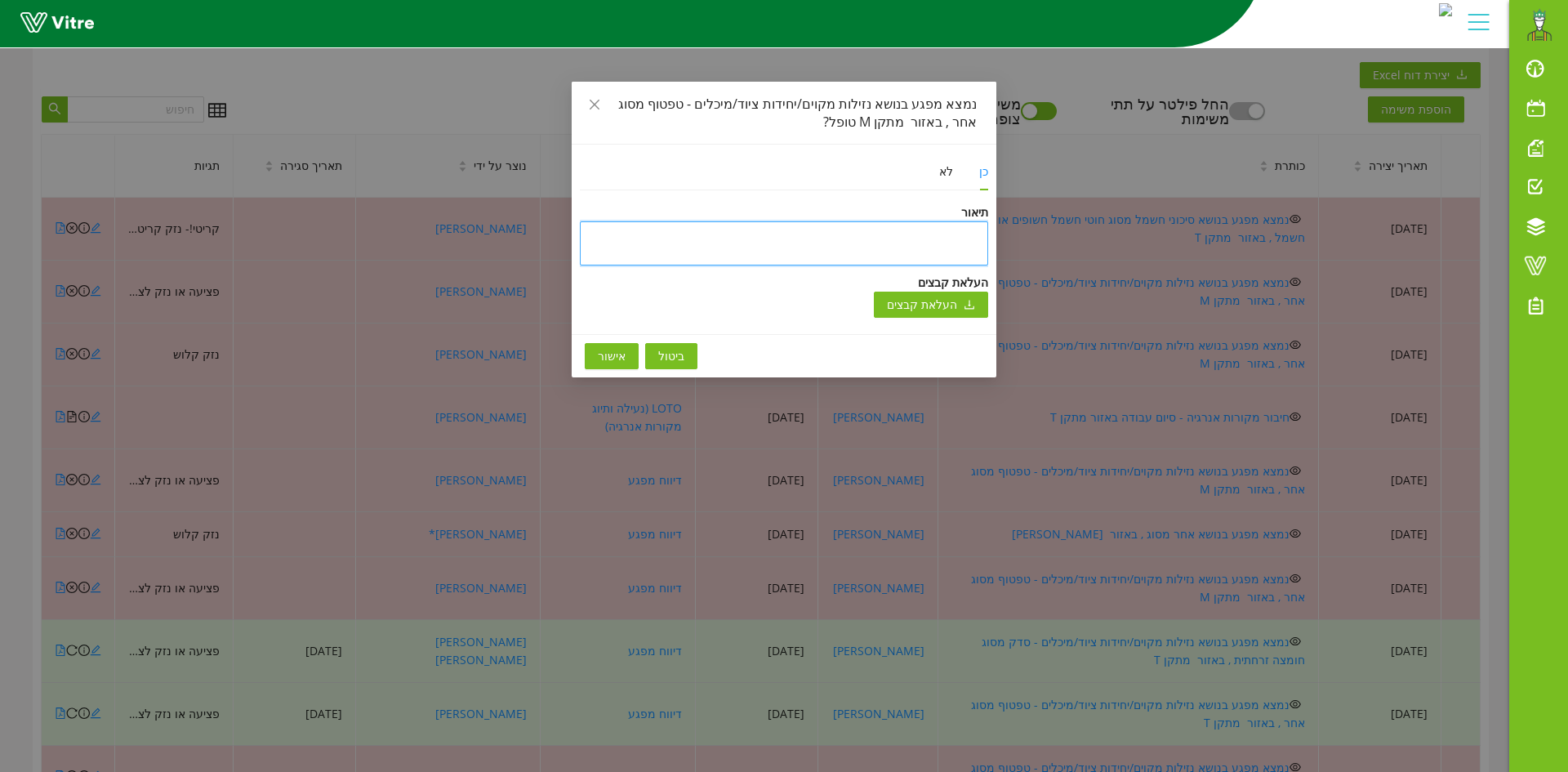
click at [853, 237] on textarea at bounding box center [784, 243] width 408 height 44
type textarea "ט"
type textarea "טו"
type textarea "טופ"
type textarea "טופל"
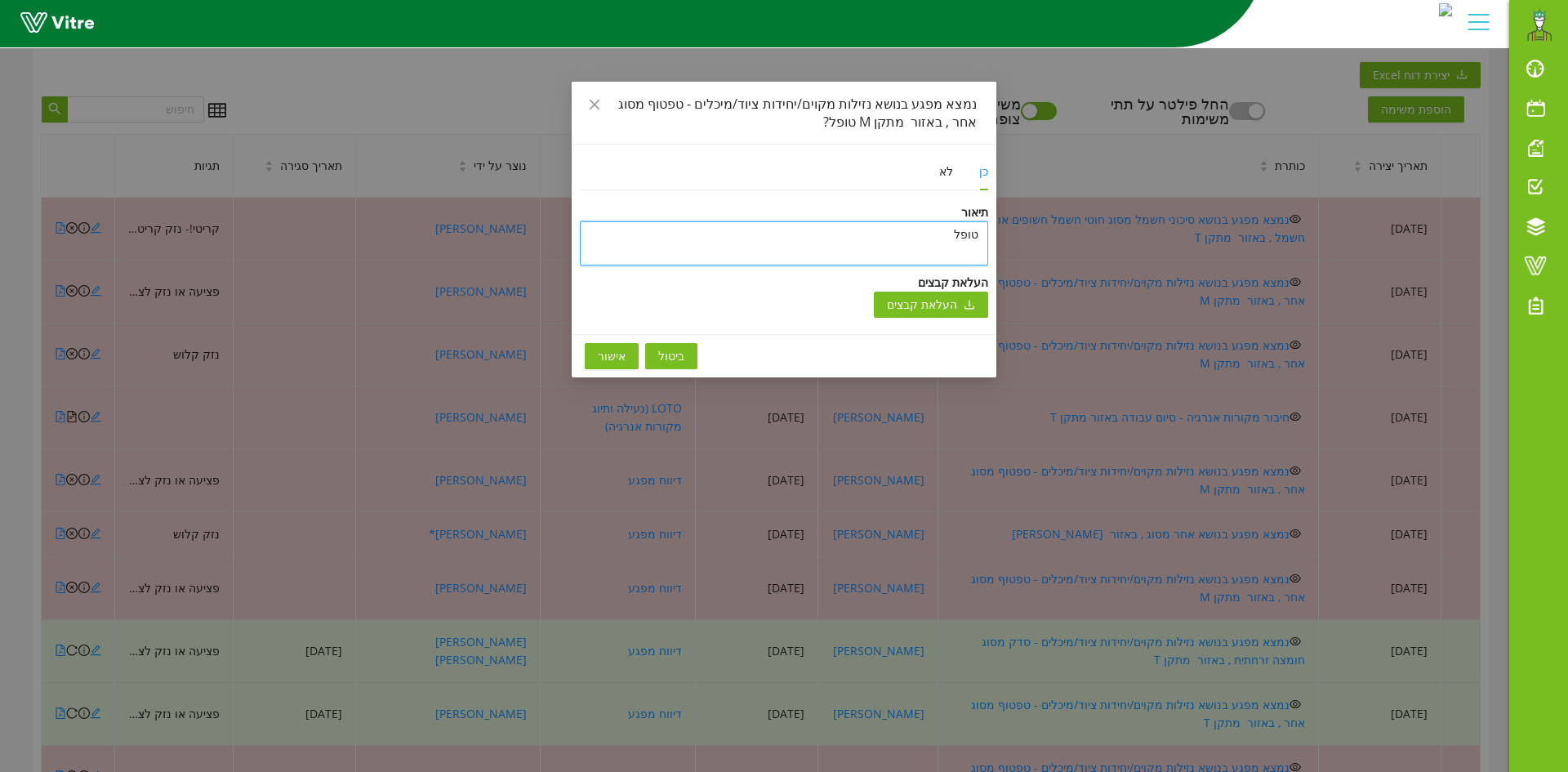
type textarea "טופל"
click at [606, 352] on span "אישור" at bounding box center [611, 356] width 28 height 18
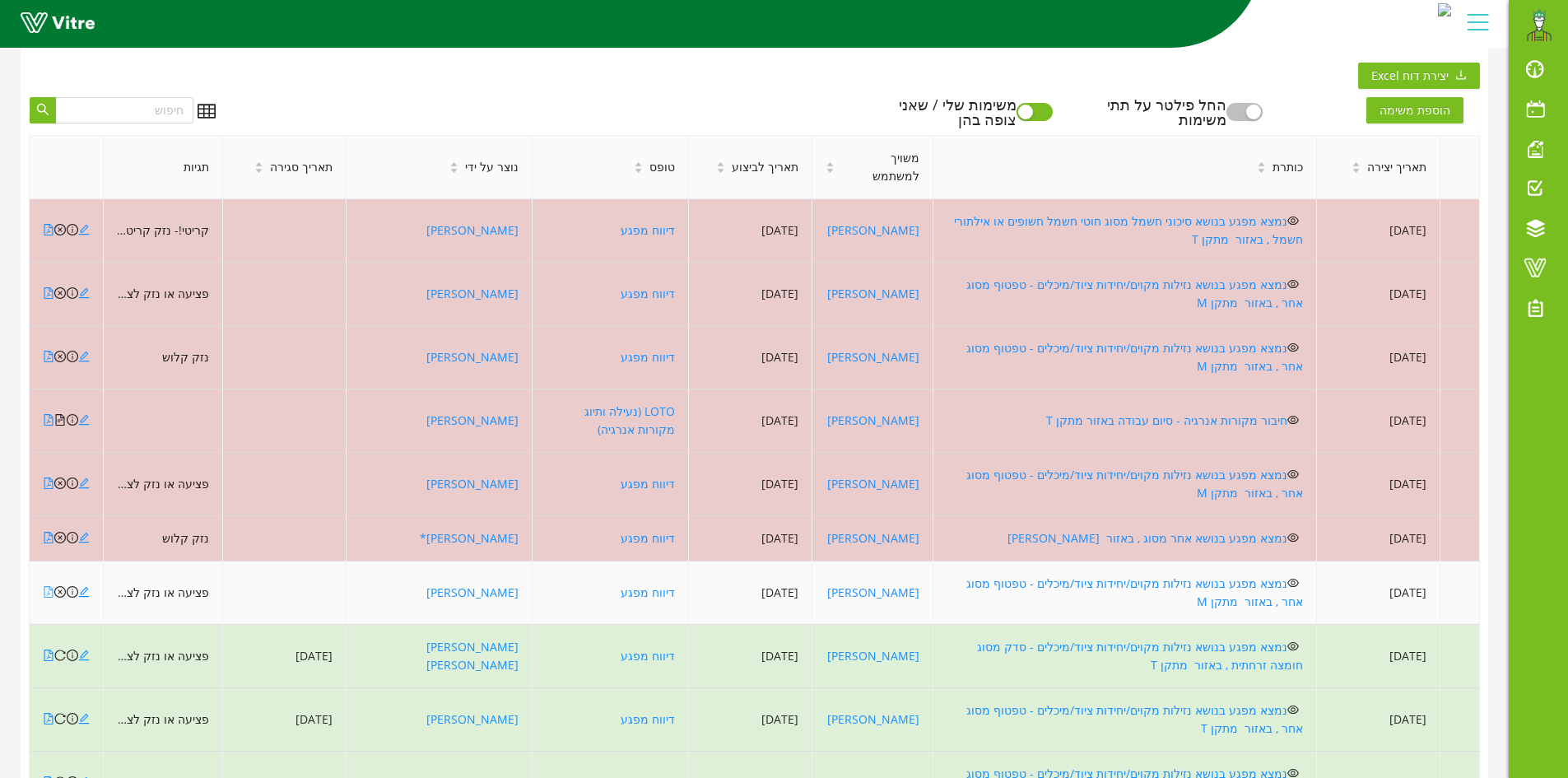
click at [49, 586] on icon "file-pdf" at bounding box center [49, 592] width 12 height 12
click at [61, 586] on icon "close-circle" at bounding box center [61, 592] width 12 height 12
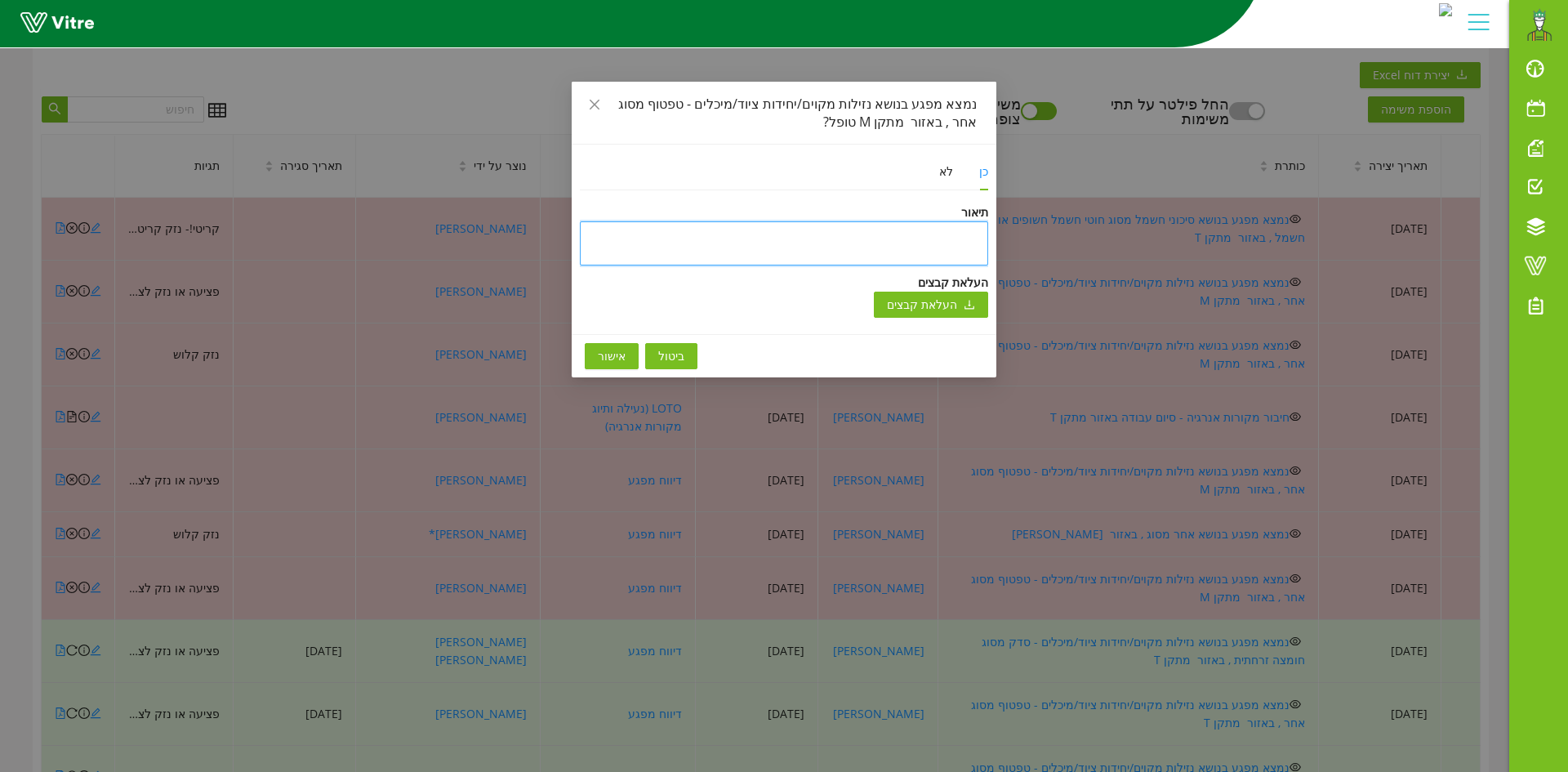
click at [799, 240] on textarea at bounding box center [784, 243] width 408 height 44
type textarea "ט"
type textarea "טו"
type textarea "טופ"
type textarea "טופל"
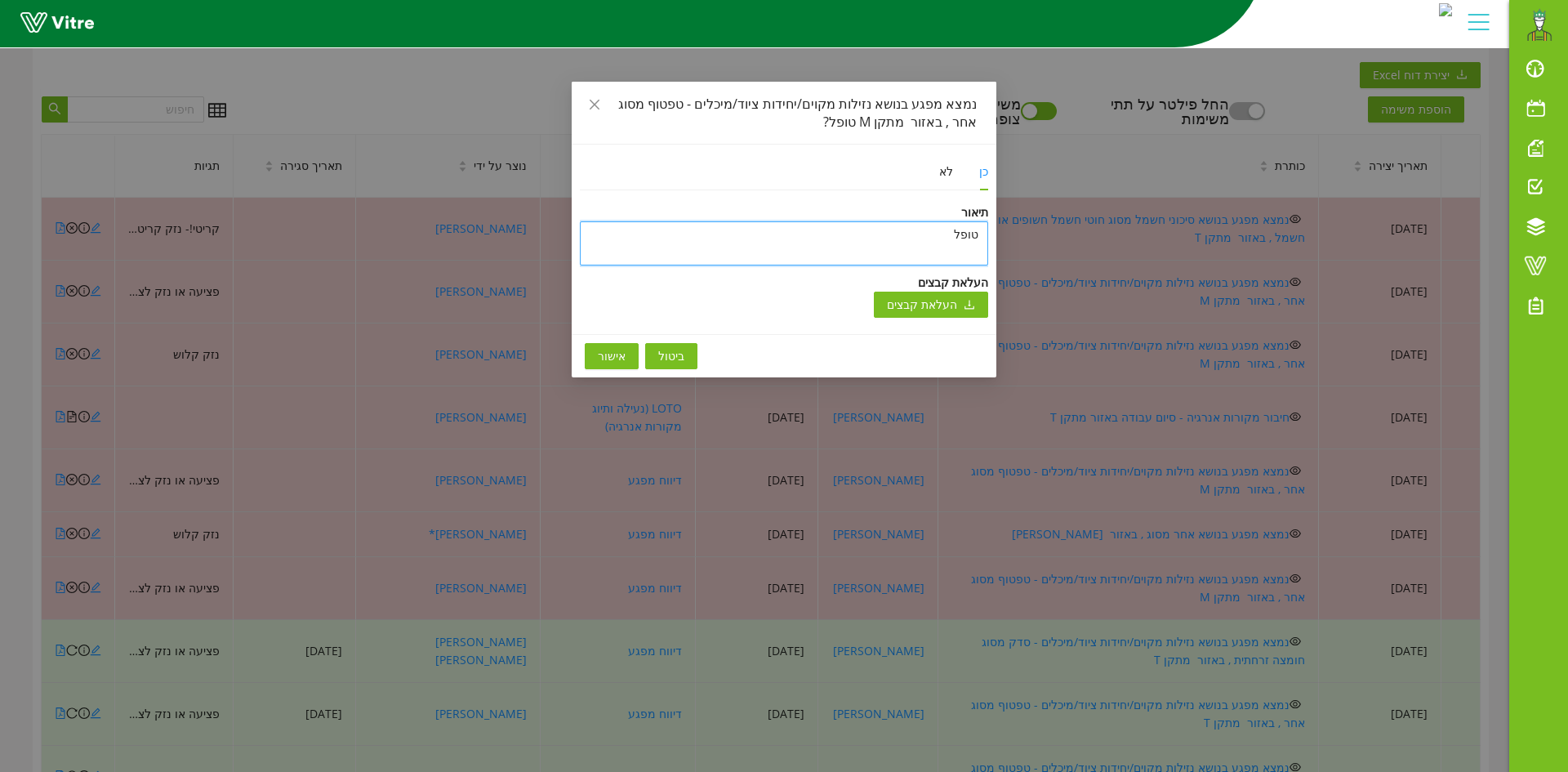
type textarea "טופל"
click at [601, 354] on span "אישור" at bounding box center [611, 356] width 28 height 18
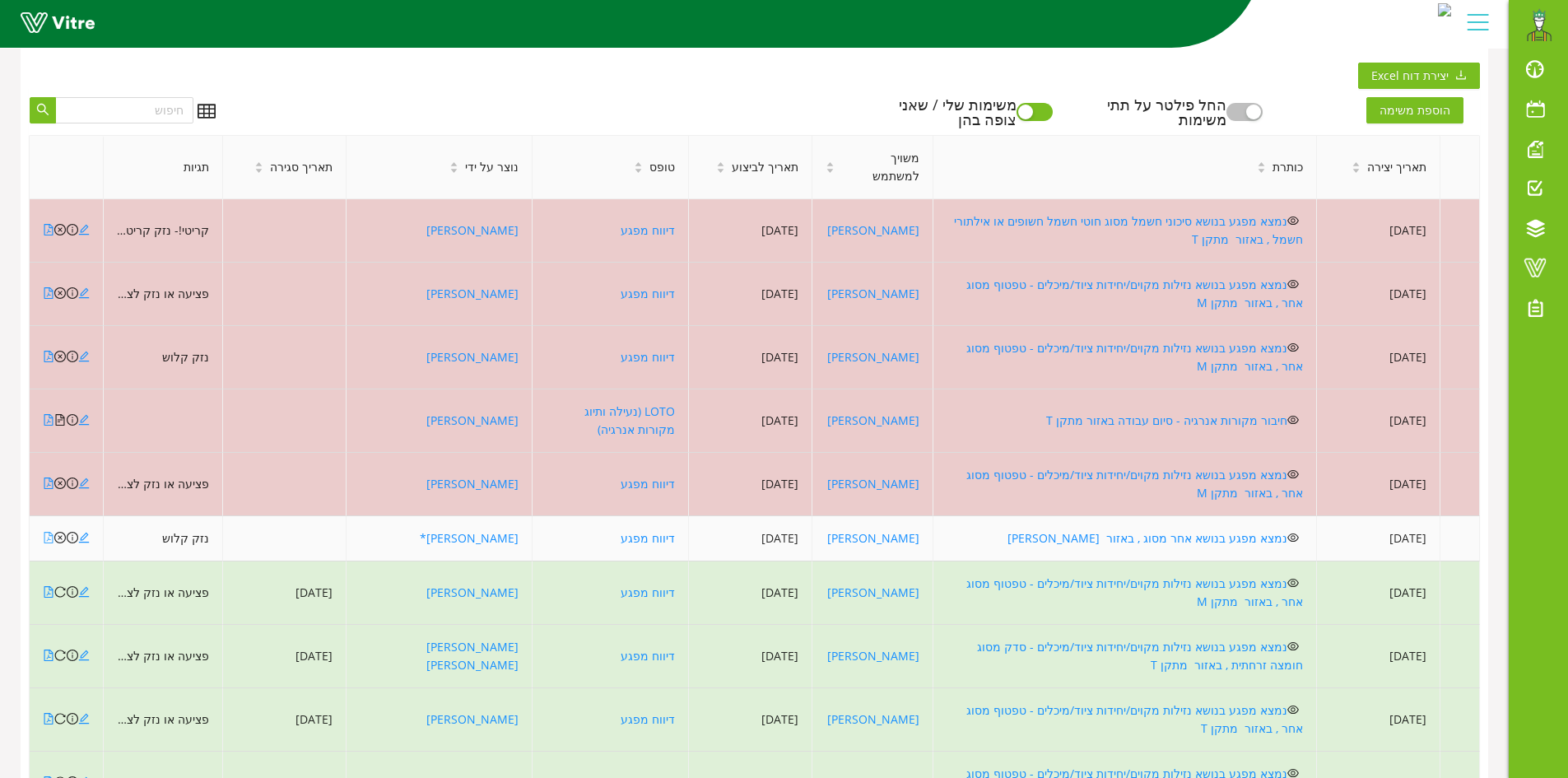
click at [45, 532] on icon "file-pdf" at bounding box center [49, 538] width 9 height 12
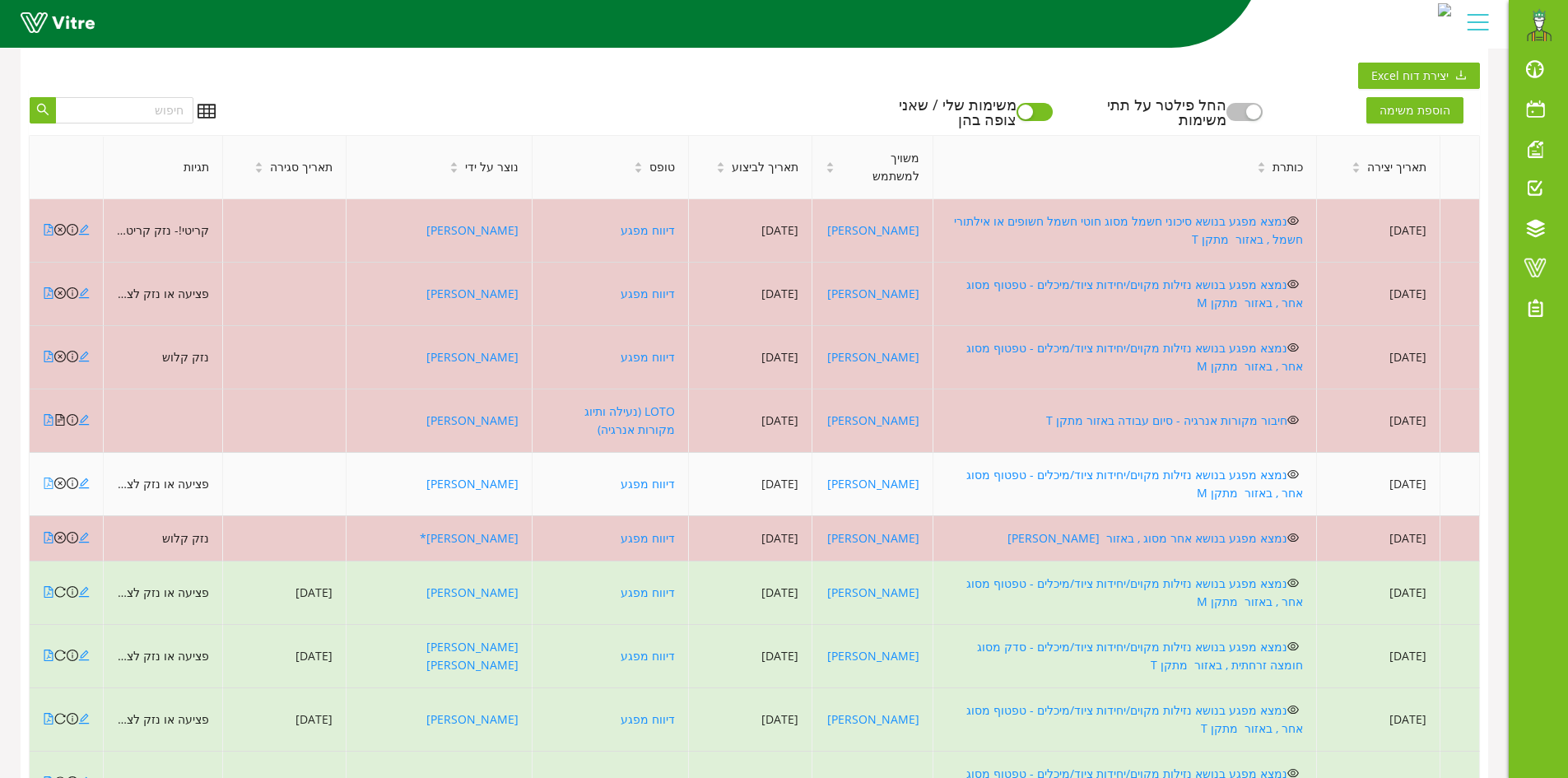
click at [47, 477] on icon "file-pdf" at bounding box center [49, 483] width 12 height 12
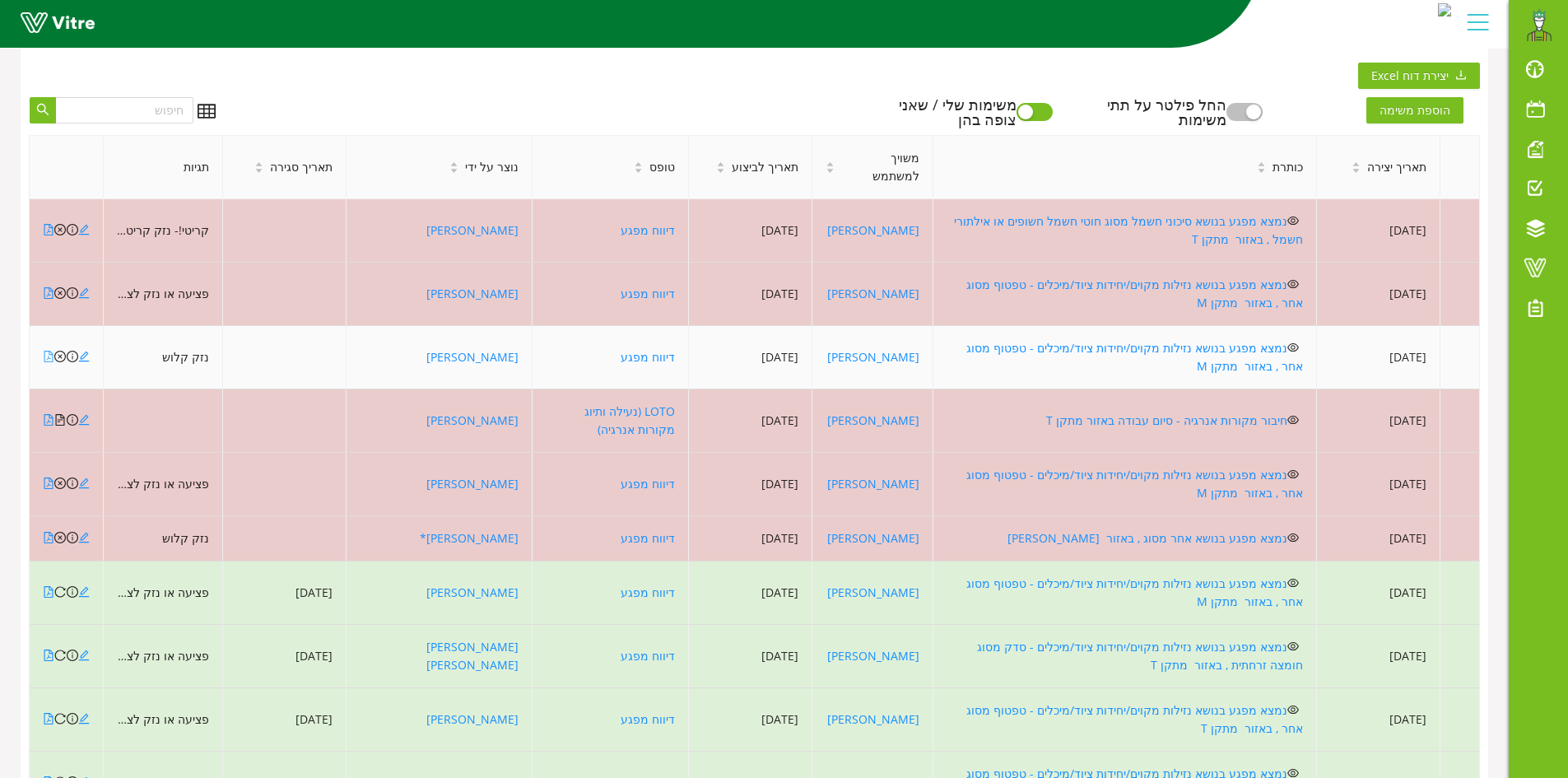
click at [48, 351] on icon "file-pdf" at bounding box center [49, 357] width 12 height 12
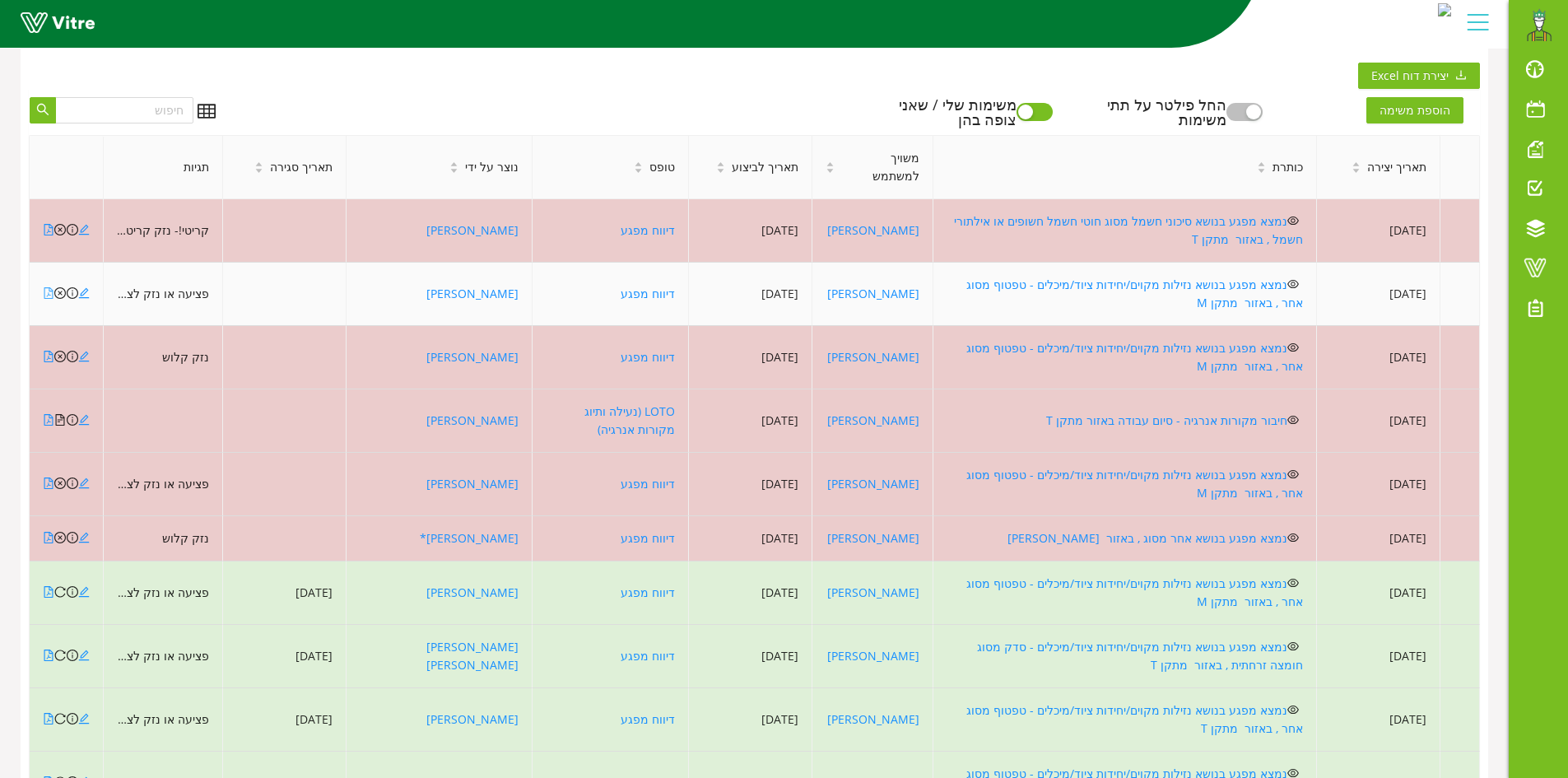
click at [50, 287] on icon "file-pdf" at bounding box center [49, 293] width 12 height 12
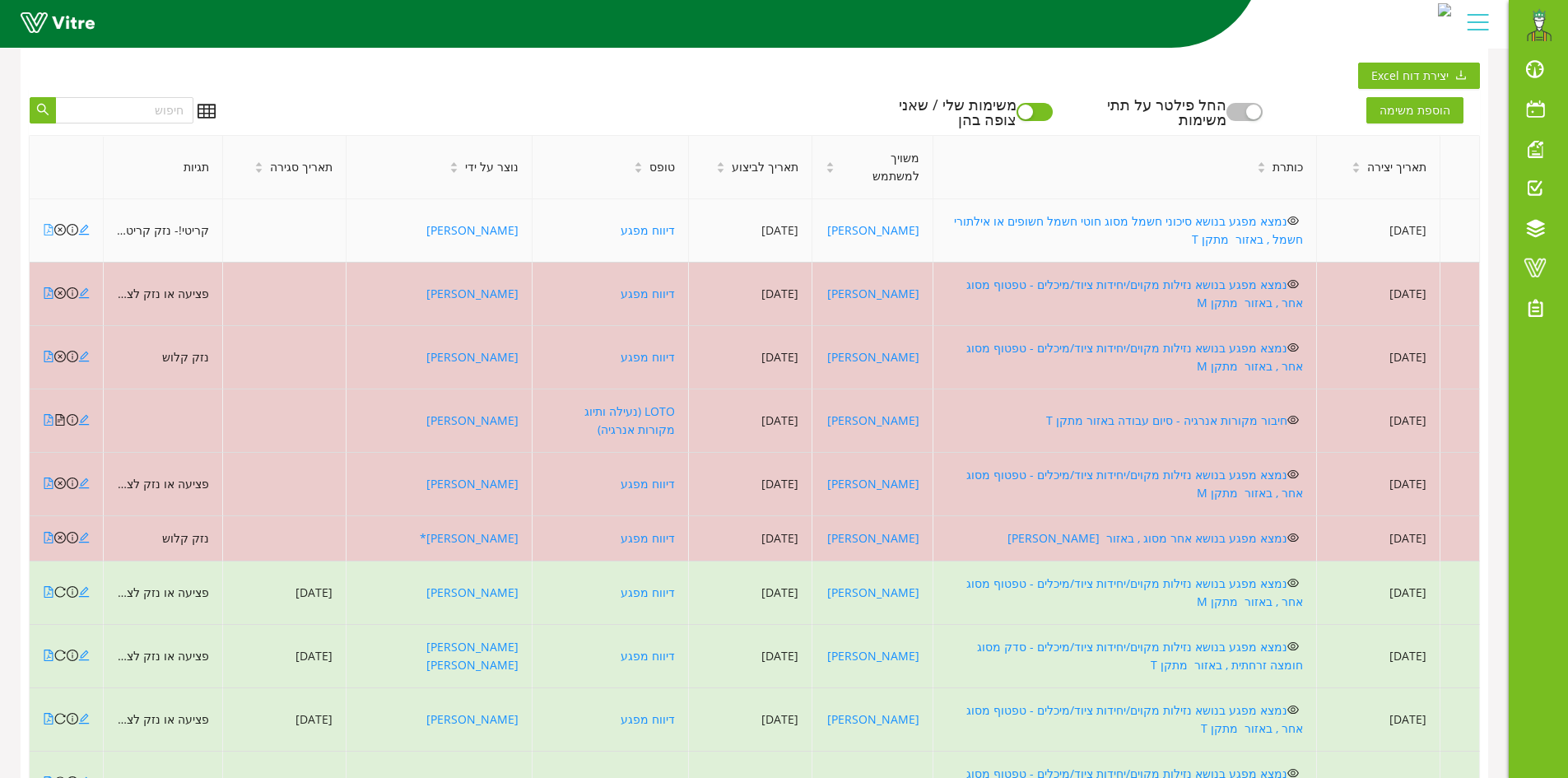
click at [47, 224] on icon "file-pdf" at bounding box center [49, 230] width 12 height 12
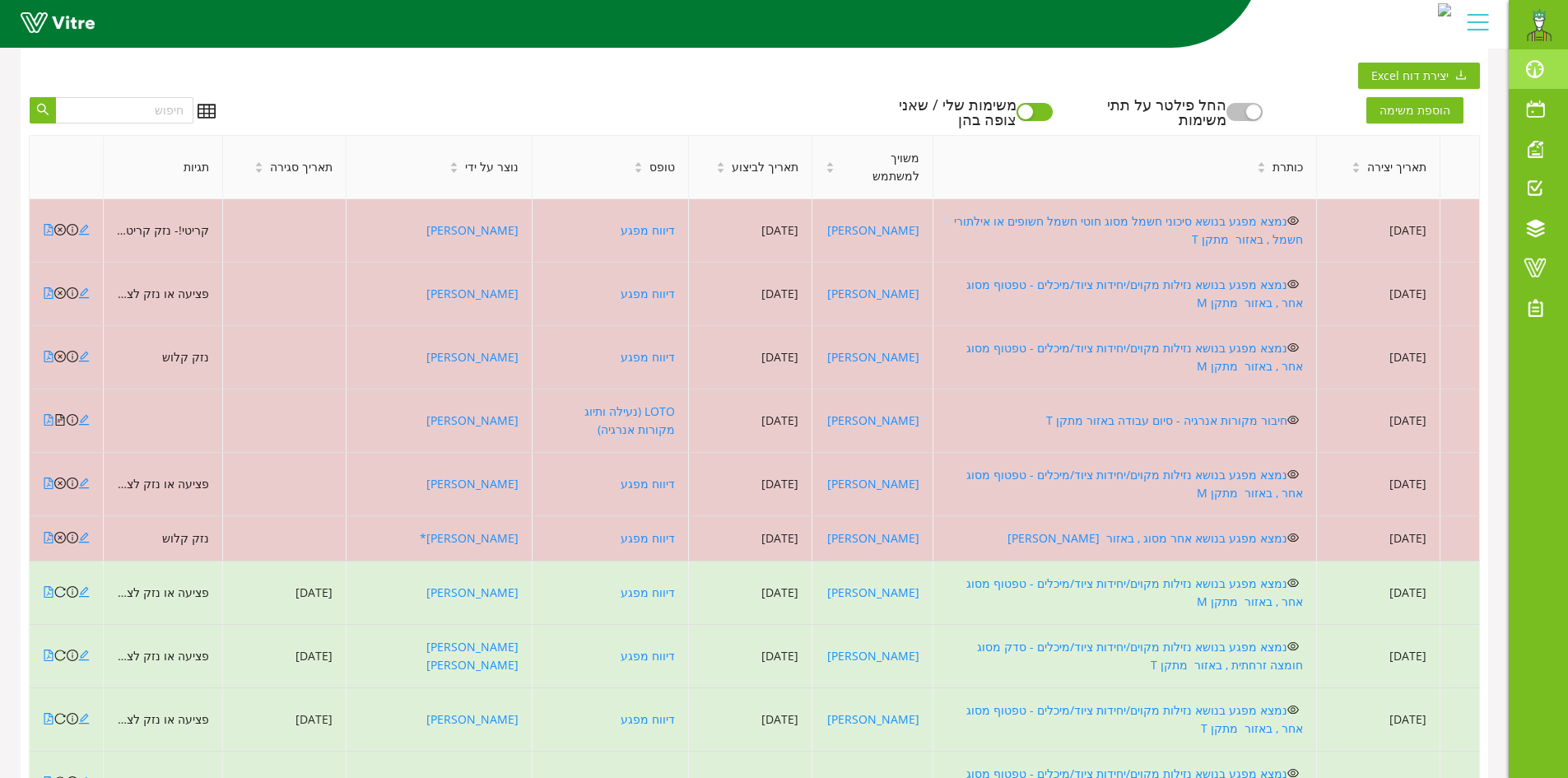
click at [1542, 71] on span at bounding box center [1534, 70] width 41 height 20
click at [1529, 70] on span at bounding box center [1534, 70] width 41 height 20
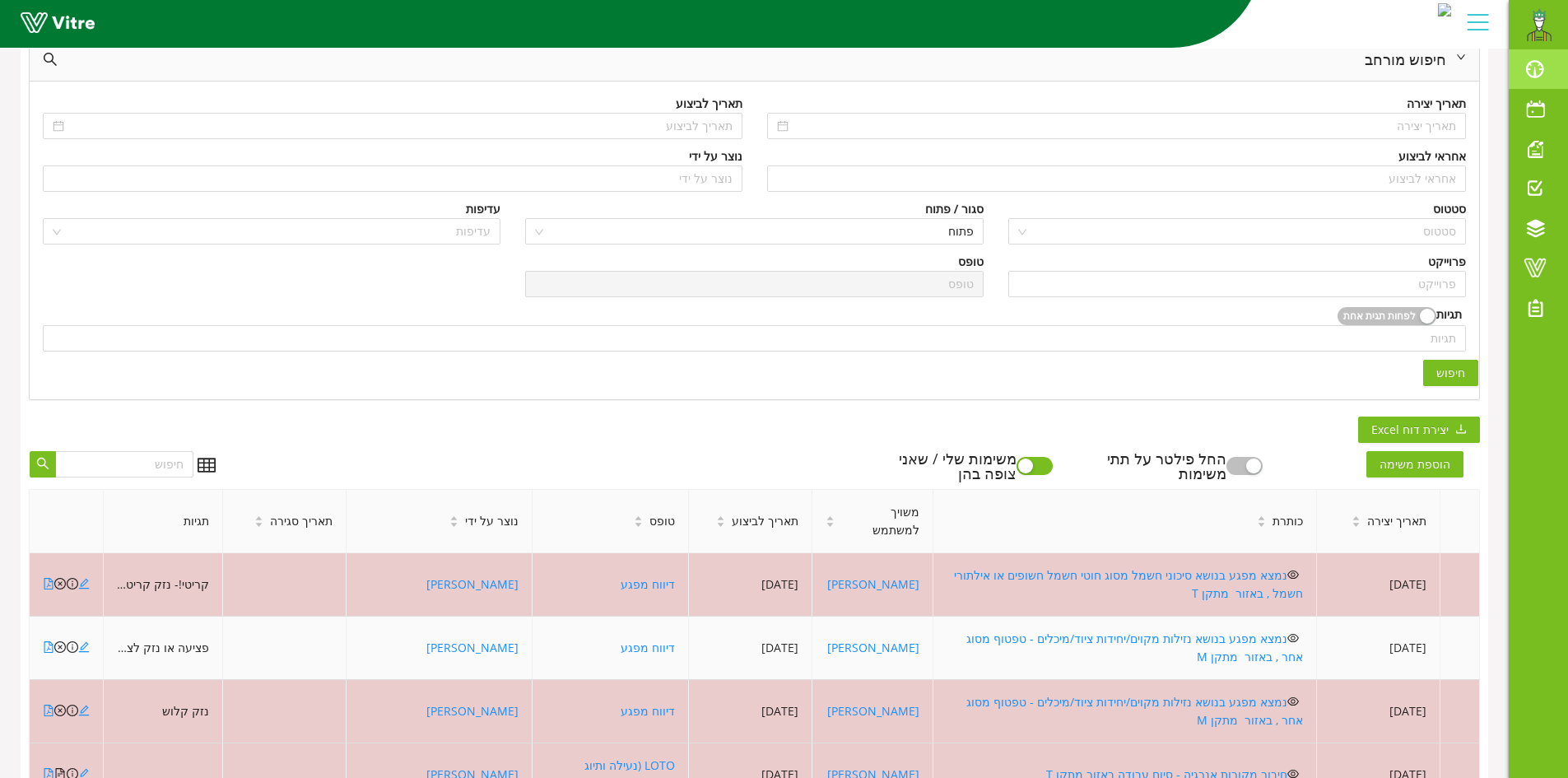
scroll to position [7, 0]
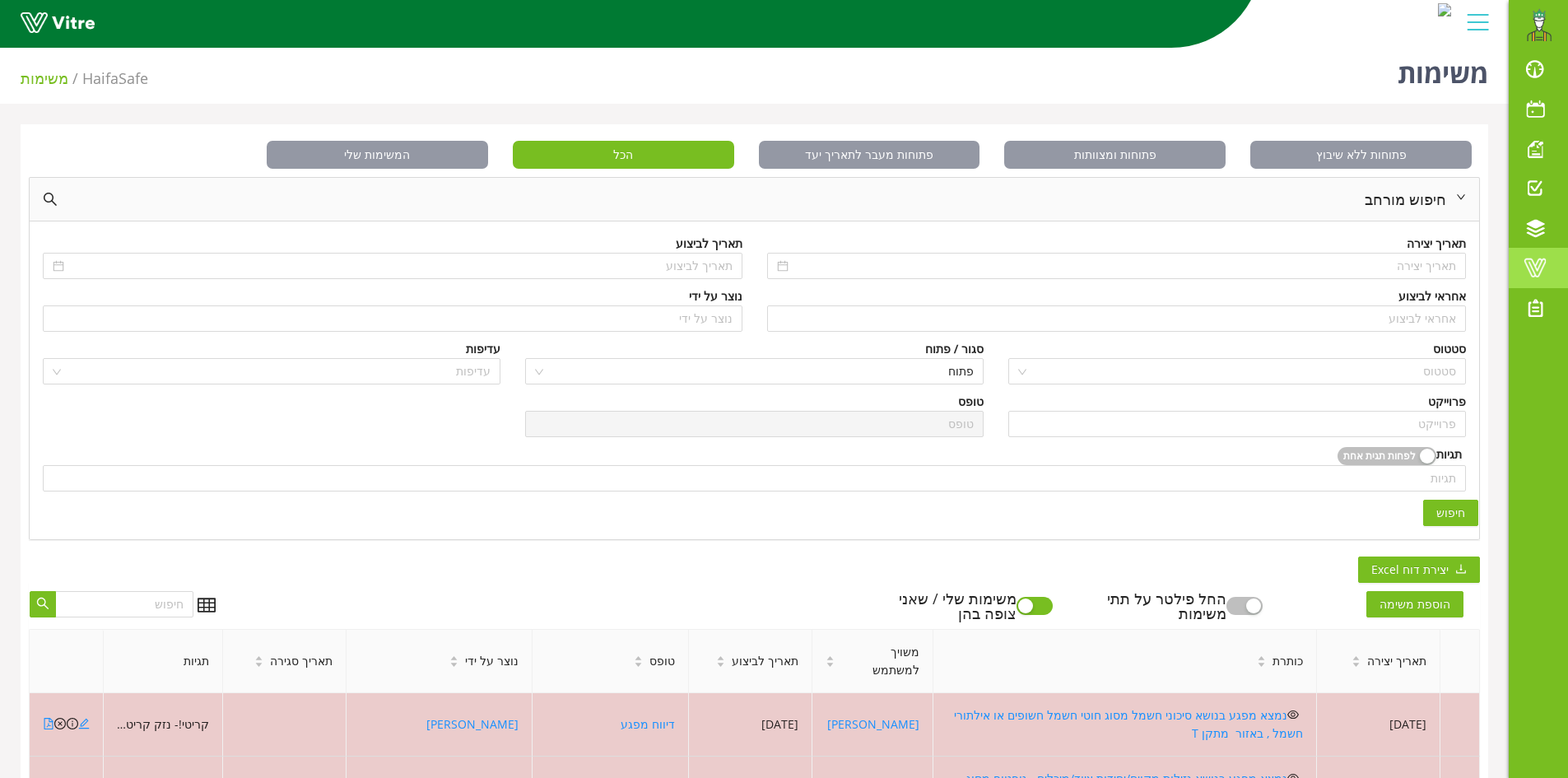
click at [1535, 262] on span at bounding box center [1534, 267] width 41 height 20
